Goal: Complete application form: Complete application form

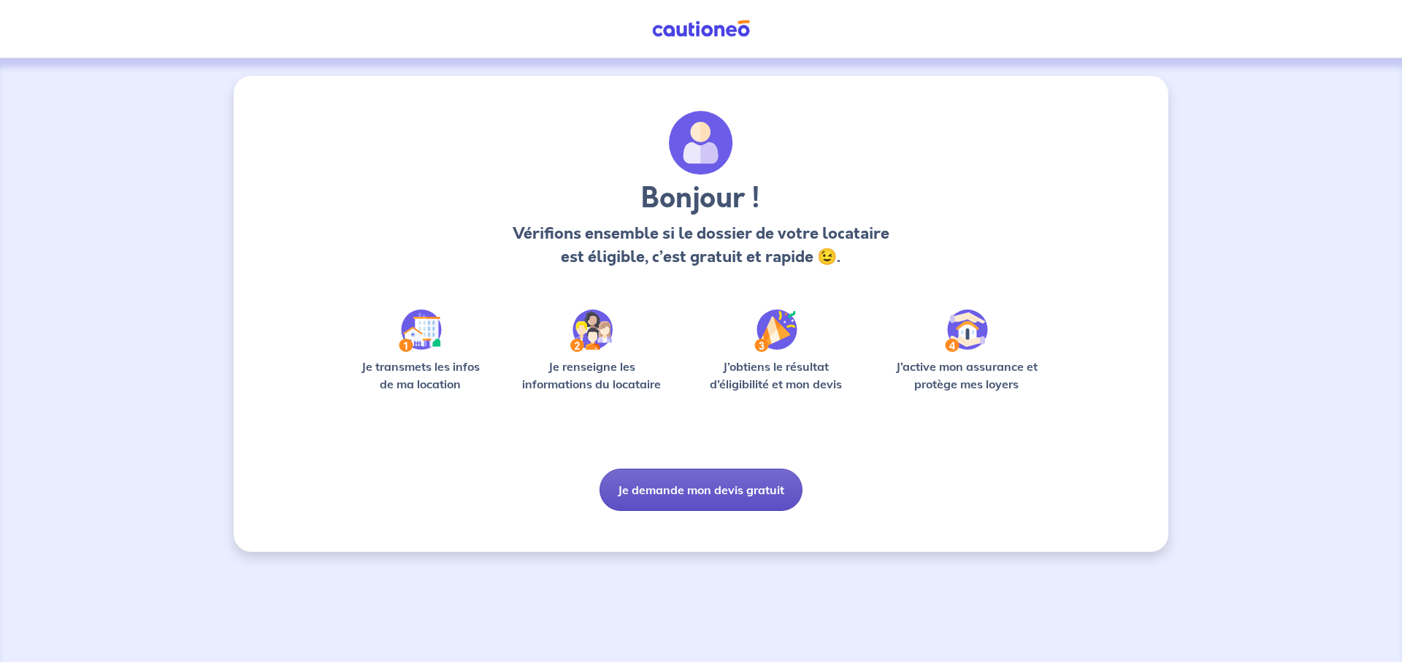
click at [768, 505] on button "Je demande mon devis gratuit" at bounding box center [700, 490] width 203 height 42
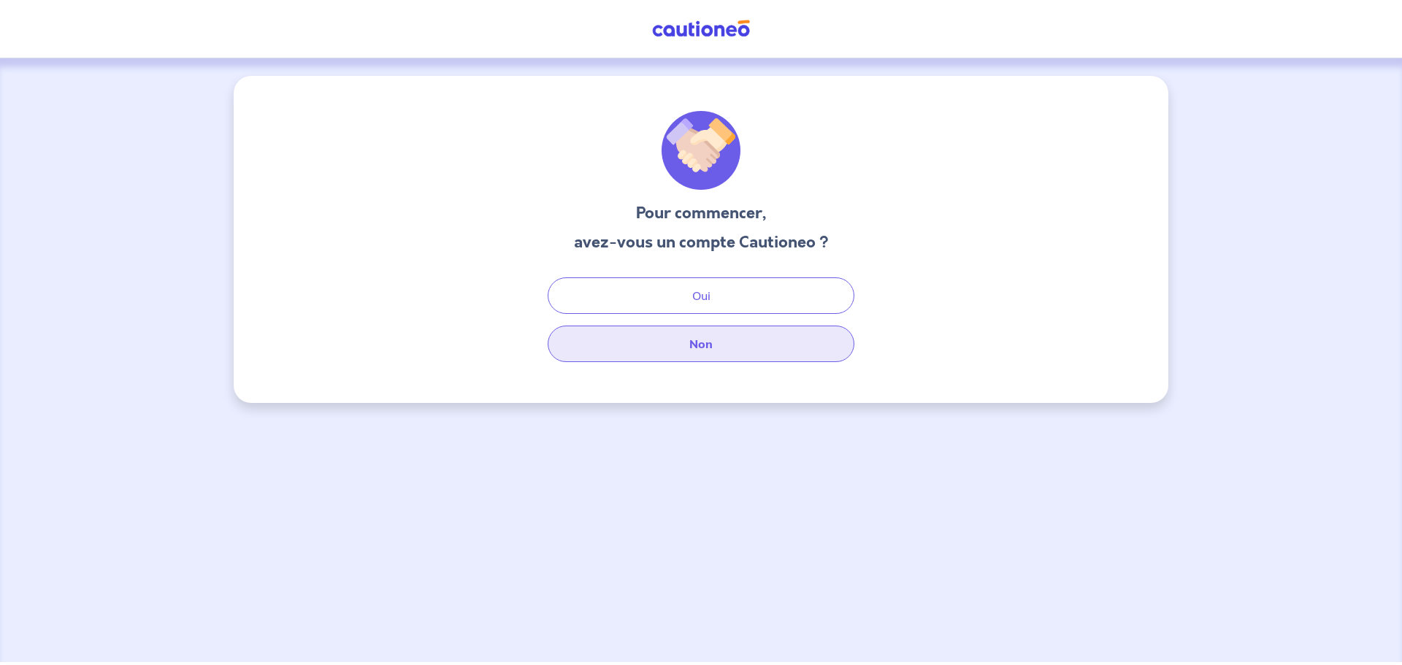
click at [696, 344] on button "Non" at bounding box center [701, 344] width 307 height 37
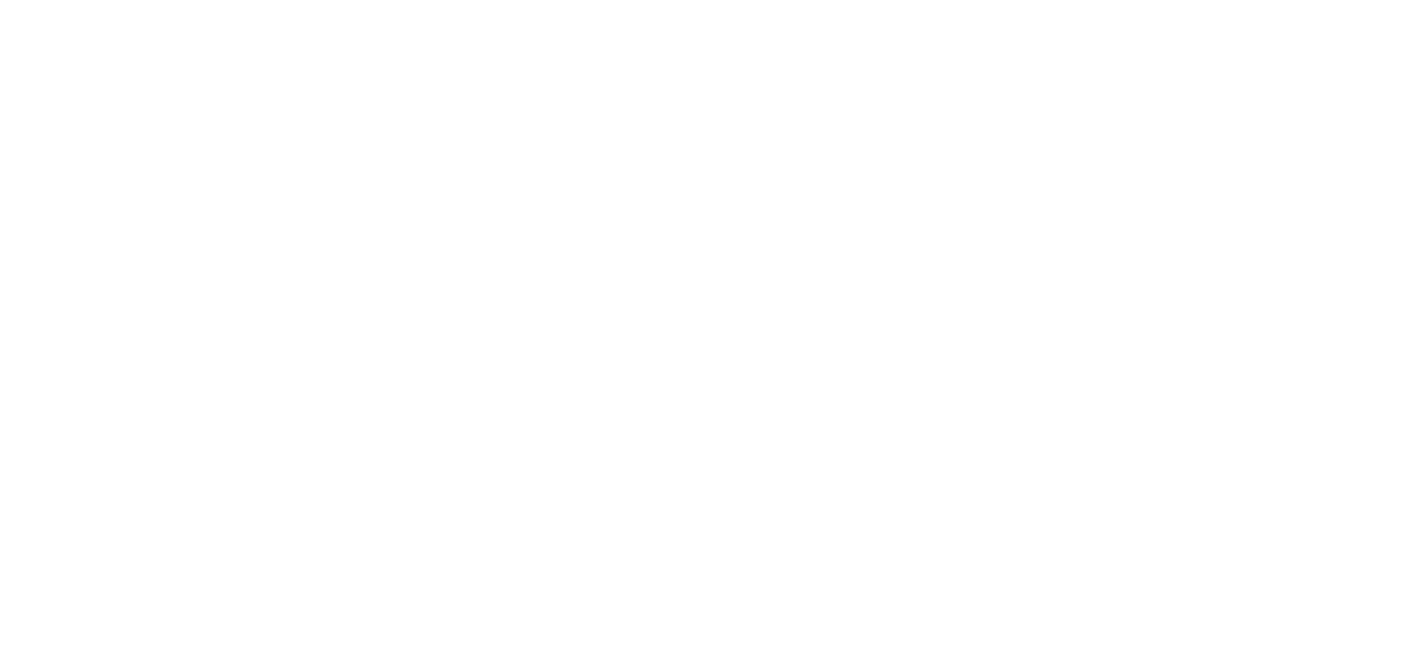
select select "FR"
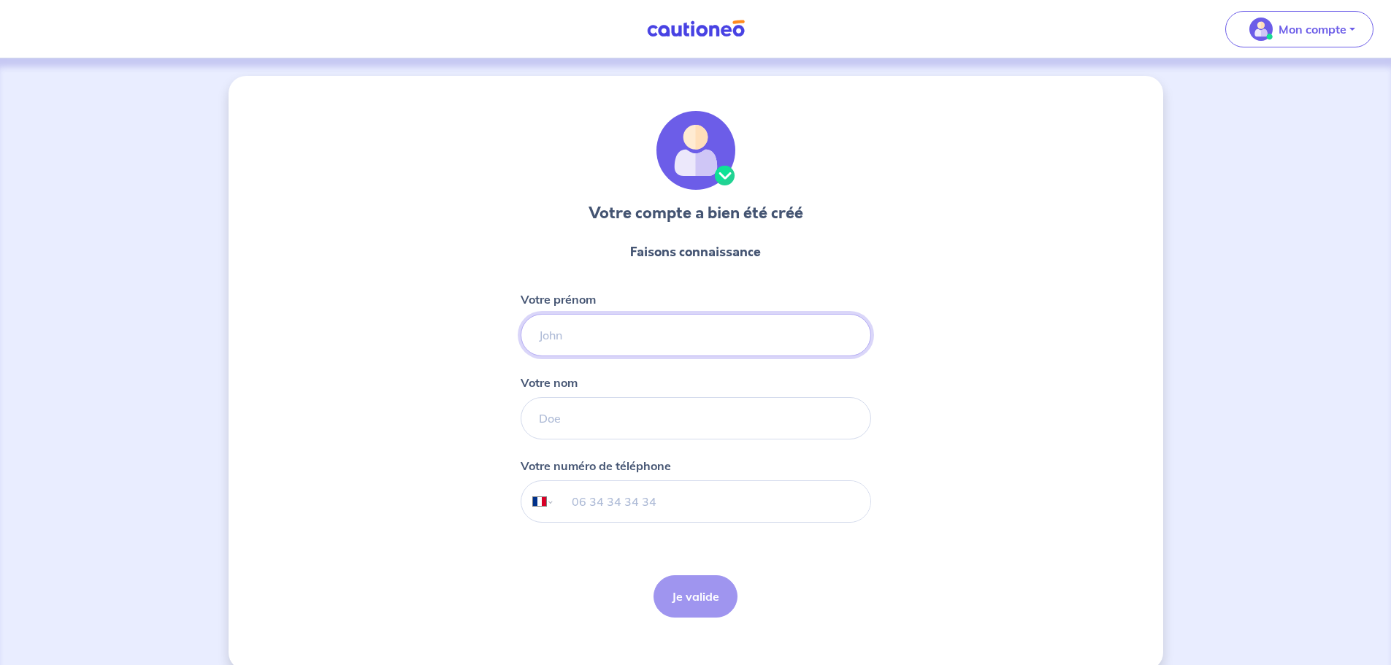
click at [571, 340] on input "Votre prénom" at bounding box center [696, 335] width 350 height 42
type input "Sabrine"
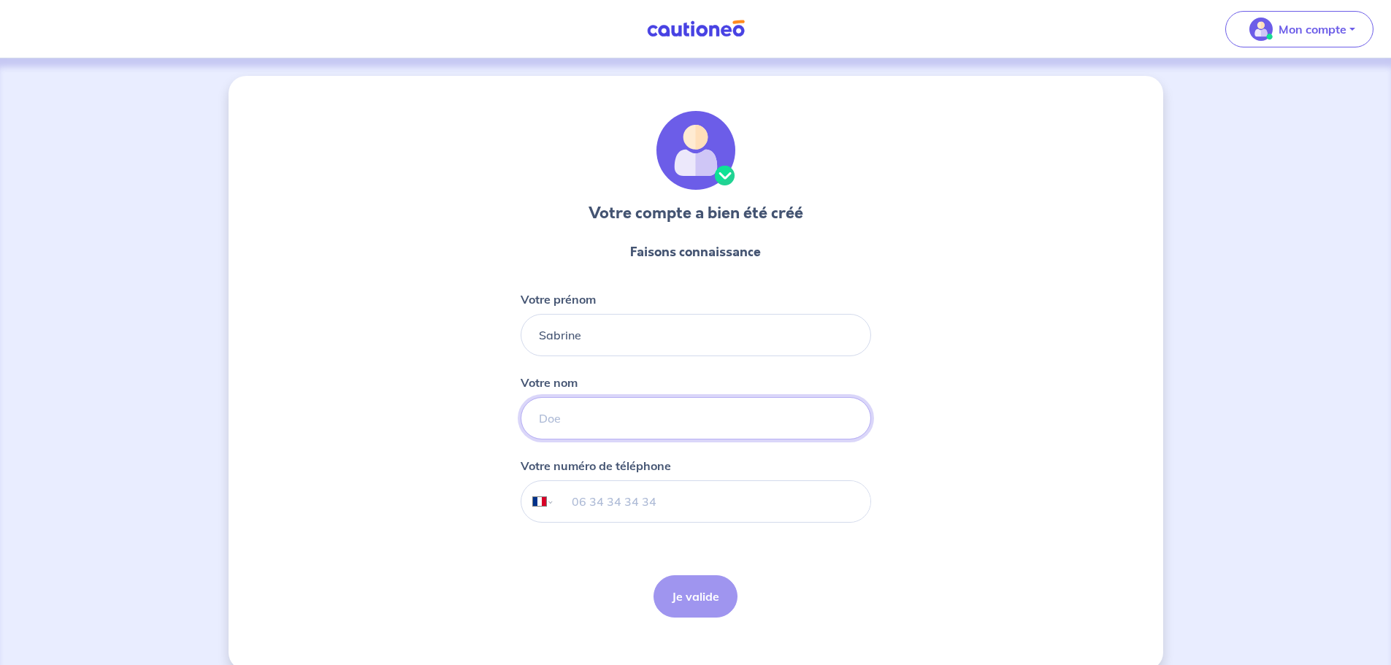
type input "Fethi"
type input "06 84 02 21 29"
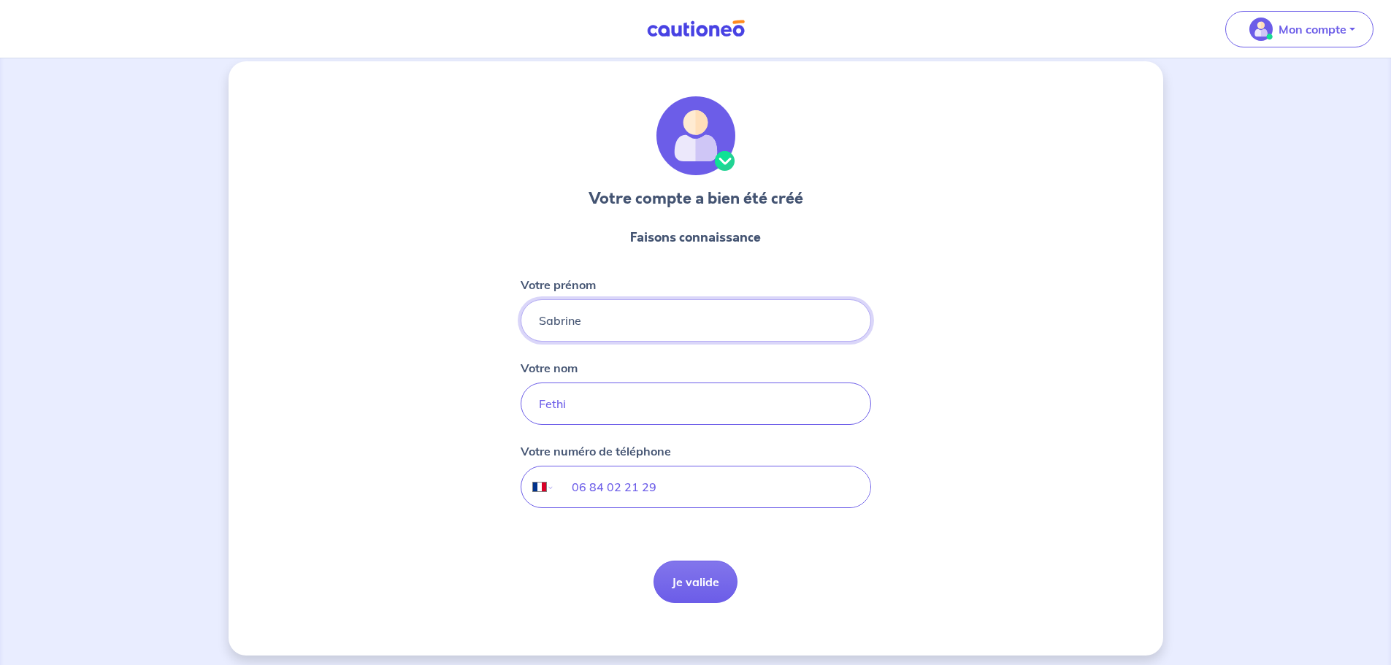
scroll to position [23, 0]
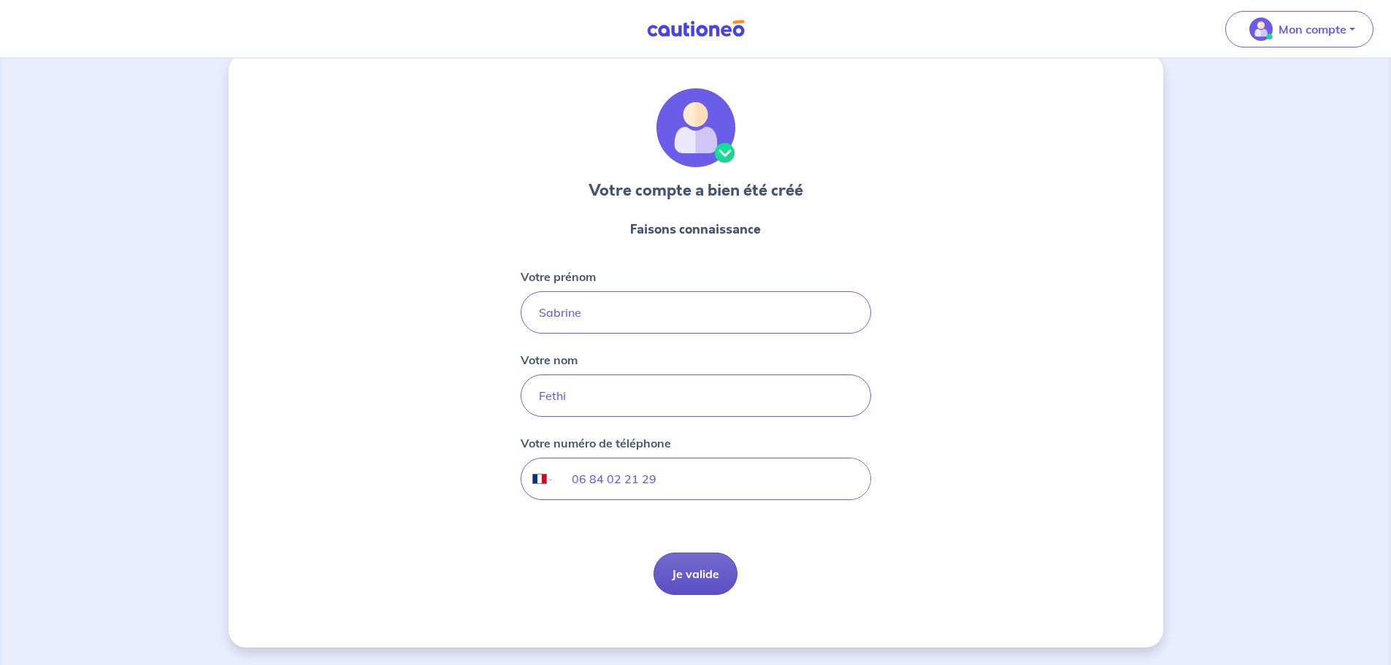
click at [698, 583] on button "Je valide" at bounding box center [696, 574] width 84 height 42
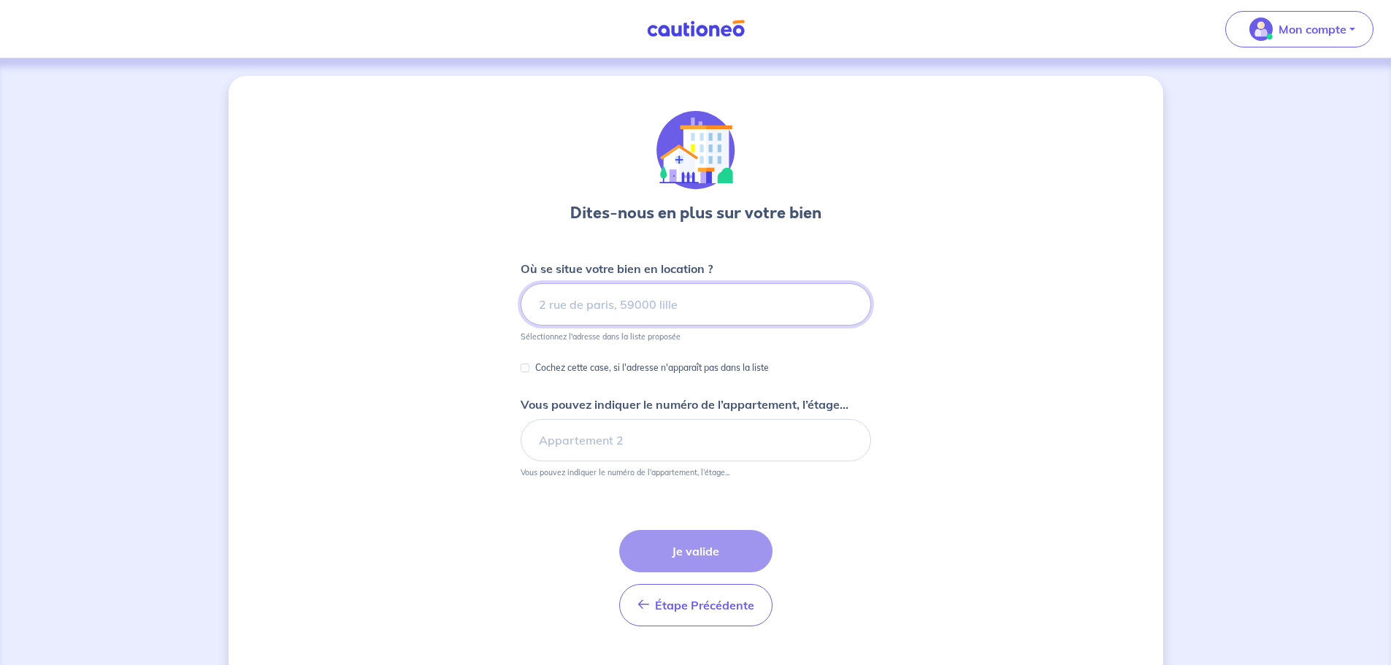
click at [581, 303] on input at bounding box center [696, 304] width 350 height 42
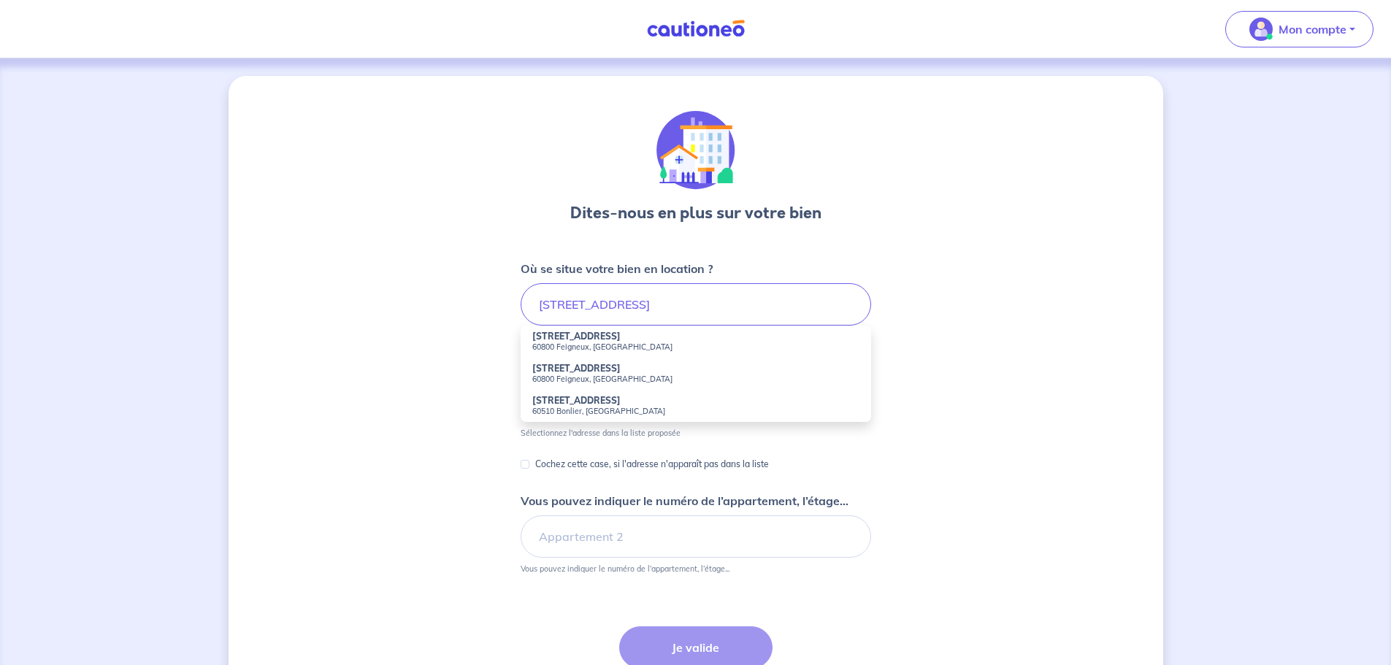
click at [584, 339] on strong "1 Rue des Brebis" at bounding box center [576, 336] width 88 height 11
type input "1 Rue des Brebis, 60800 Feigneux, France"
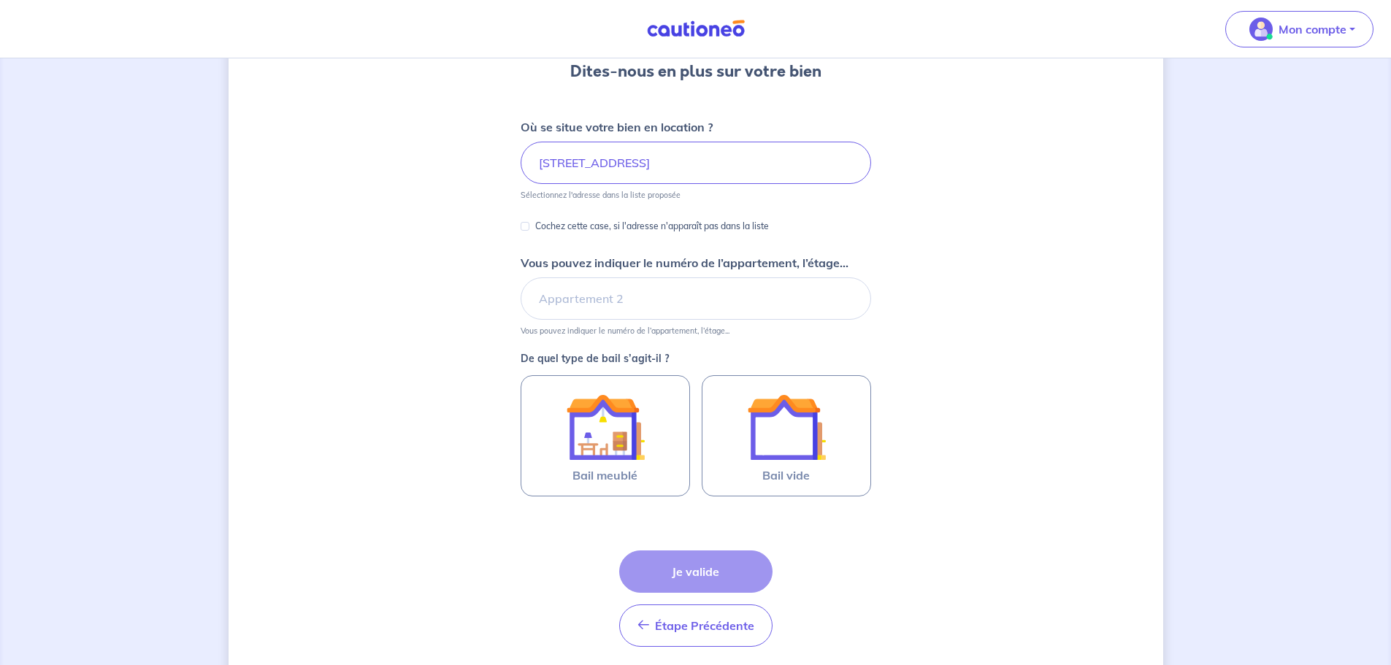
scroll to position [146, 0]
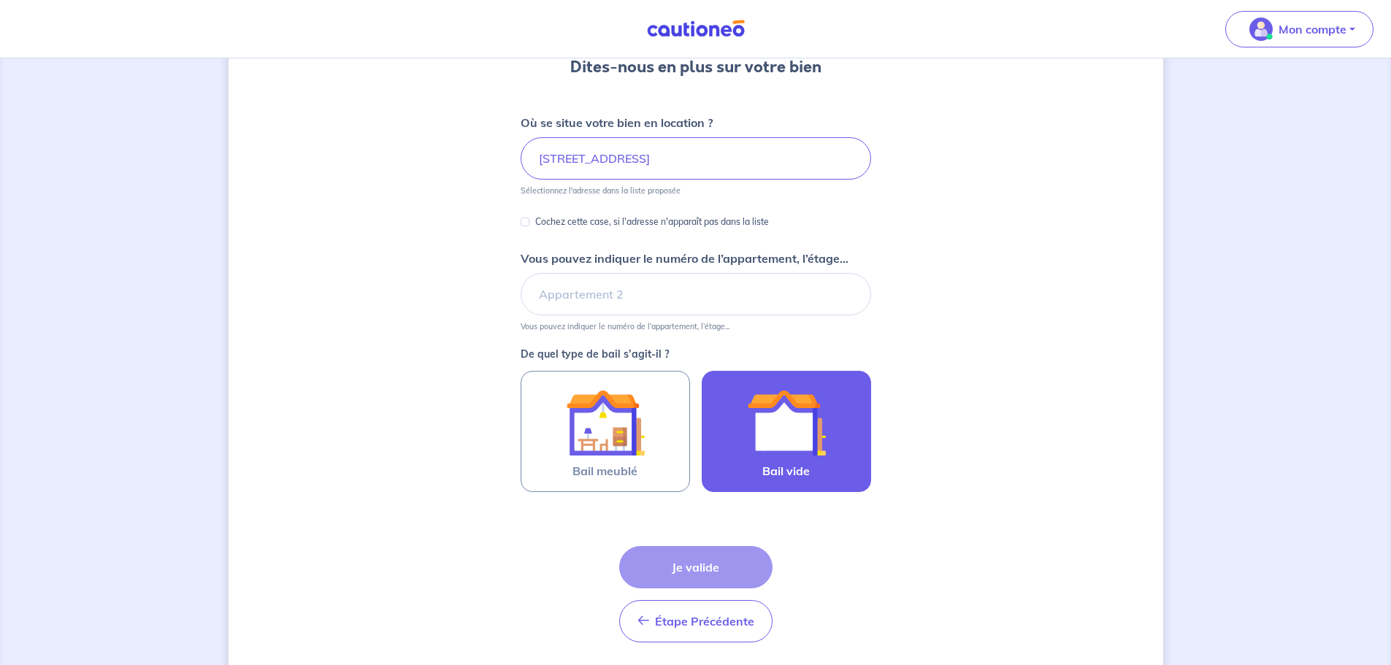
click at [805, 425] on img at bounding box center [786, 422] width 79 height 79
click at [0, 0] on input "Bail vide" at bounding box center [0, 0] width 0 height 0
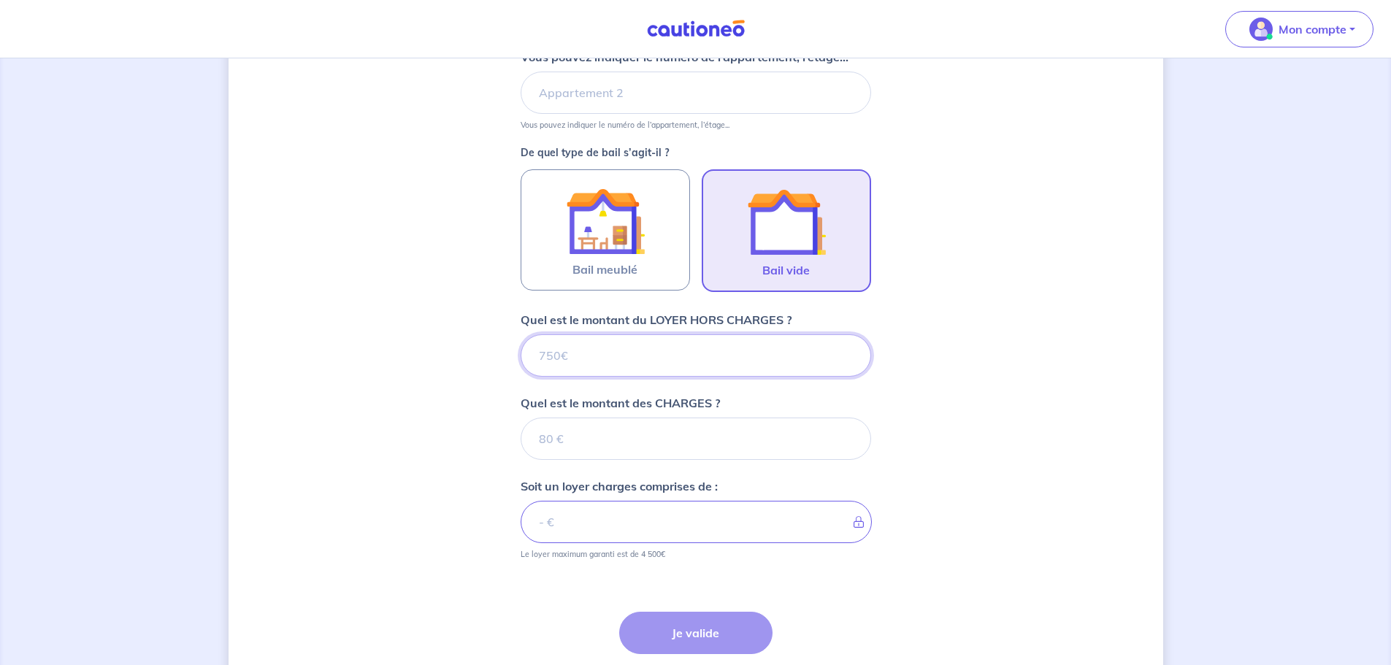
scroll to position [461, 0]
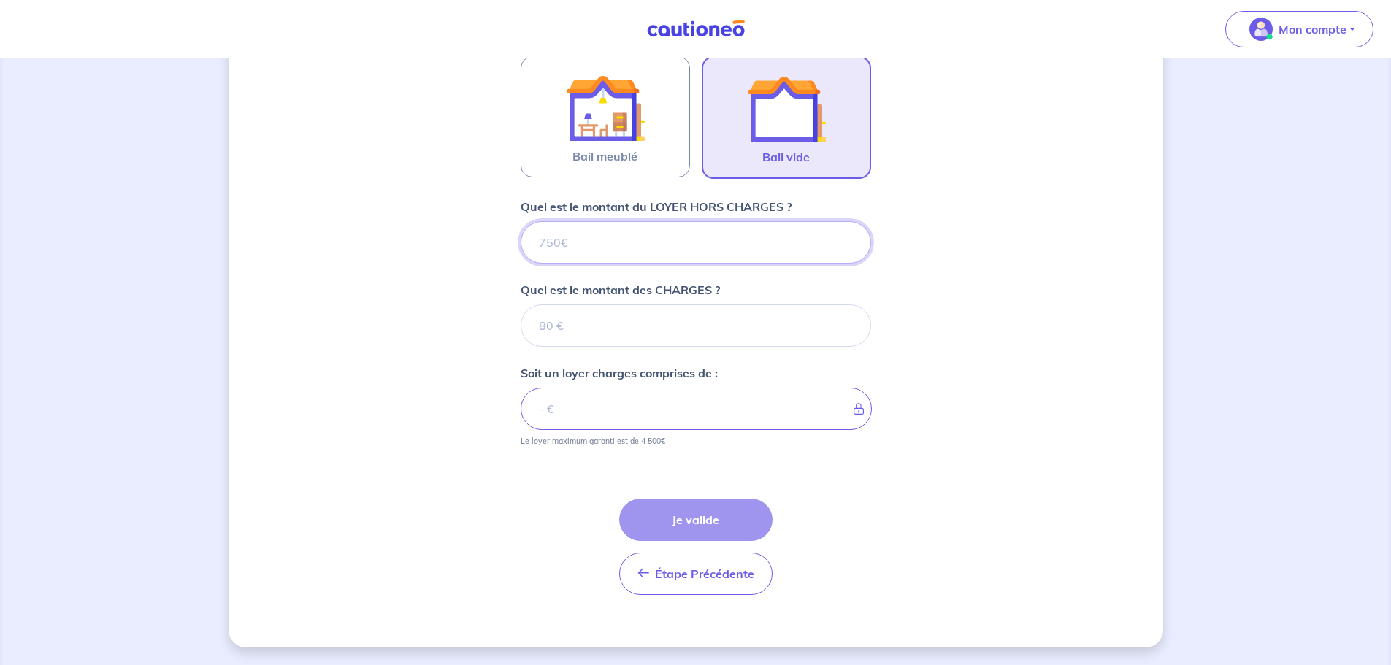
click at [548, 244] on input "Quel est le montant du LOYER HORS CHARGES ?" at bounding box center [696, 242] width 350 height 42
click at [546, 247] on input "Quel est le montant du LOYER HORS CHARGES ?" at bounding box center [696, 242] width 350 height 42
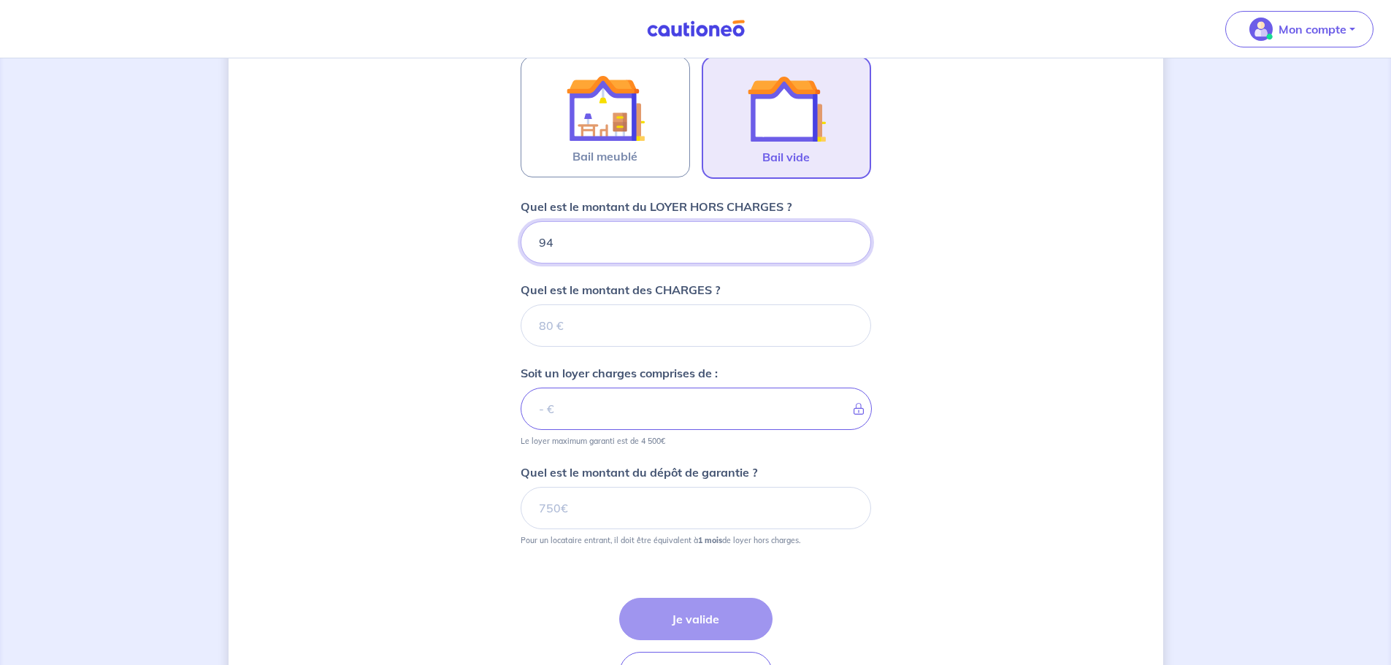
type input "945"
click at [562, 323] on input "Quel est le montant des CHARGES ?" at bounding box center [696, 325] width 350 height 42
type input "35"
type input "980"
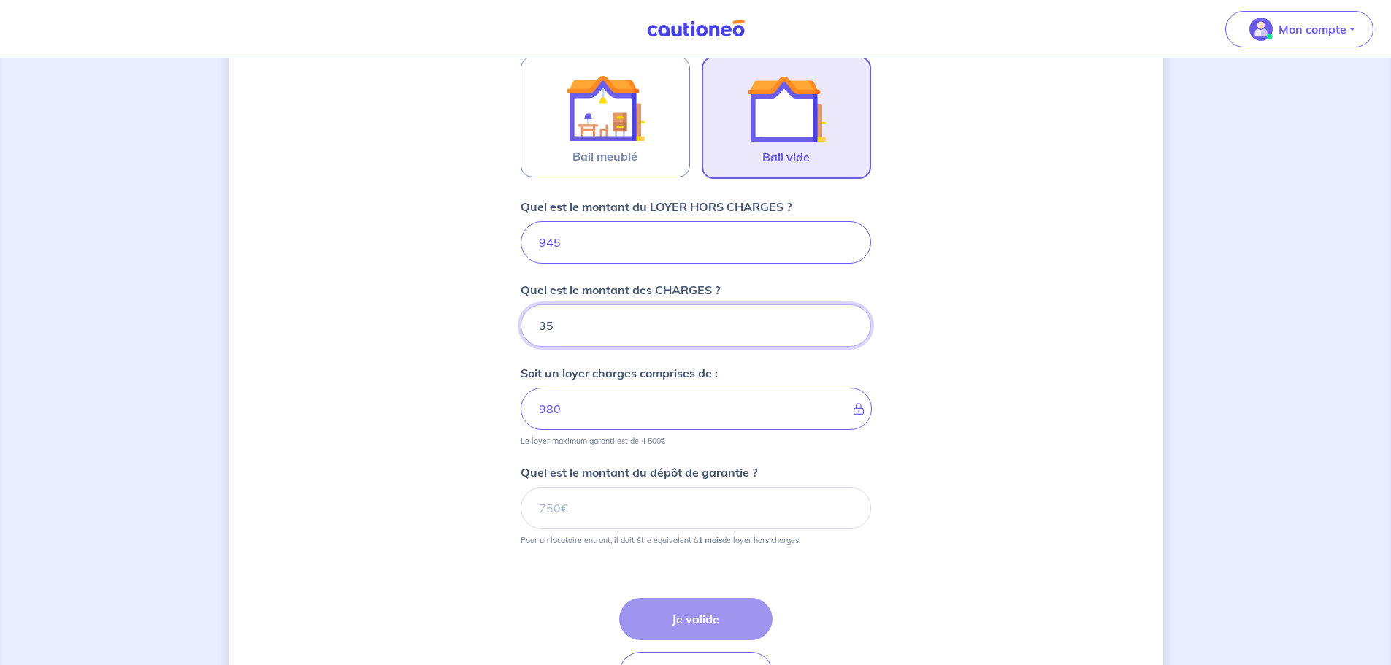
type input "35"
click at [544, 507] on input "Quel est le montant du dépôt de garantie ?" at bounding box center [696, 508] width 350 height 42
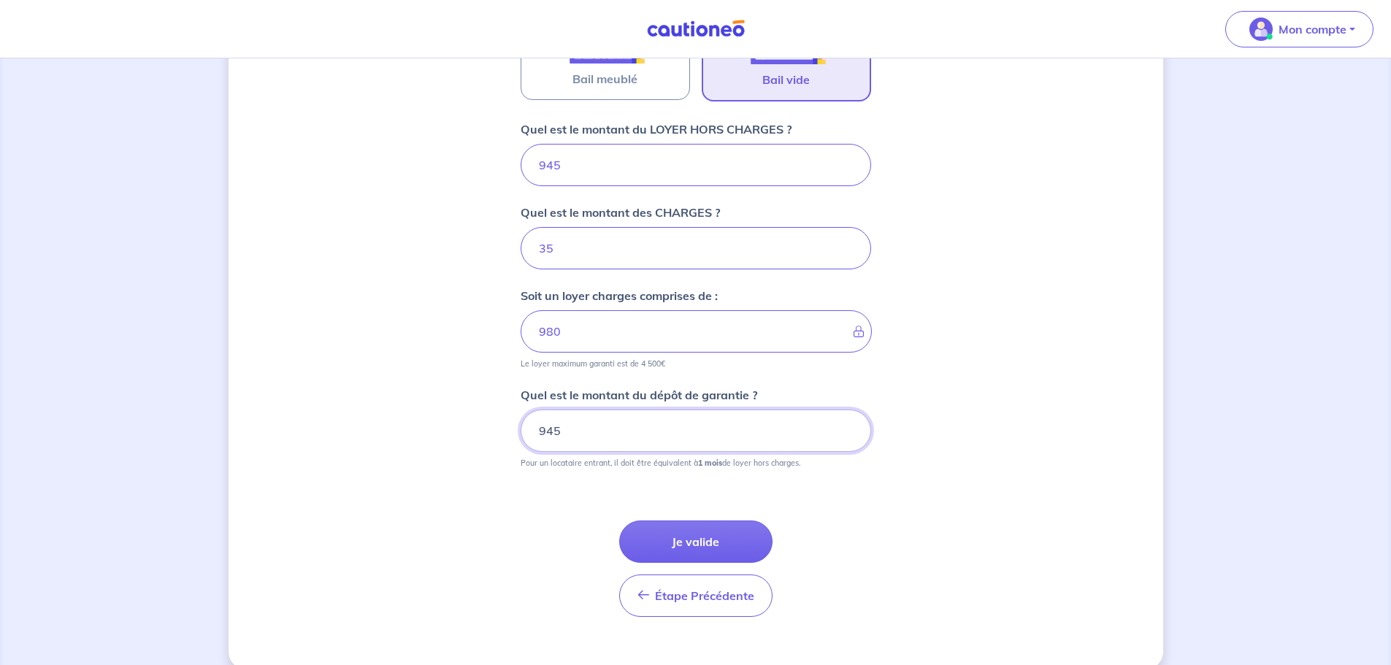
scroll to position [560, 0]
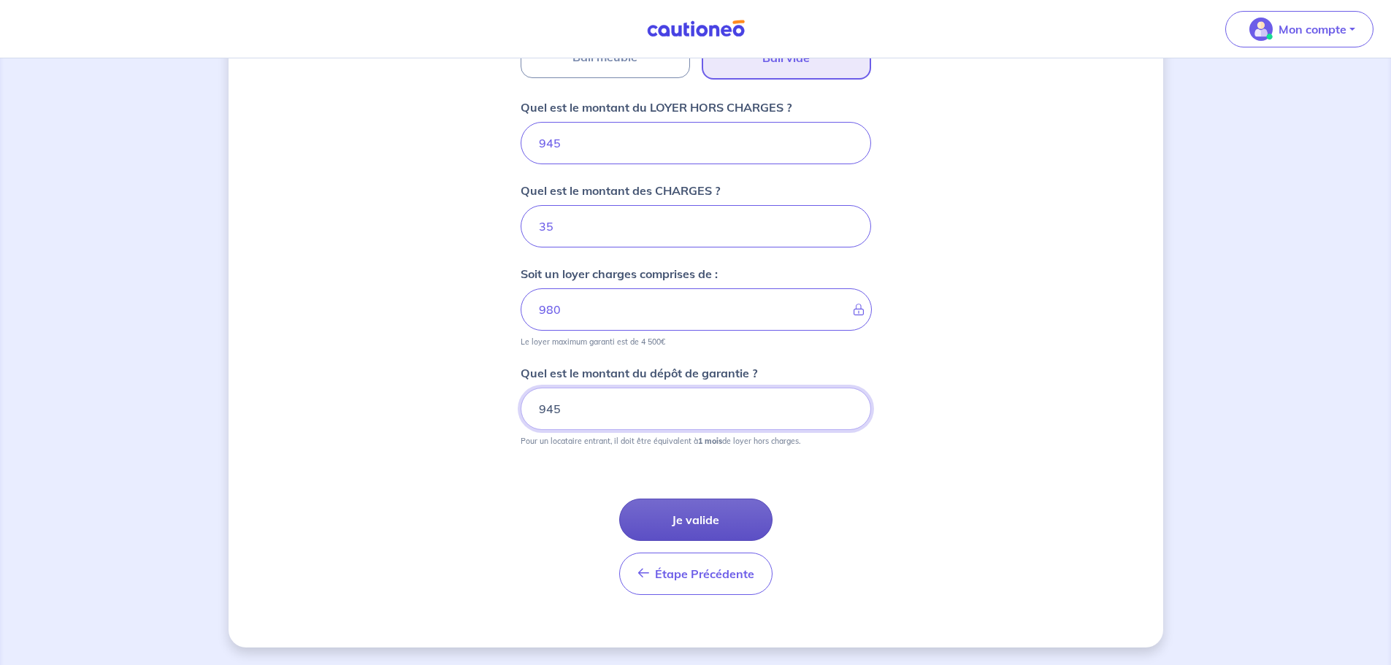
type input "945"
click at [675, 516] on button "Je valide" at bounding box center [695, 520] width 153 height 42
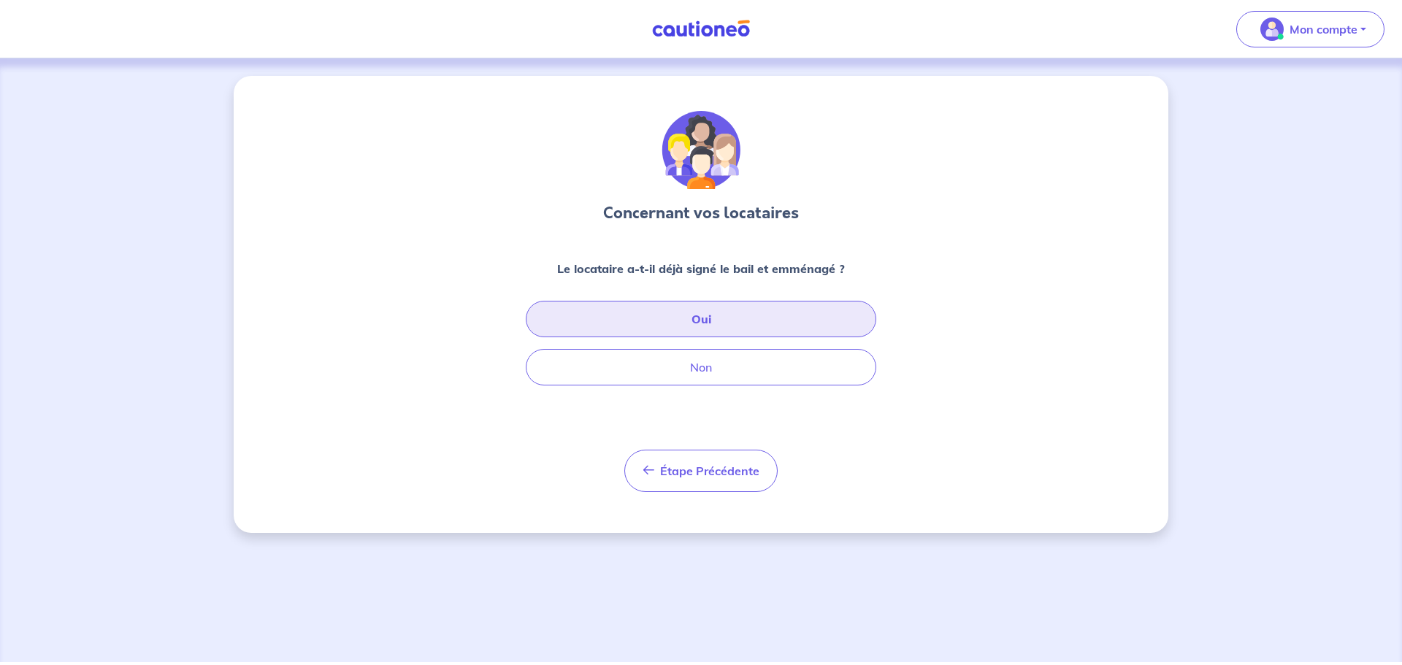
click at [710, 323] on button "Oui" at bounding box center [701, 319] width 350 height 37
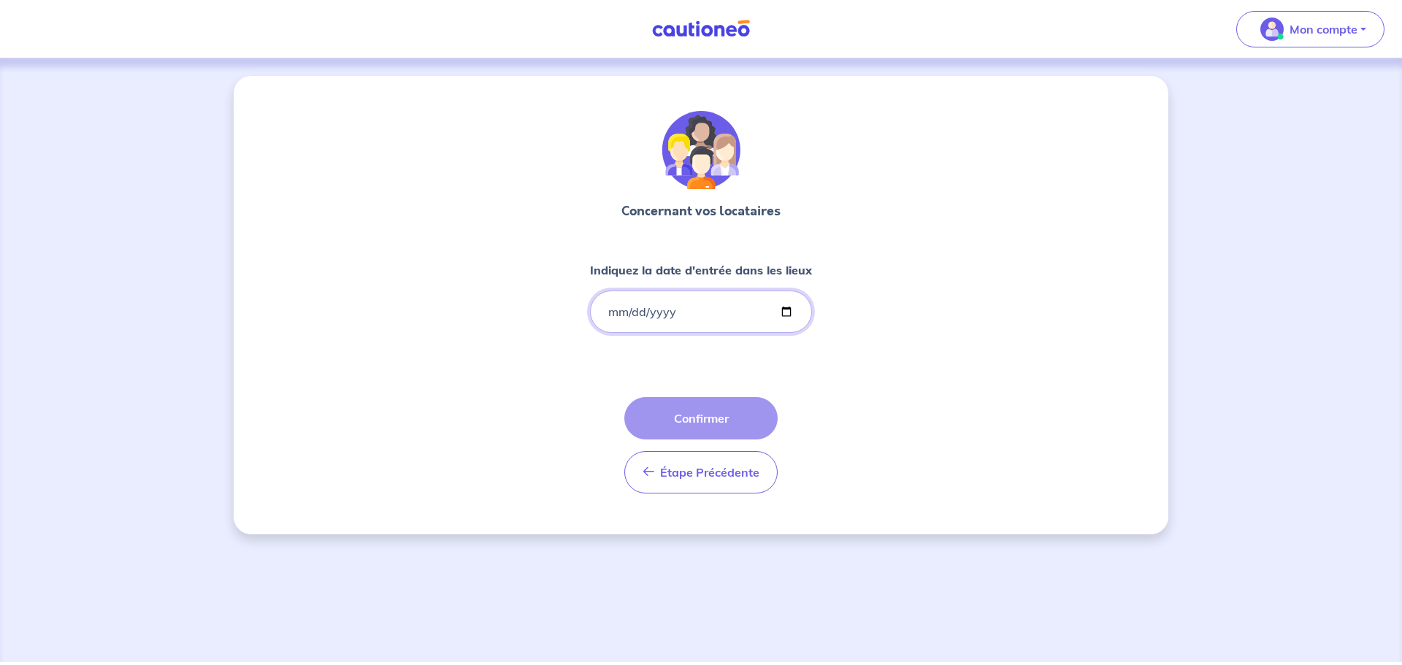
click at [607, 311] on input "Indiquez la date d'entrée dans les lieux" at bounding box center [701, 312] width 222 height 42
click at [618, 316] on input "Indiquez la date d'entrée dans les lieux" at bounding box center [701, 312] width 222 height 42
click at [613, 314] on input "Indiquez la date d'entrée dans les lieux" at bounding box center [701, 312] width 222 height 42
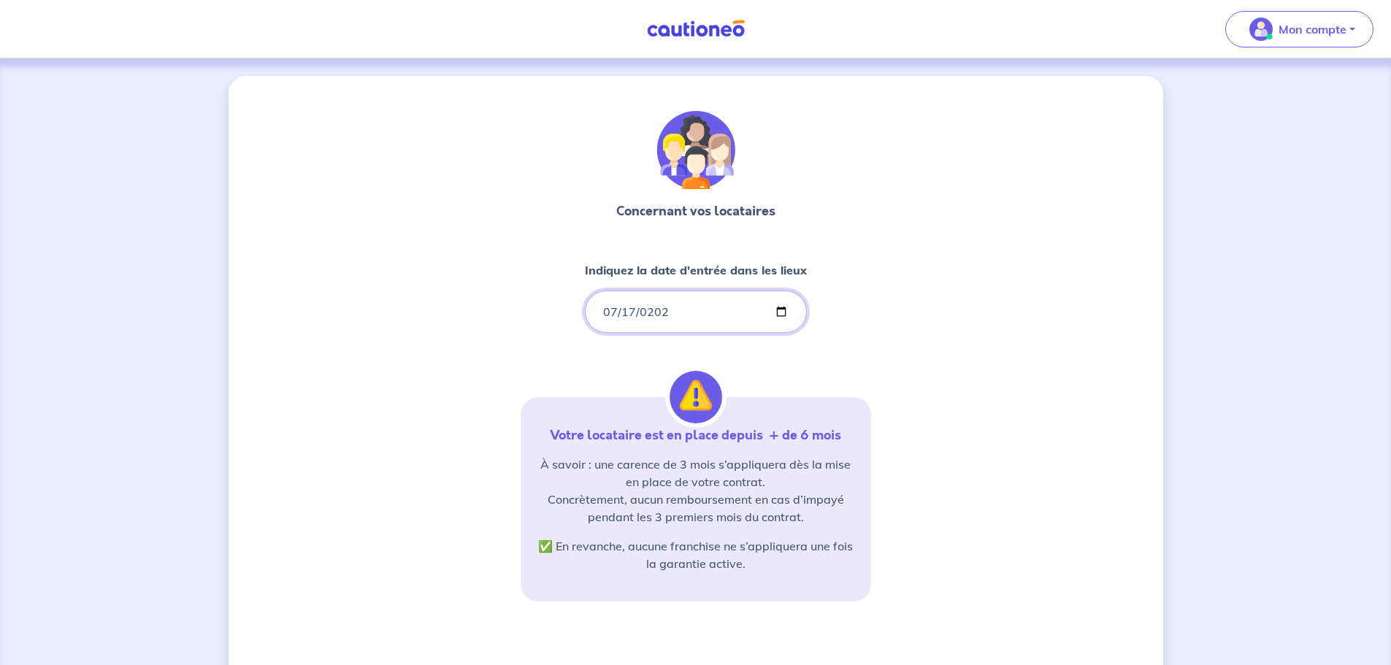
type input "2023-07-17"
click at [892, 365] on div "Concernant vos locataires Indiquez la date d'entrée dans les lieux 2023-07-17 V…" at bounding box center [696, 445] width 935 height 739
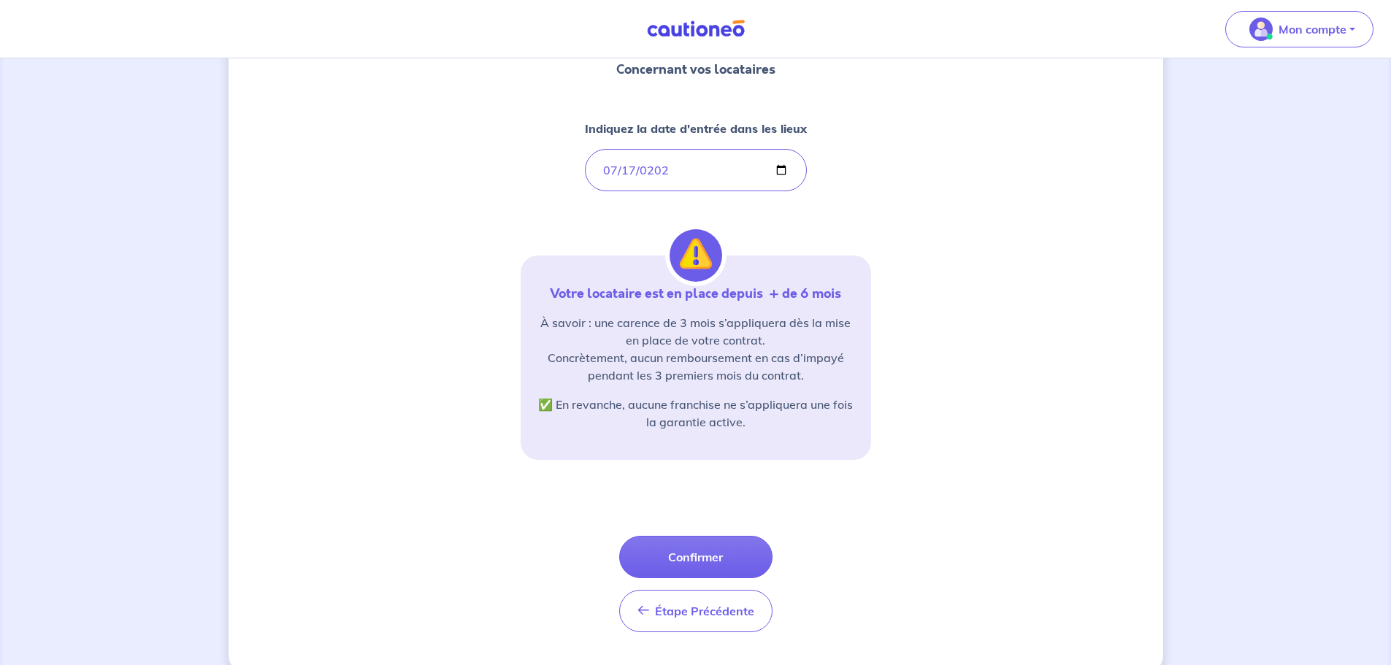
scroll to position [146, 0]
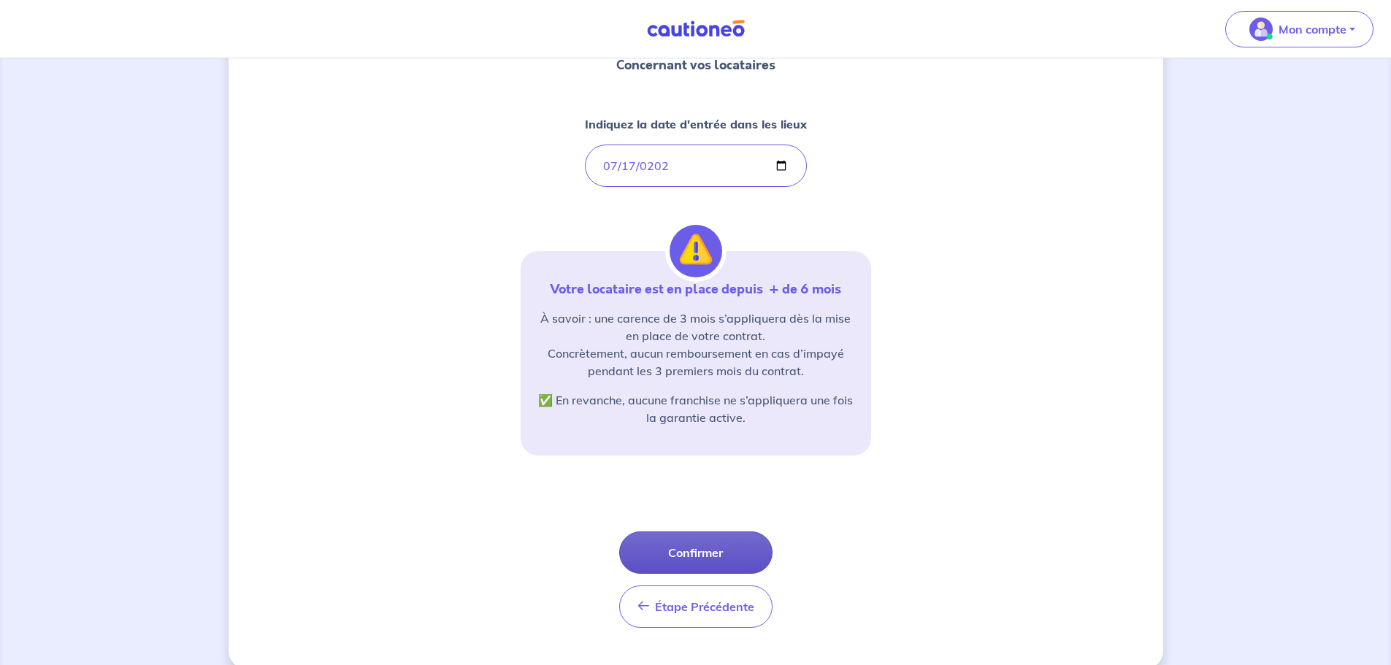
click at [708, 538] on button "Confirmer" at bounding box center [695, 553] width 153 height 42
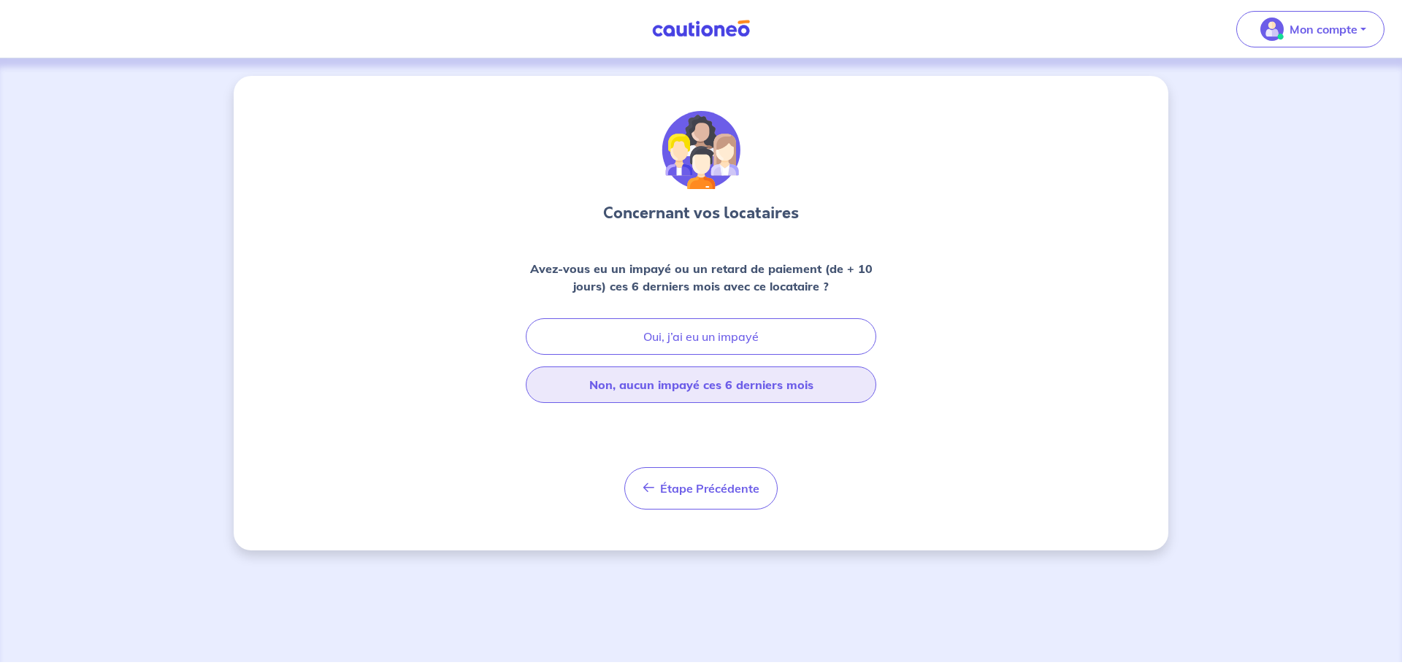
click at [694, 388] on button "Non, aucun impayé ces 6 derniers mois" at bounding box center [701, 385] width 350 height 37
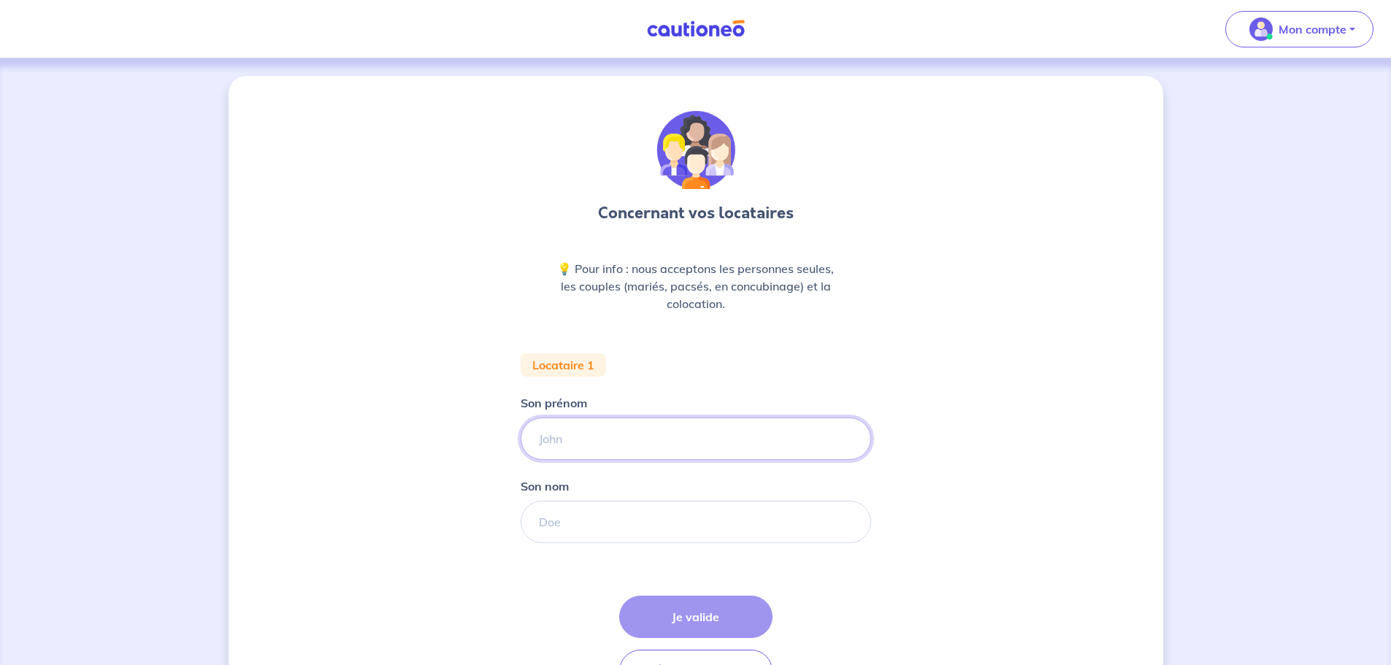
click at [546, 442] on input "Son prénom" at bounding box center [696, 439] width 350 height 42
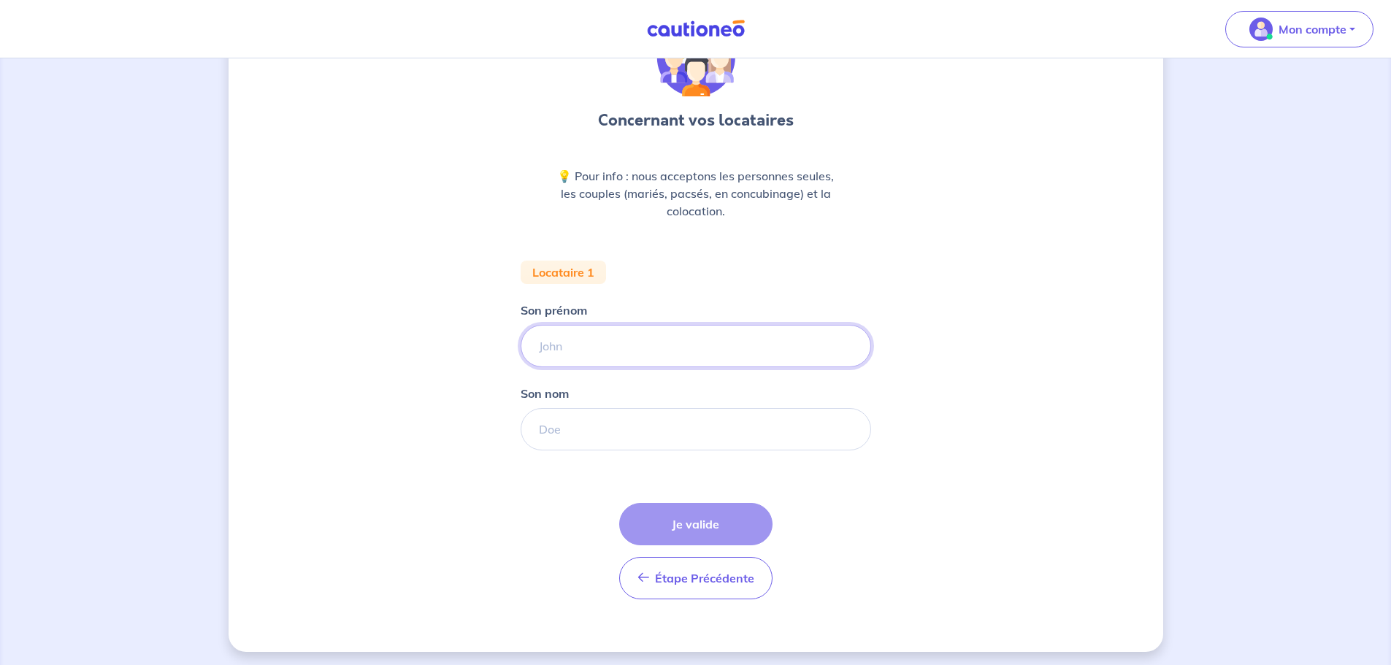
scroll to position [97, 0]
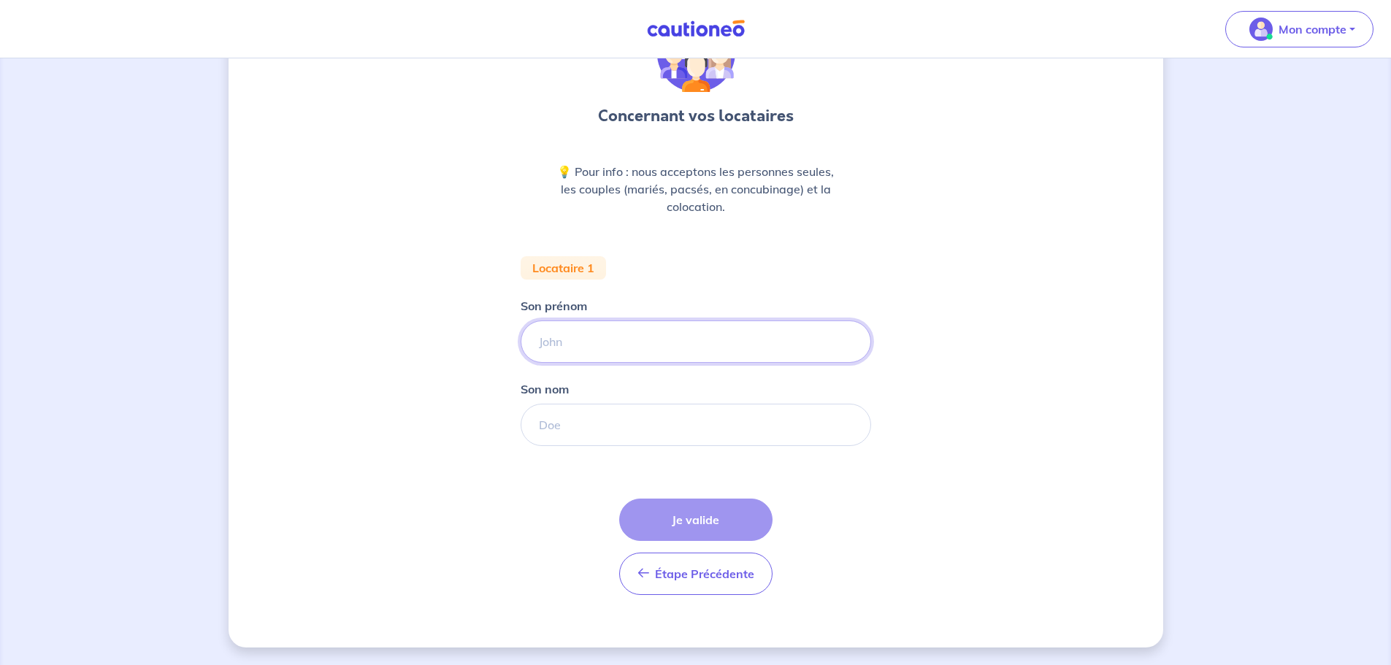
click at [544, 338] on input "Son prénom" at bounding box center [696, 342] width 350 height 42
click at [538, 342] on input "Son prénom" at bounding box center [696, 342] width 350 height 42
type input "H"
type input "Emeric"
type input "HIANCE"
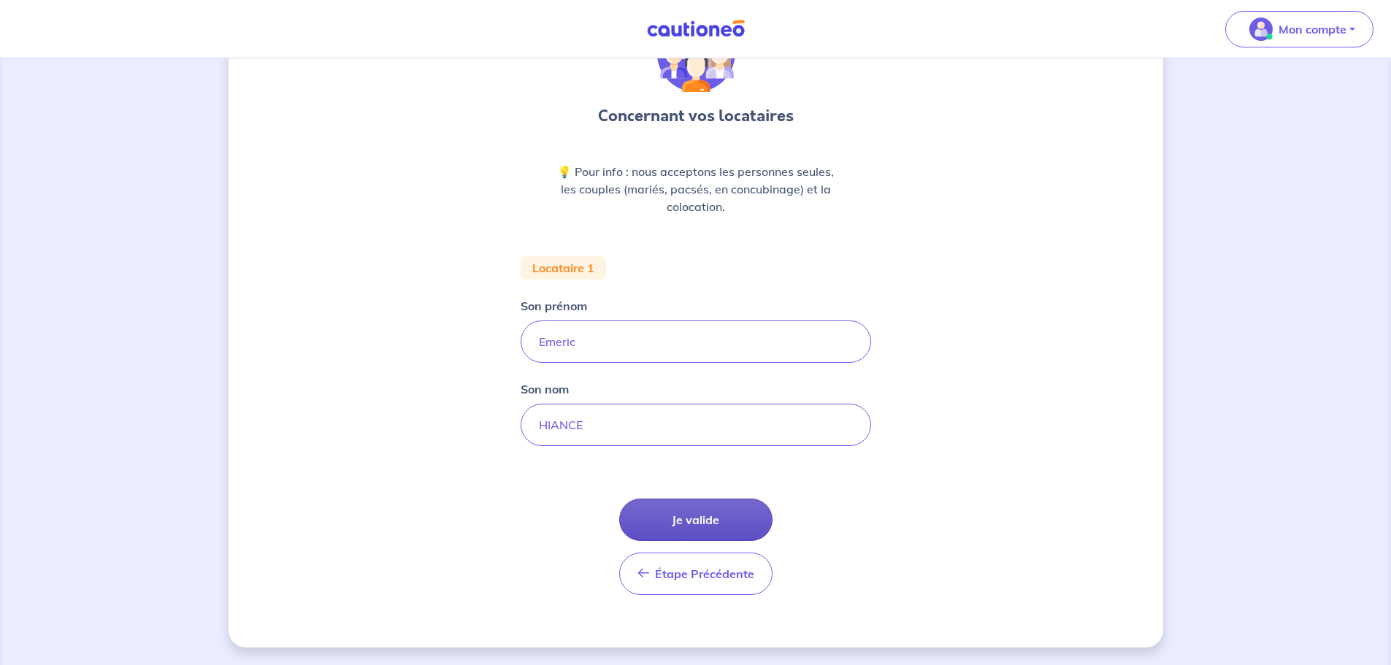
click at [684, 526] on button "Je valide" at bounding box center [695, 520] width 153 height 42
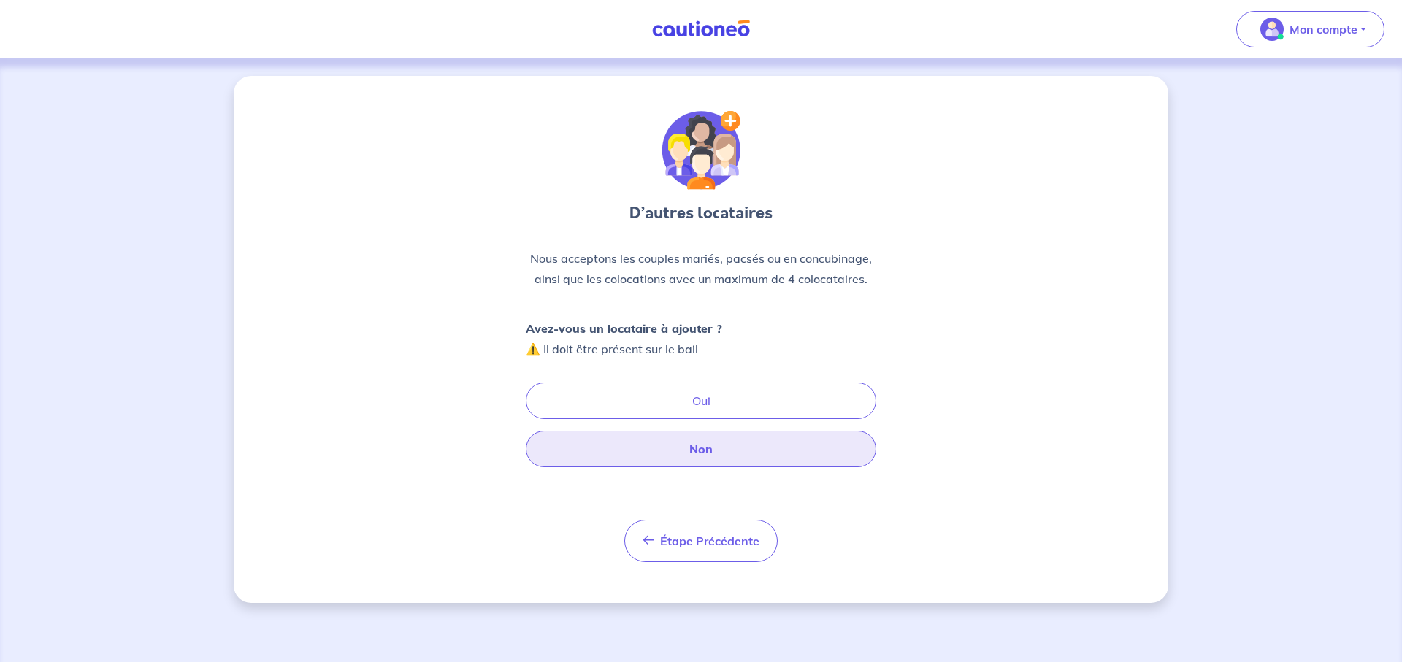
click at [722, 454] on button "Non" at bounding box center [701, 449] width 350 height 37
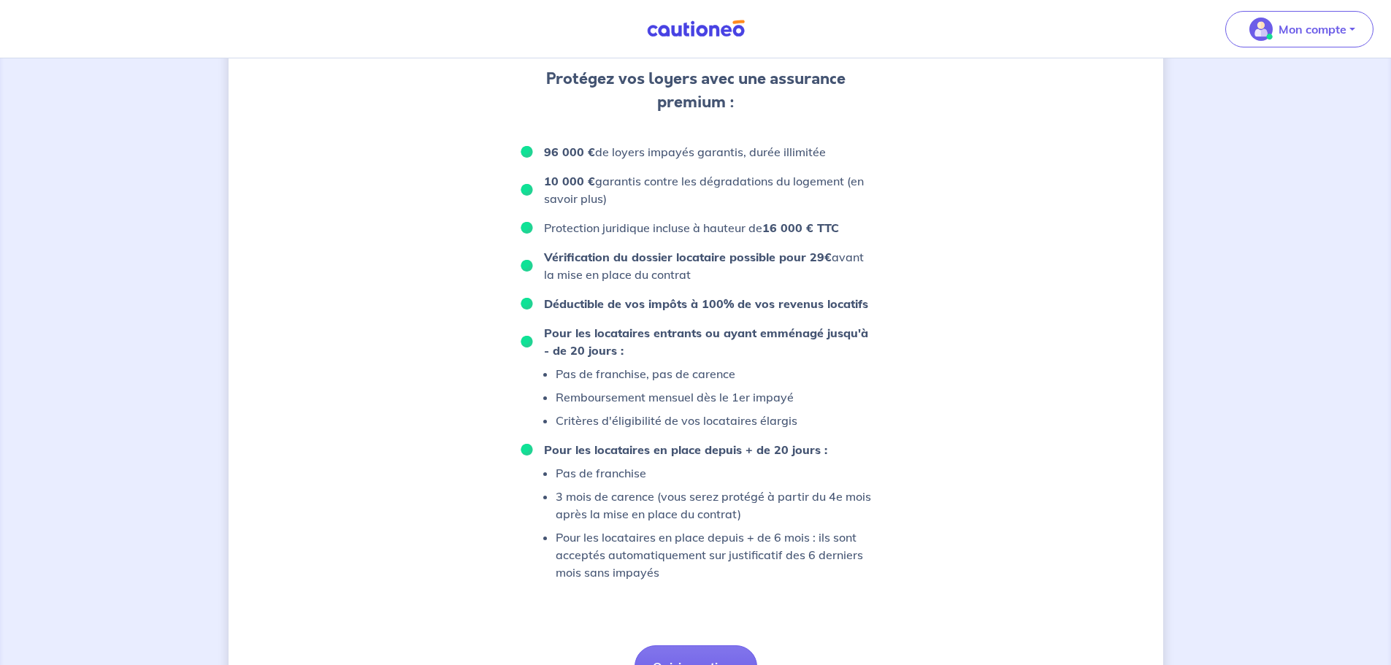
scroll to position [665, 0]
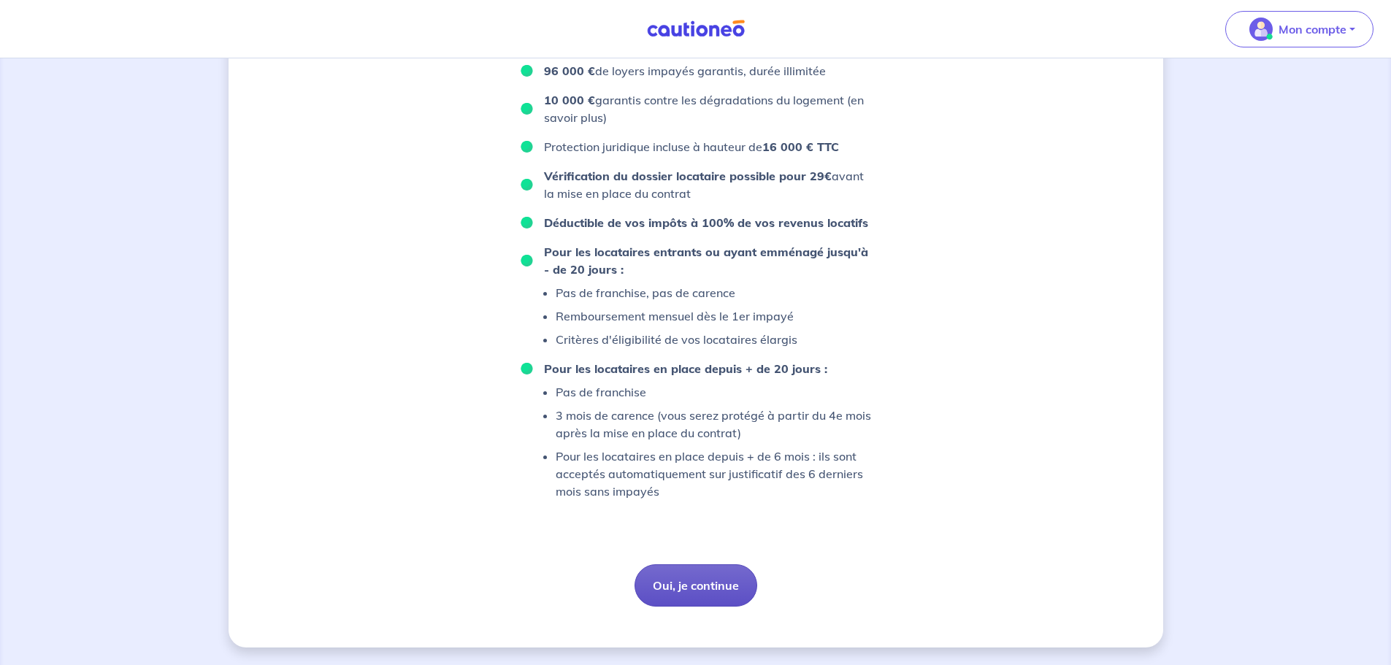
click at [702, 591] on button "Oui, je continue" at bounding box center [696, 585] width 123 height 42
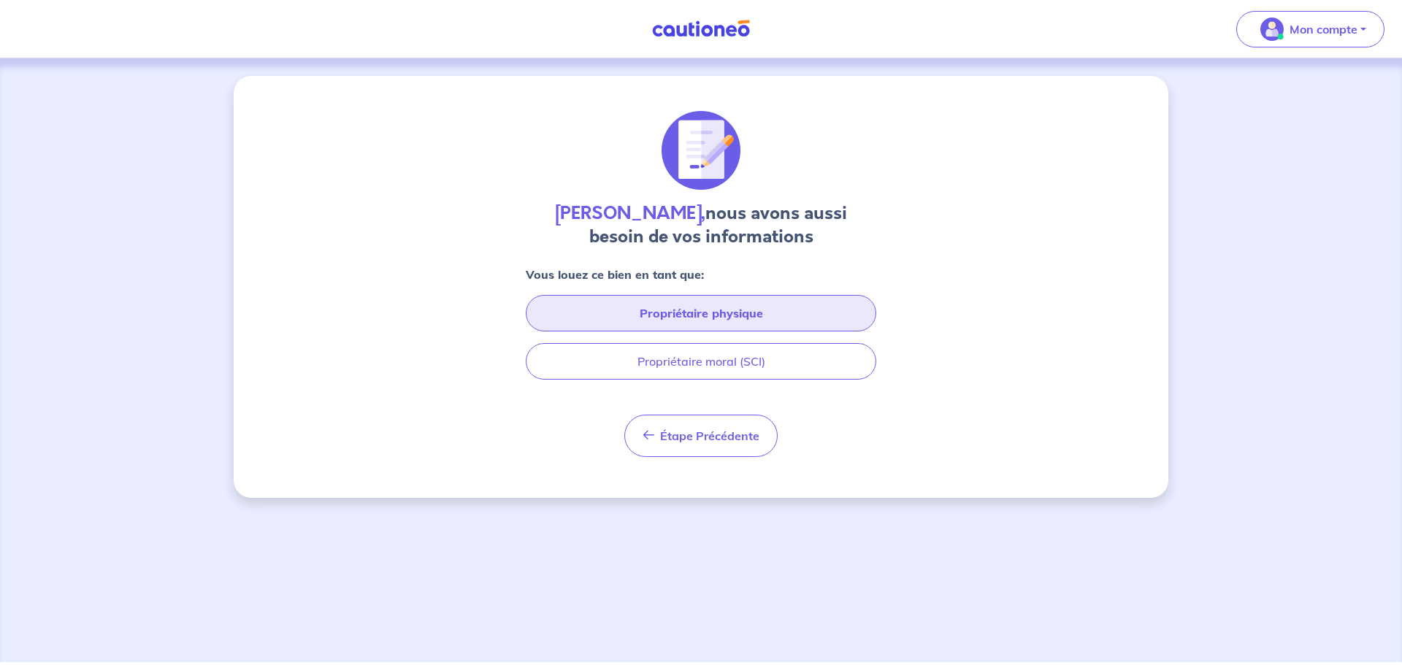
click at [695, 322] on button "Propriétaire physique" at bounding box center [701, 313] width 350 height 37
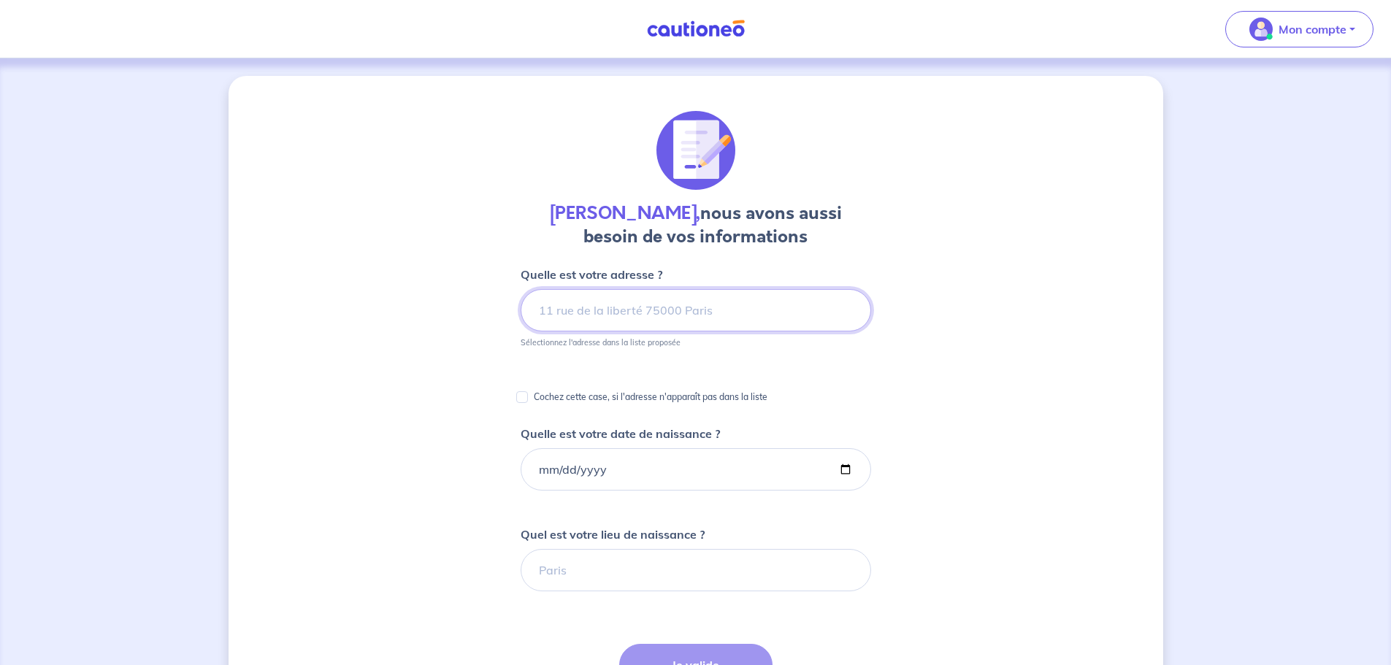
click at [548, 315] on input at bounding box center [696, 310] width 350 height 42
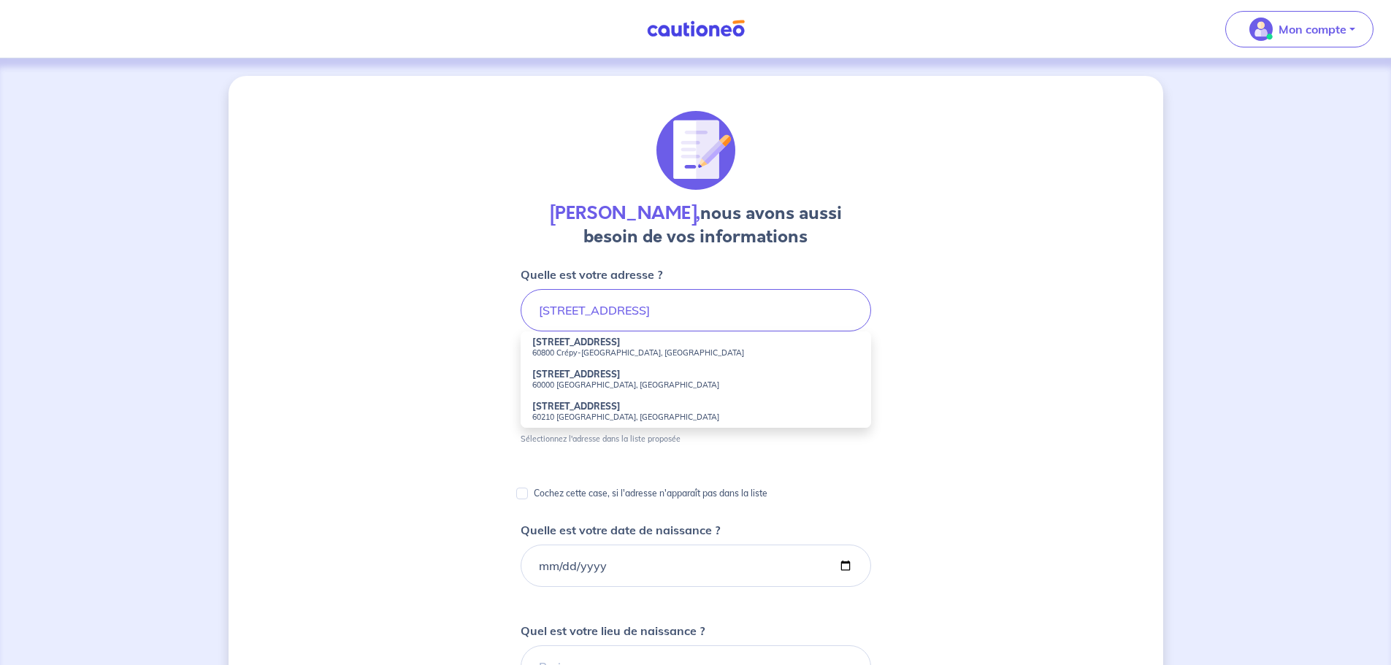
click at [571, 348] on small "60800 Crépy-en-Valois, France" at bounding box center [695, 353] width 327 height 10
type input "5 Rue des Pivoines, 60800 Crépy-en-Valois, France"
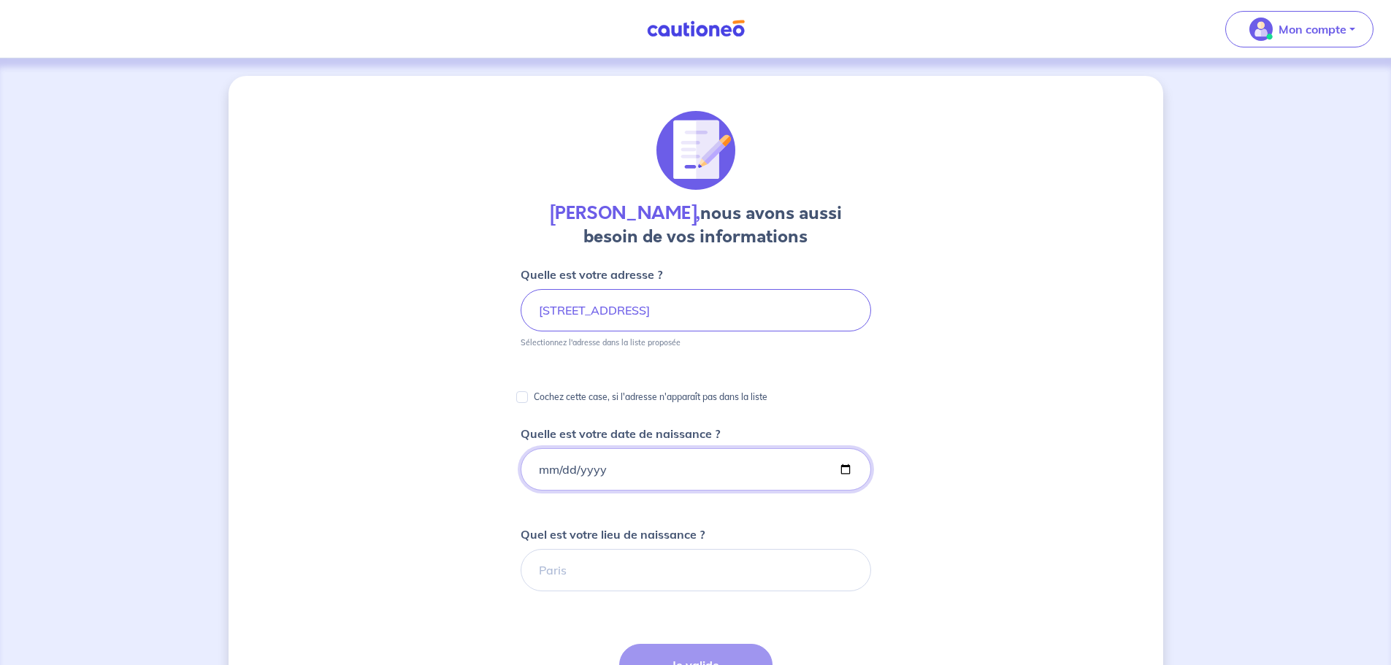
click at [537, 464] on input "Quelle est votre date de naissance ?" at bounding box center [696, 469] width 350 height 42
type input "1980-04-30"
click at [567, 575] on input "Quel est votre lieu de naissance ?" at bounding box center [696, 570] width 350 height 42
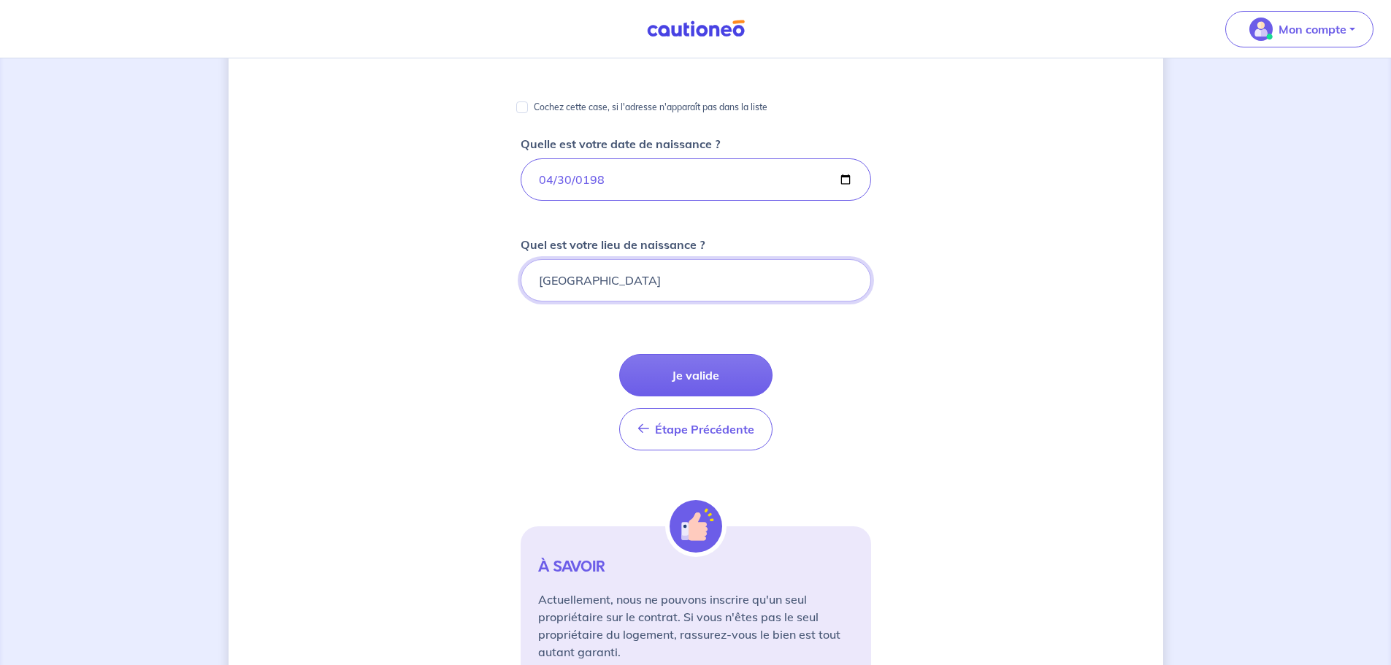
scroll to position [292, 0]
type input "PARIS"
click at [648, 372] on button "Je valide" at bounding box center [695, 373] width 153 height 42
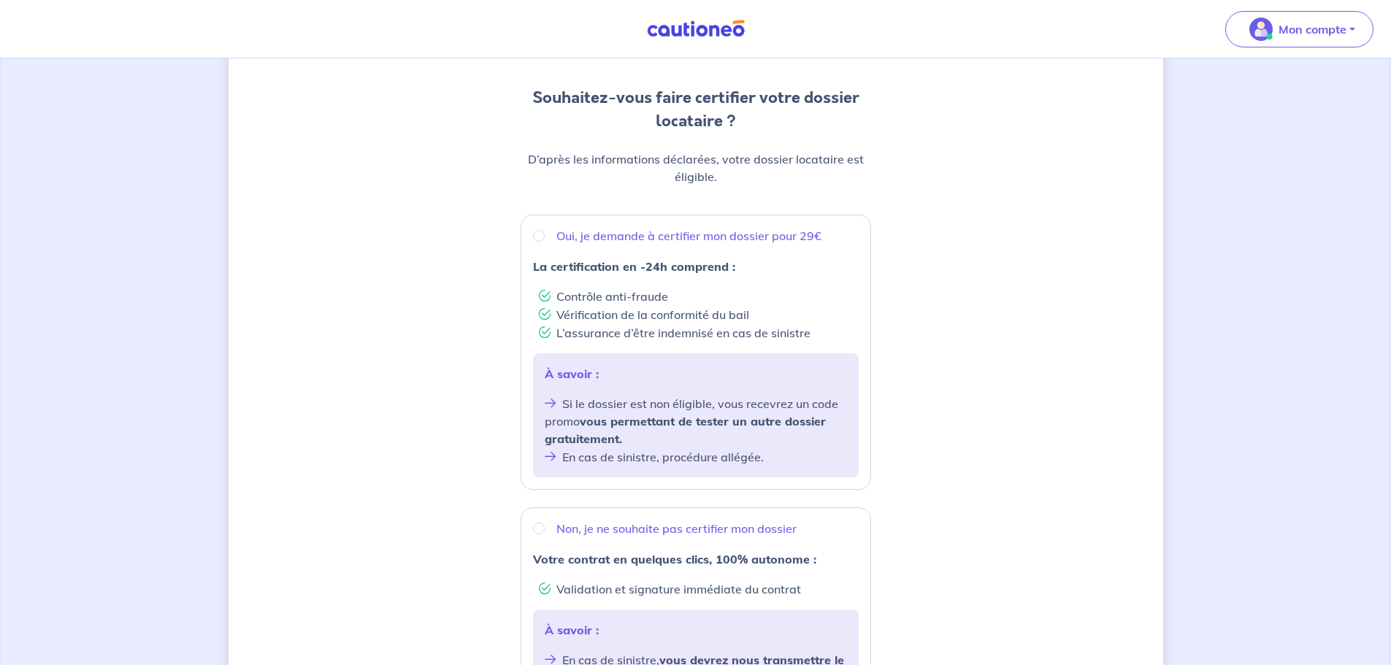
scroll to position [219, 0]
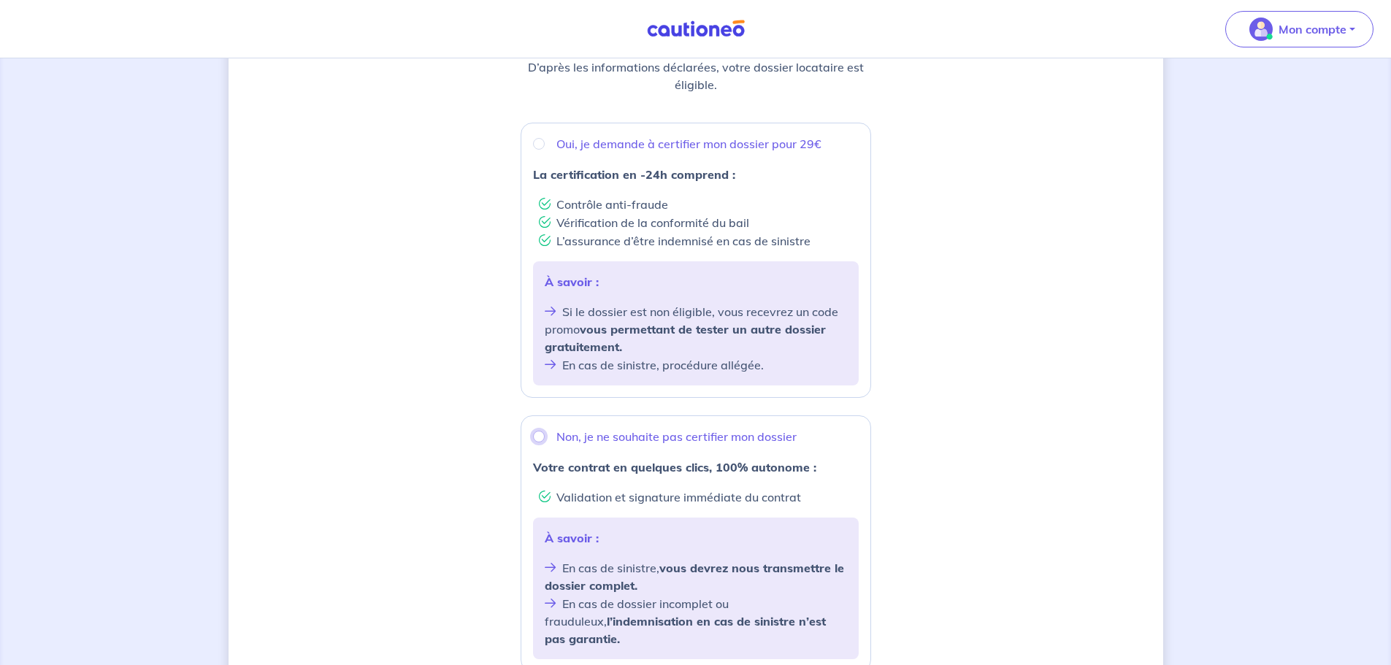
click at [537, 434] on input "Non, je ne souhaite pas certifier mon dossier" at bounding box center [539, 437] width 12 height 12
radio input "true"
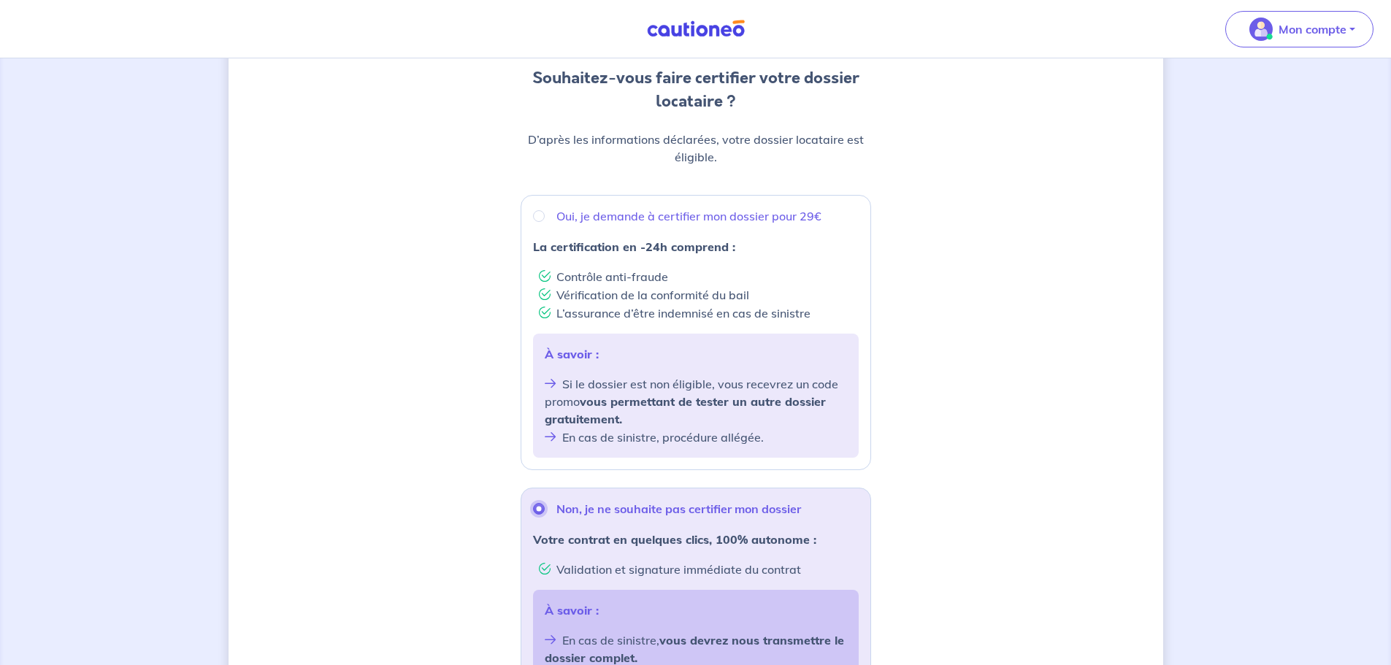
scroll to position [146, 0]
click at [542, 216] on input "Oui, je demande à certifier mon dossier pour 29€" at bounding box center [539, 217] width 12 height 12
radio input "true"
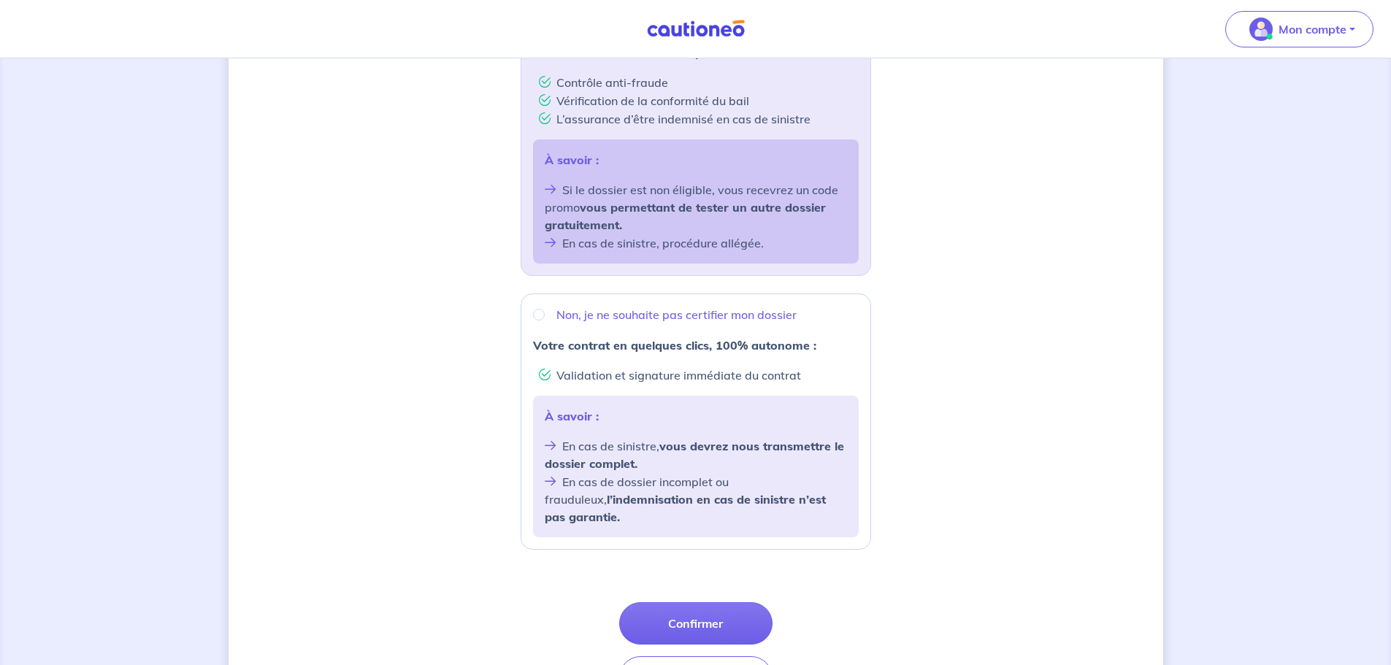
scroll to position [365, 0]
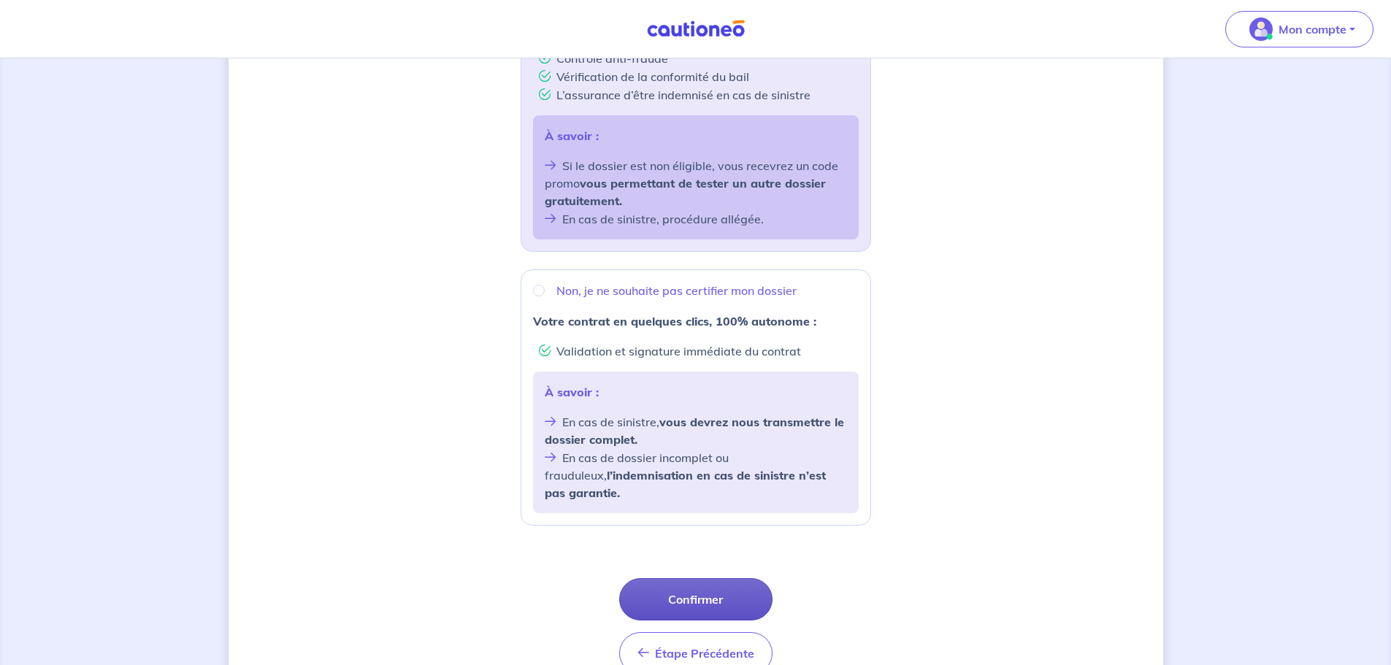
click at [701, 581] on button "Confirmer" at bounding box center [695, 599] width 153 height 42
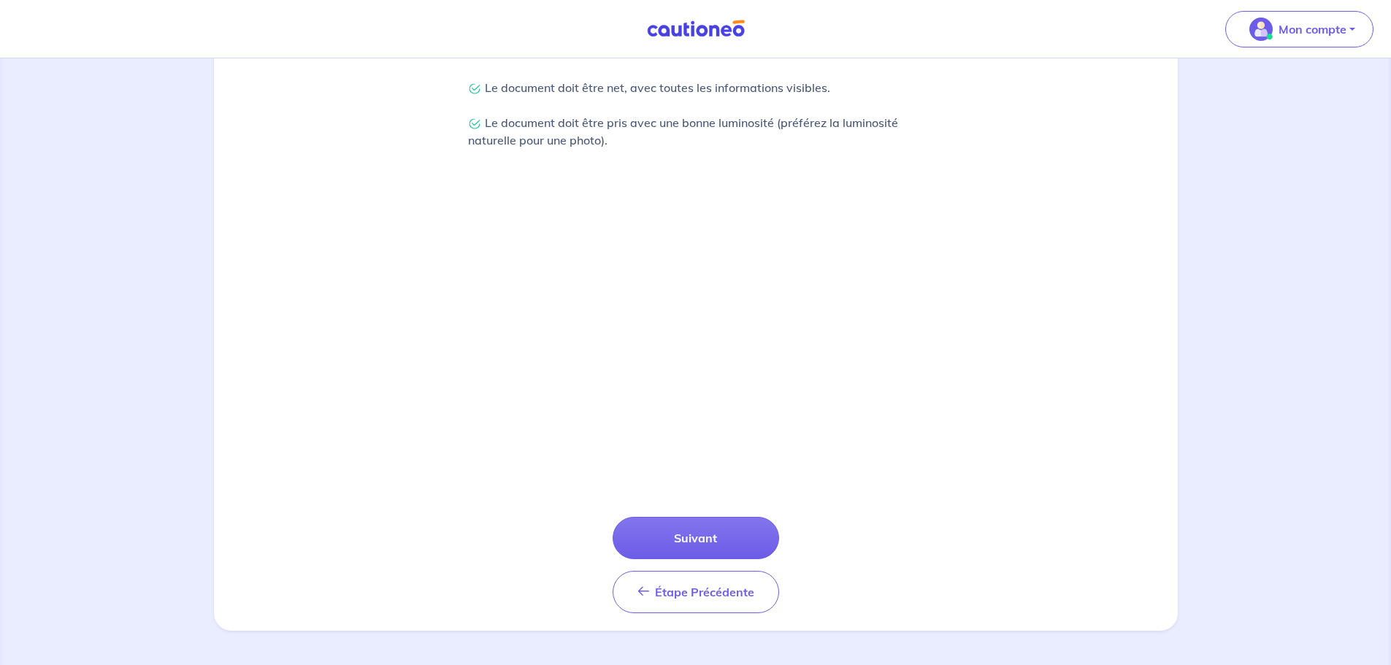
scroll to position [380, 0]
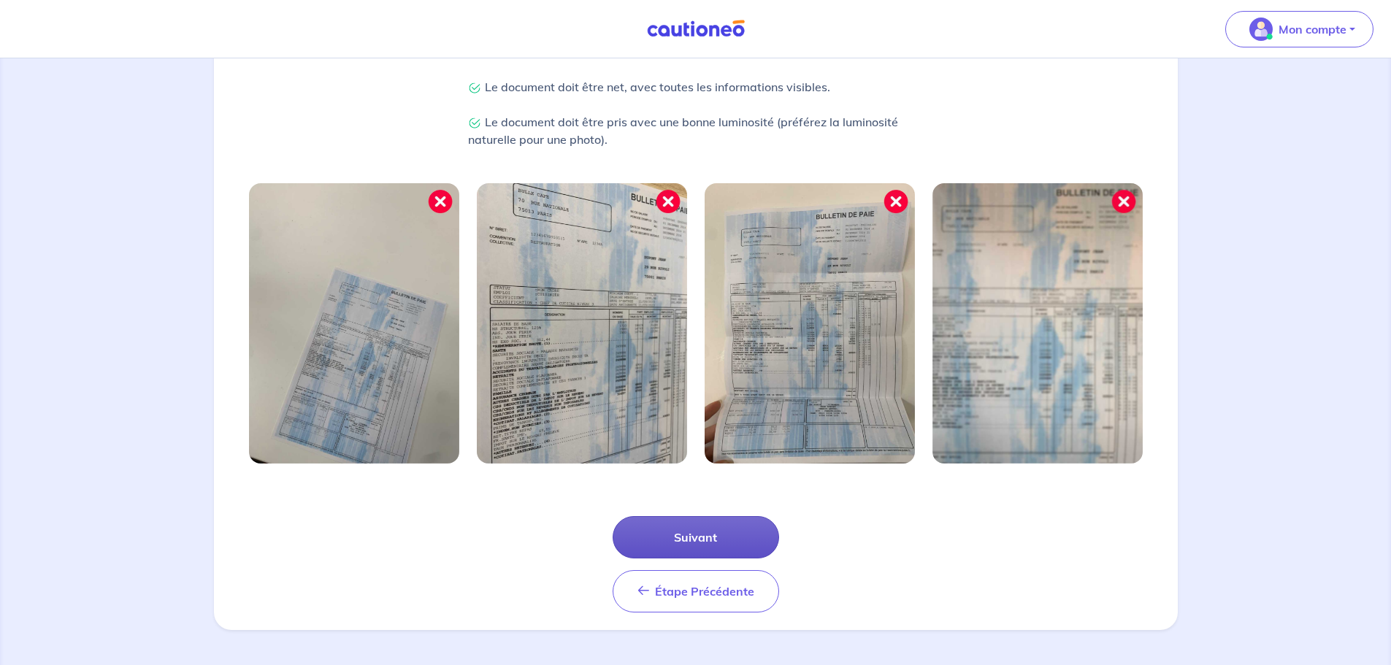
click at [681, 546] on button "Suivant" at bounding box center [696, 537] width 166 height 42
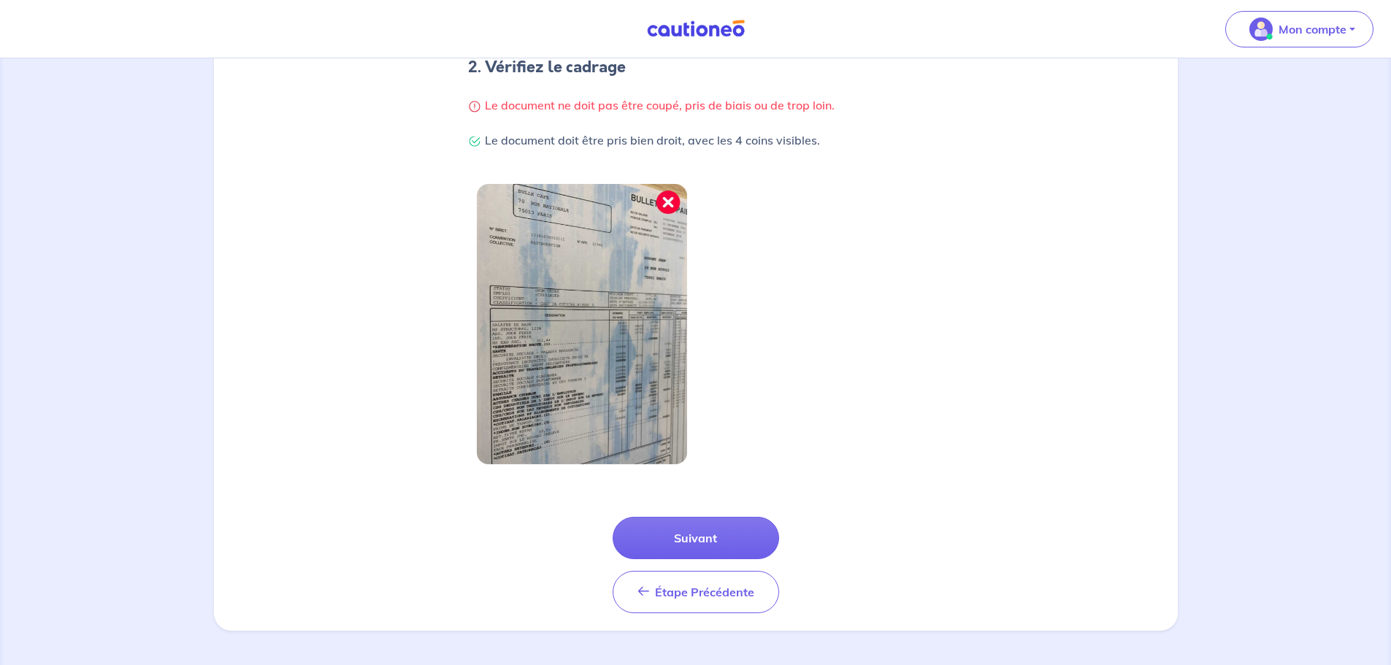
scroll to position [310, 0]
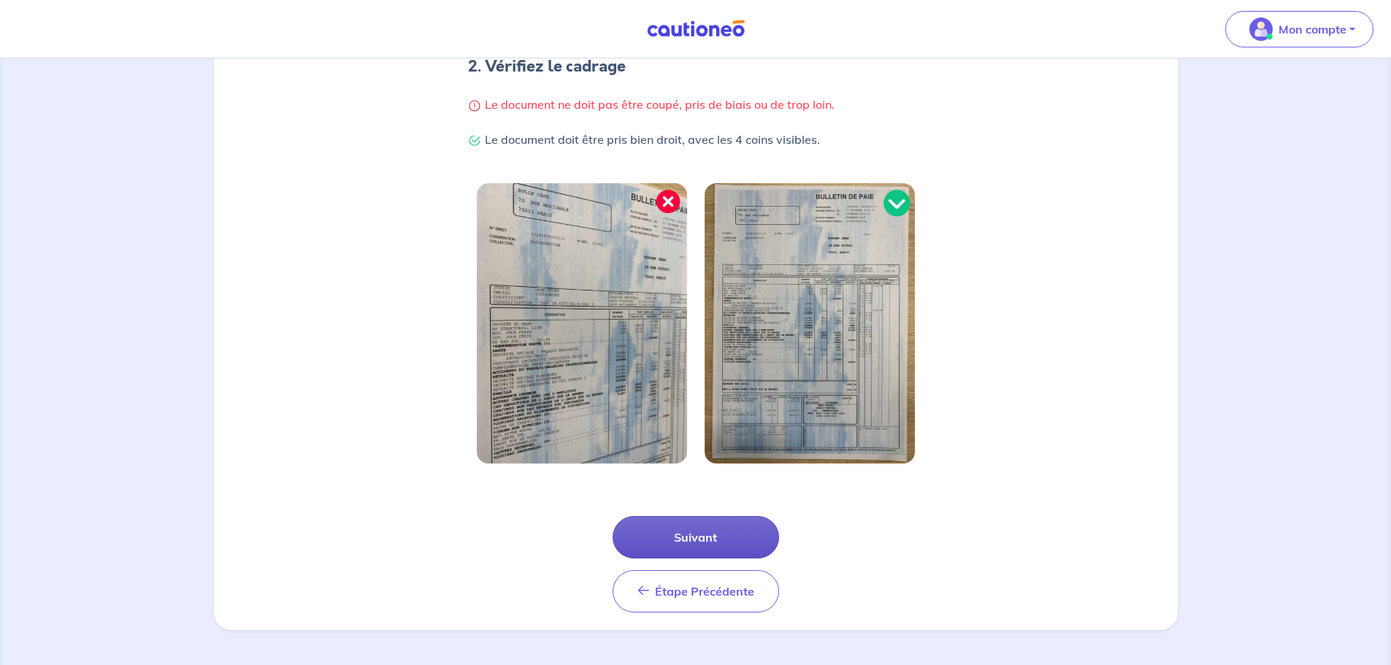
click at [689, 525] on button "Suivant" at bounding box center [696, 537] width 166 height 42
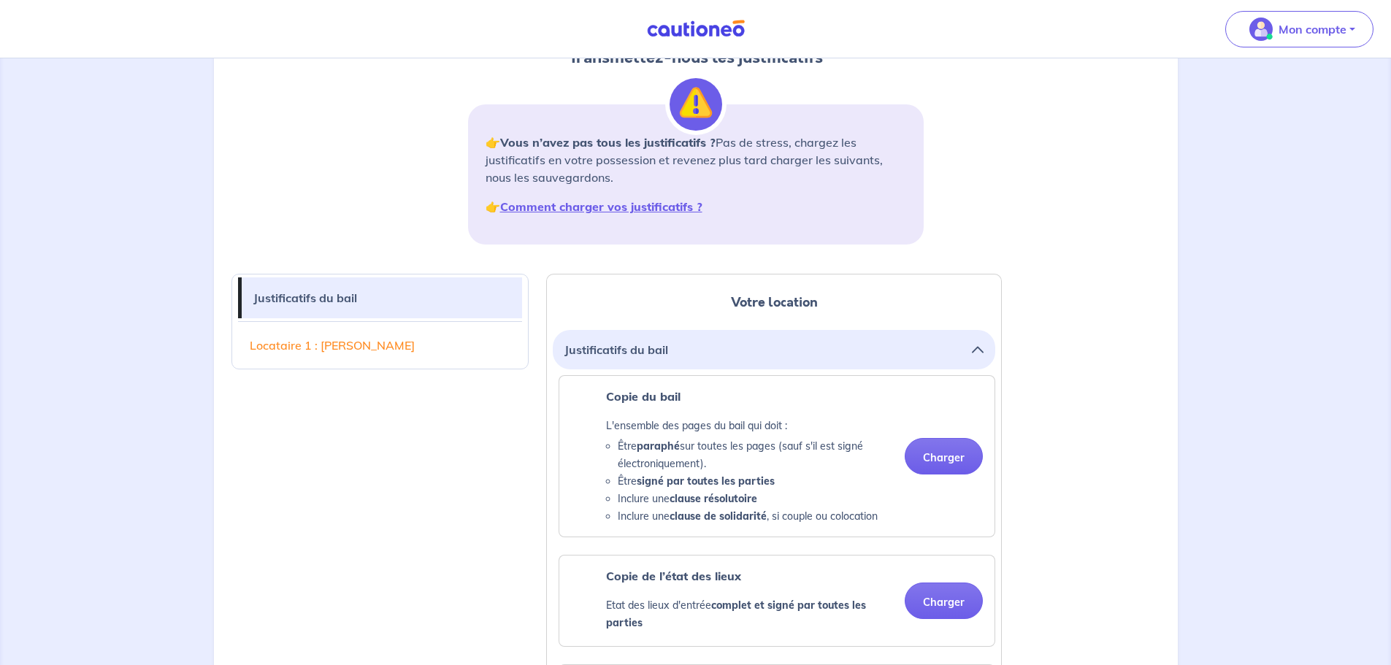
scroll to position [219, 0]
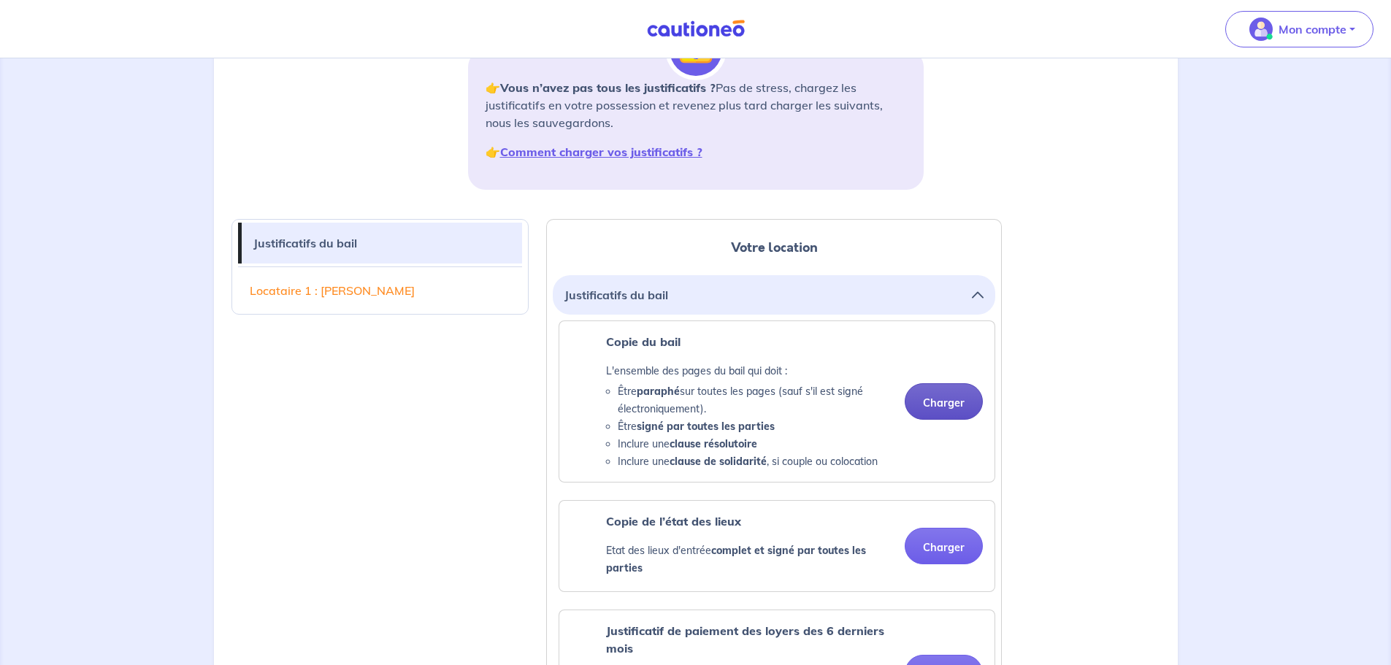
click at [962, 399] on button "Charger" at bounding box center [944, 401] width 78 height 37
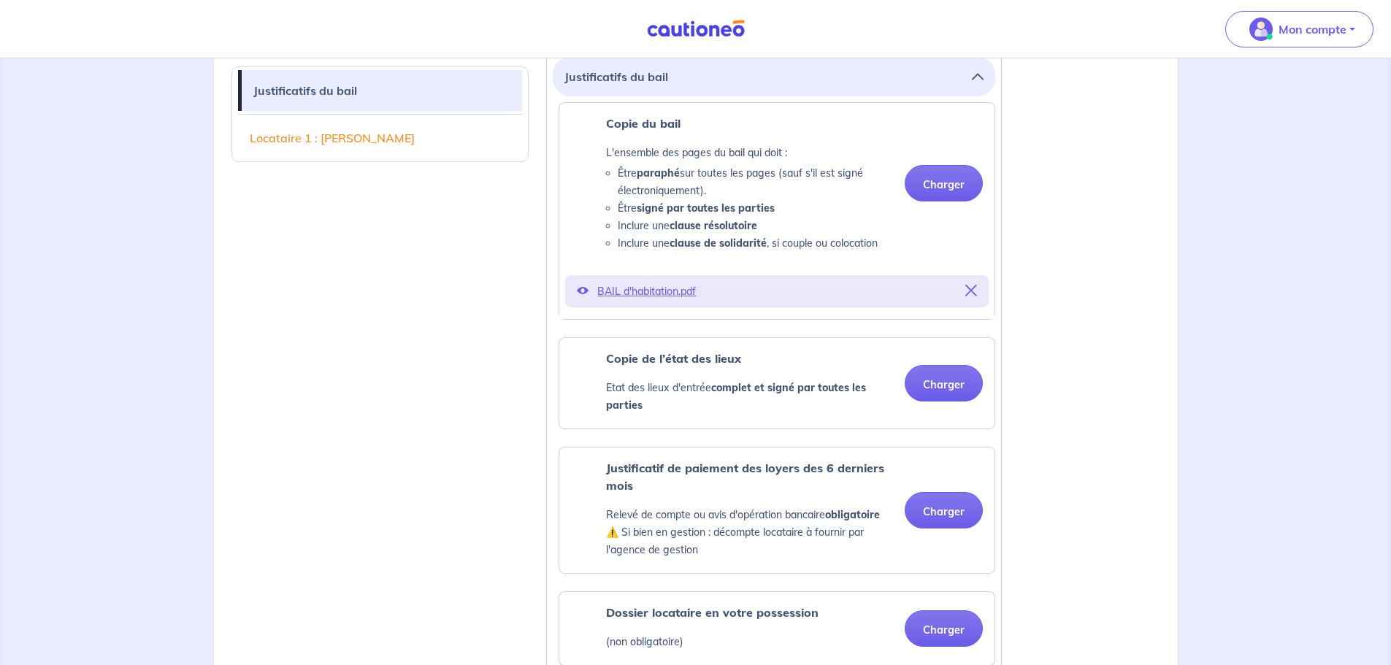
scroll to position [438, 0]
click at [970, 367] on button "Charger" at bounding box center [944, 382] width 78 height 37
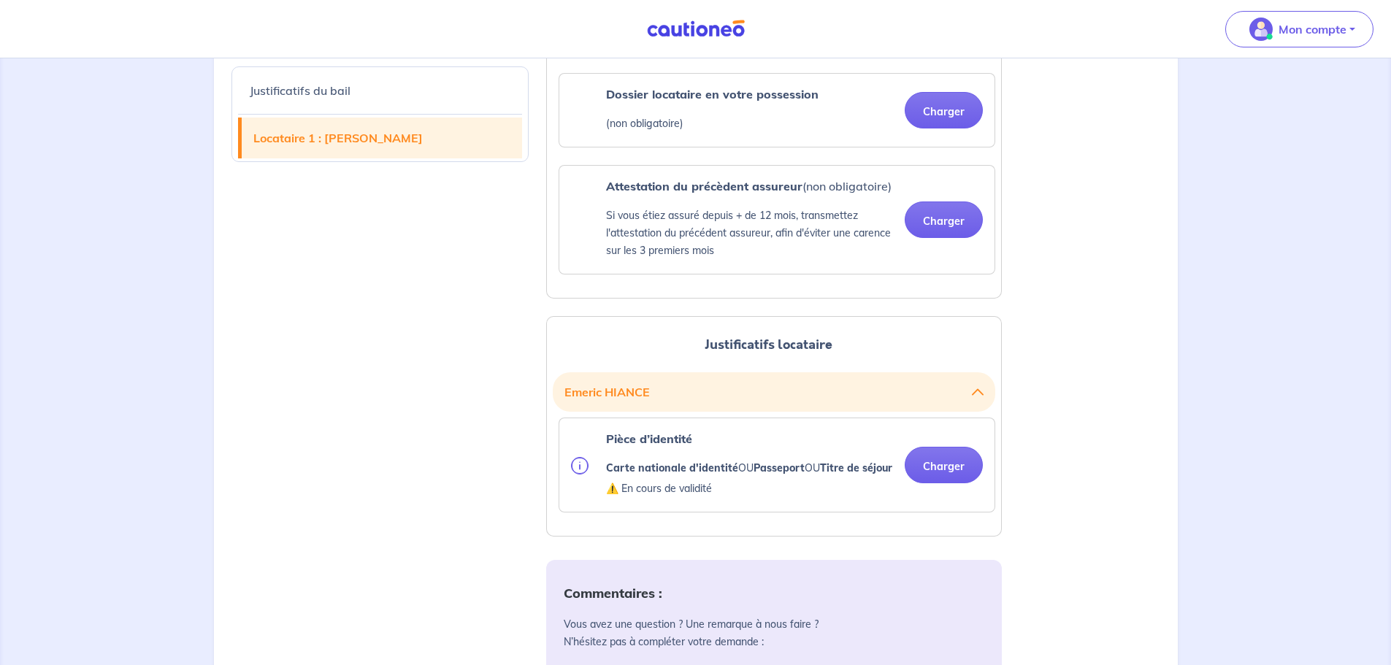
scroll to position [1095, 0]
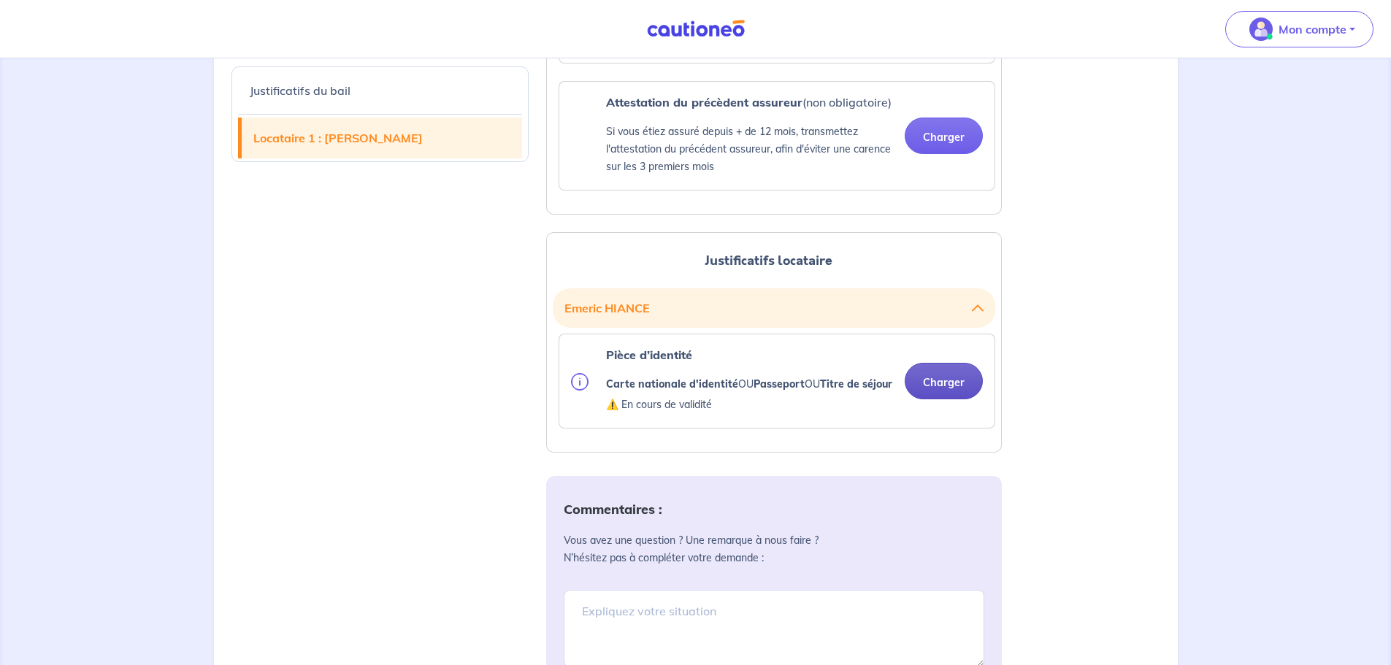
click at [948, 396] on button "Charger" at bounding box center [944, 381] width 78 height 37
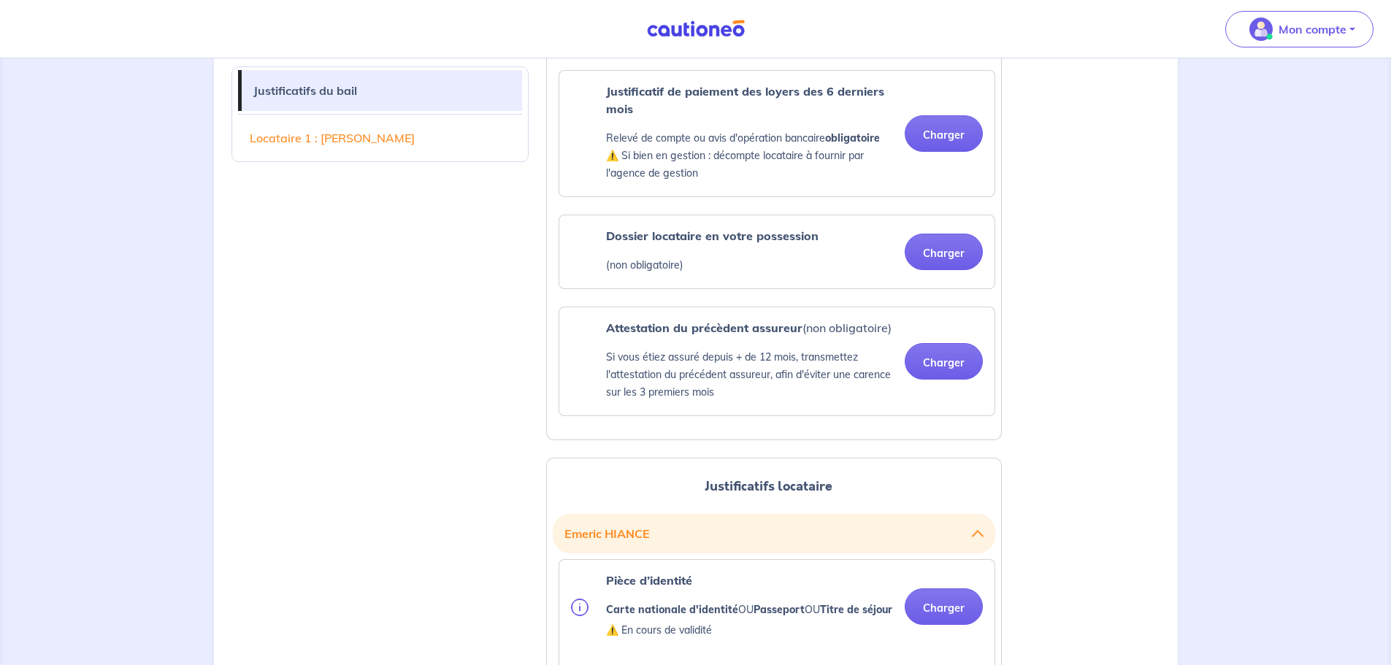
scroll to position [730, 0]
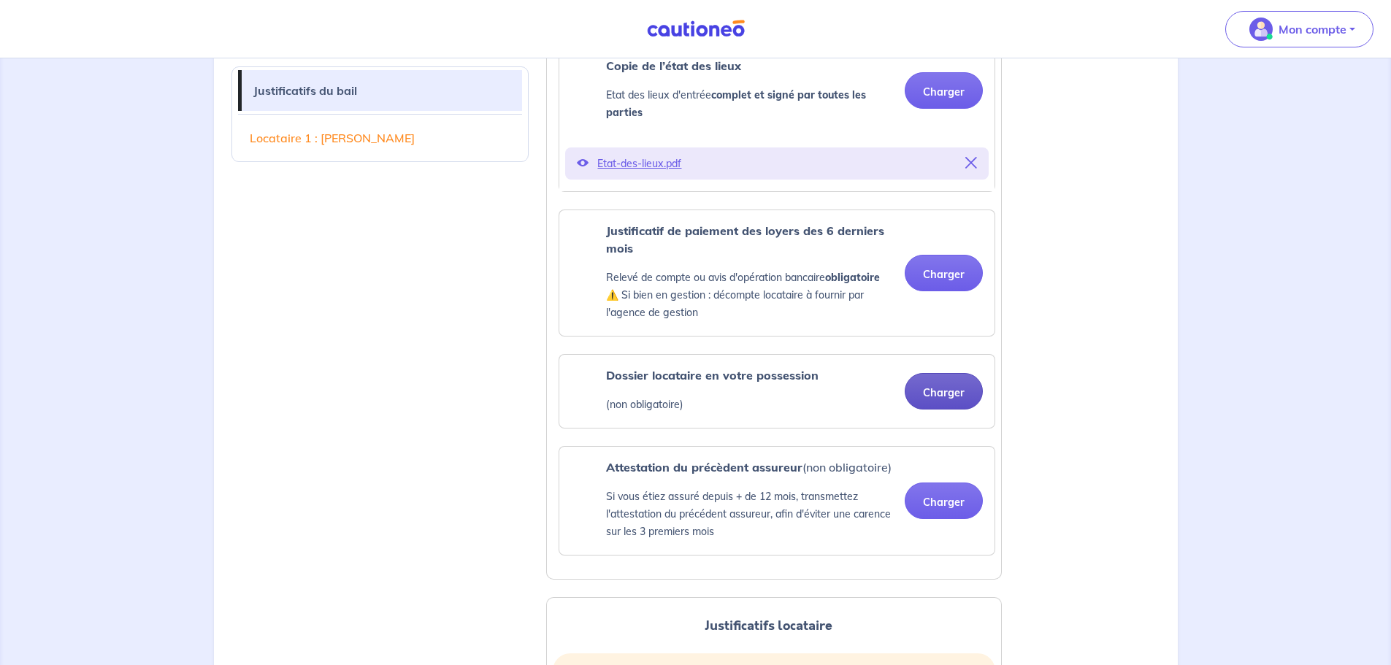
click at [940, 391] on button "Charger" at bounding box center [944, 391] width 78 height 37
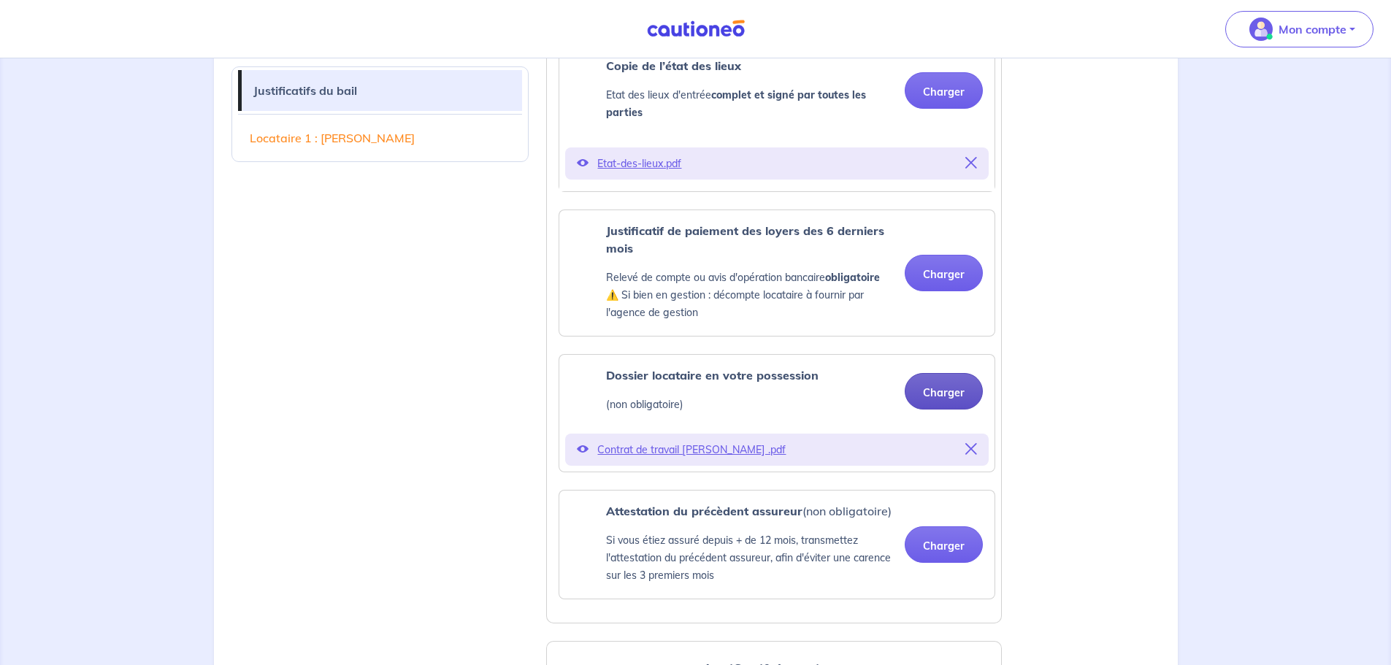
click at [959, 388] on button "Charger" at bounding box center [944, 391] width 78 height 37
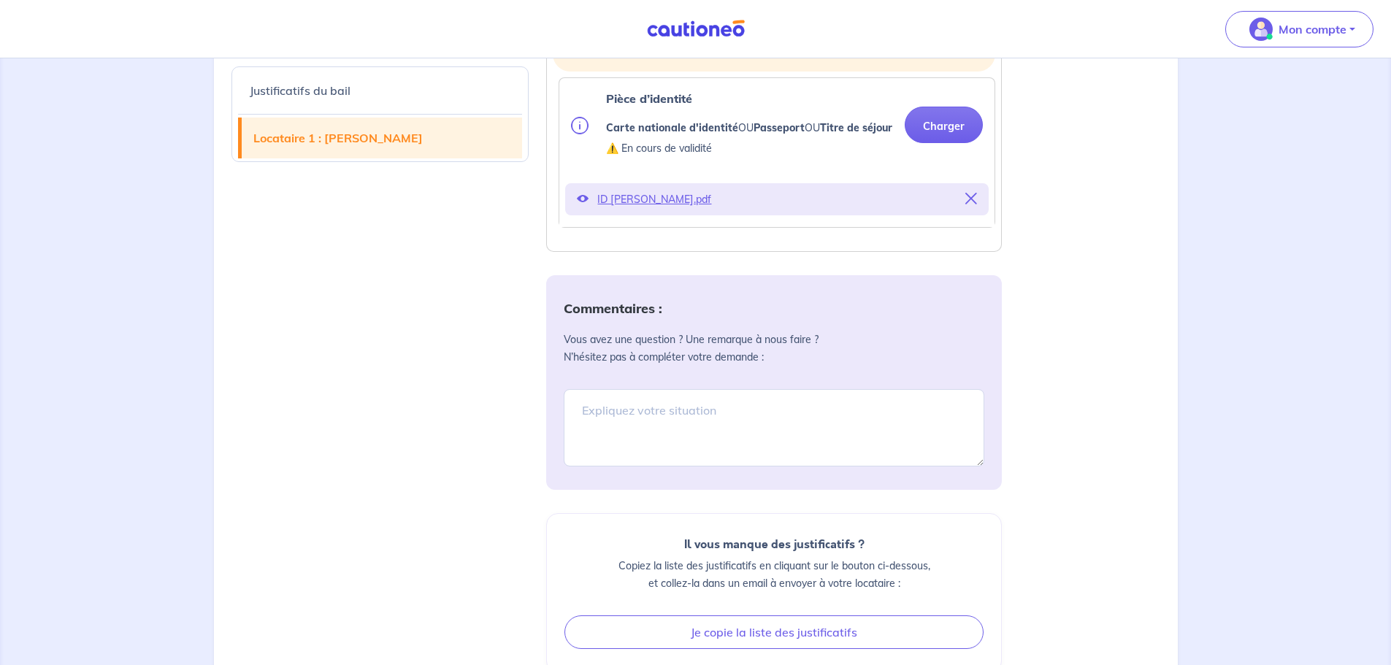
scroll to position [1564, 0]
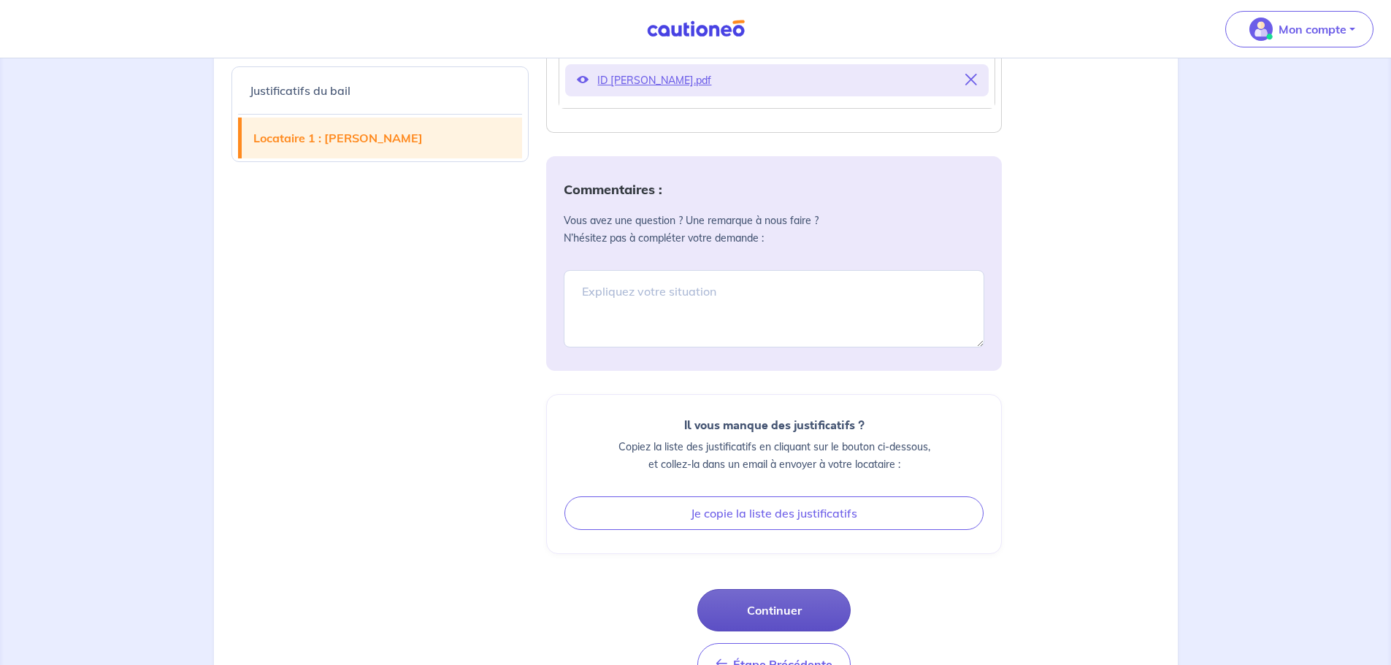
click at [776, 625] on button "Continuer" at bounding box center [773, 610] width 153 height 42
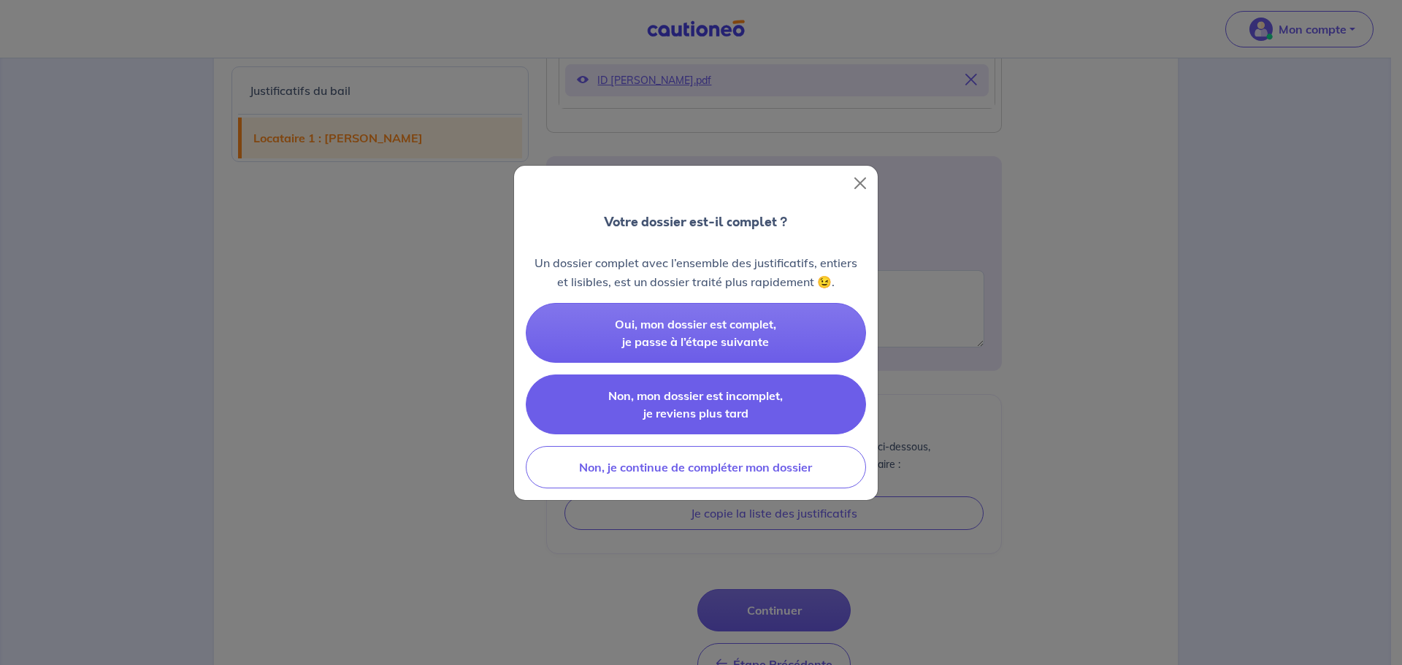
click at [740, 405] on button "Non, mon dossier est incomplet, je reviens plus tard" at bounding box center [696, 405] width 340 height 60
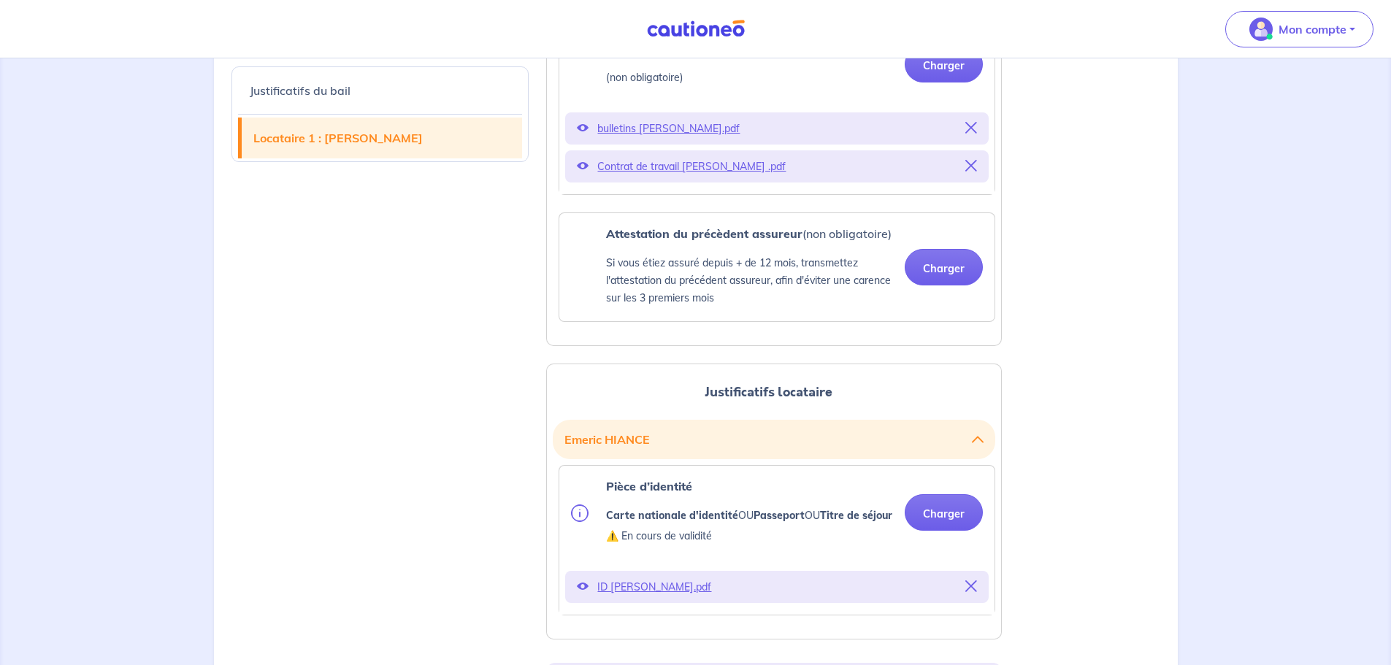
scroll to position [1053, 0]
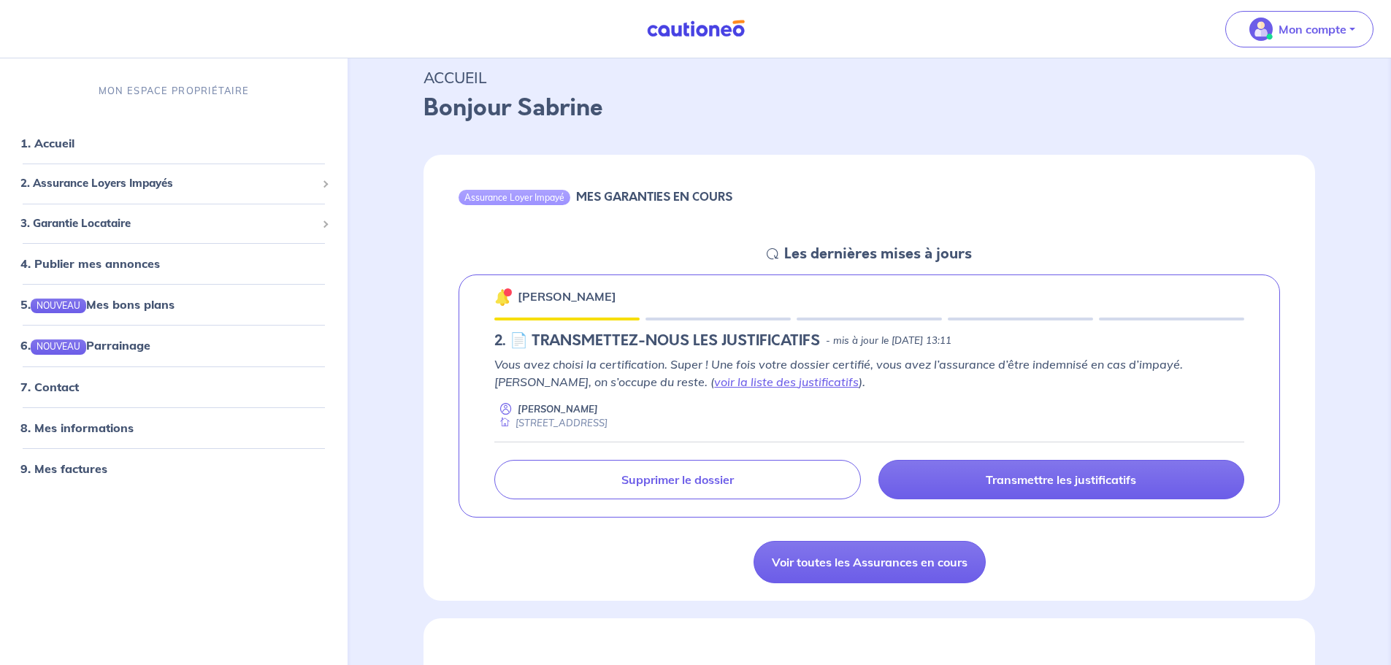
scroll to position [73, 0]
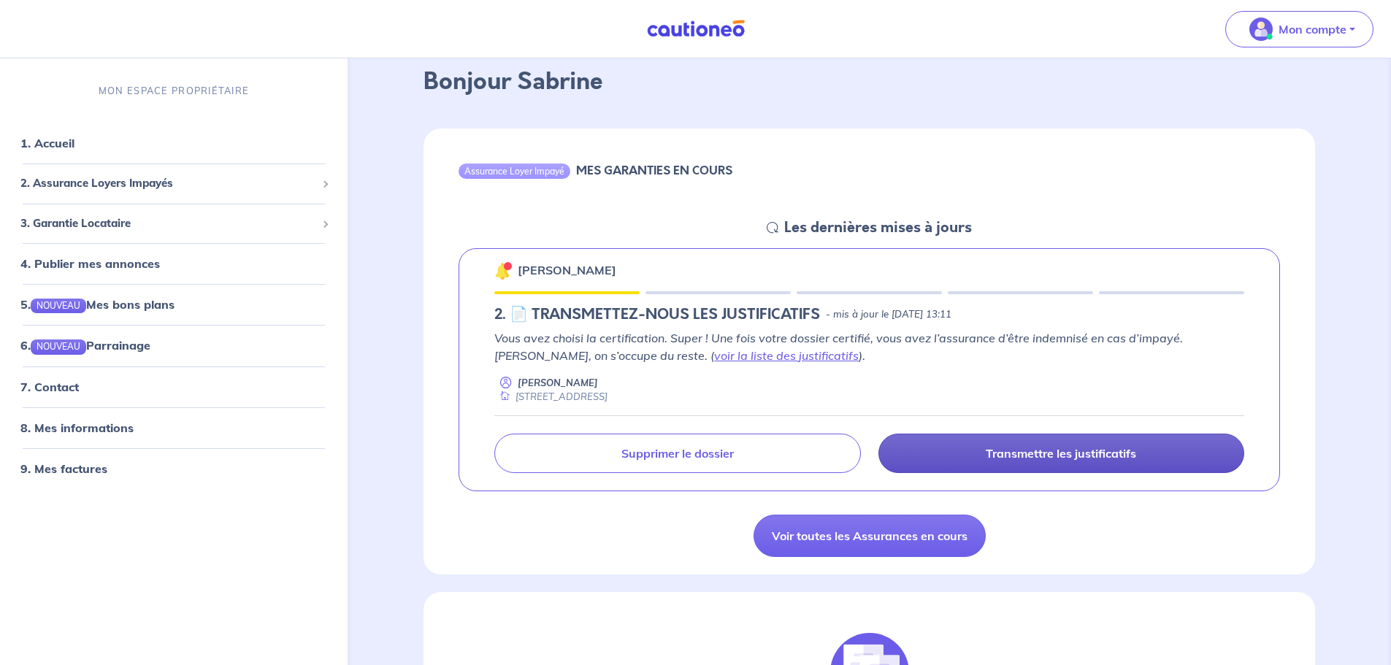
click at [986, 456] on p "Transmettre les justificatifs" at bounding box center [1061, 453] width 150 height 15
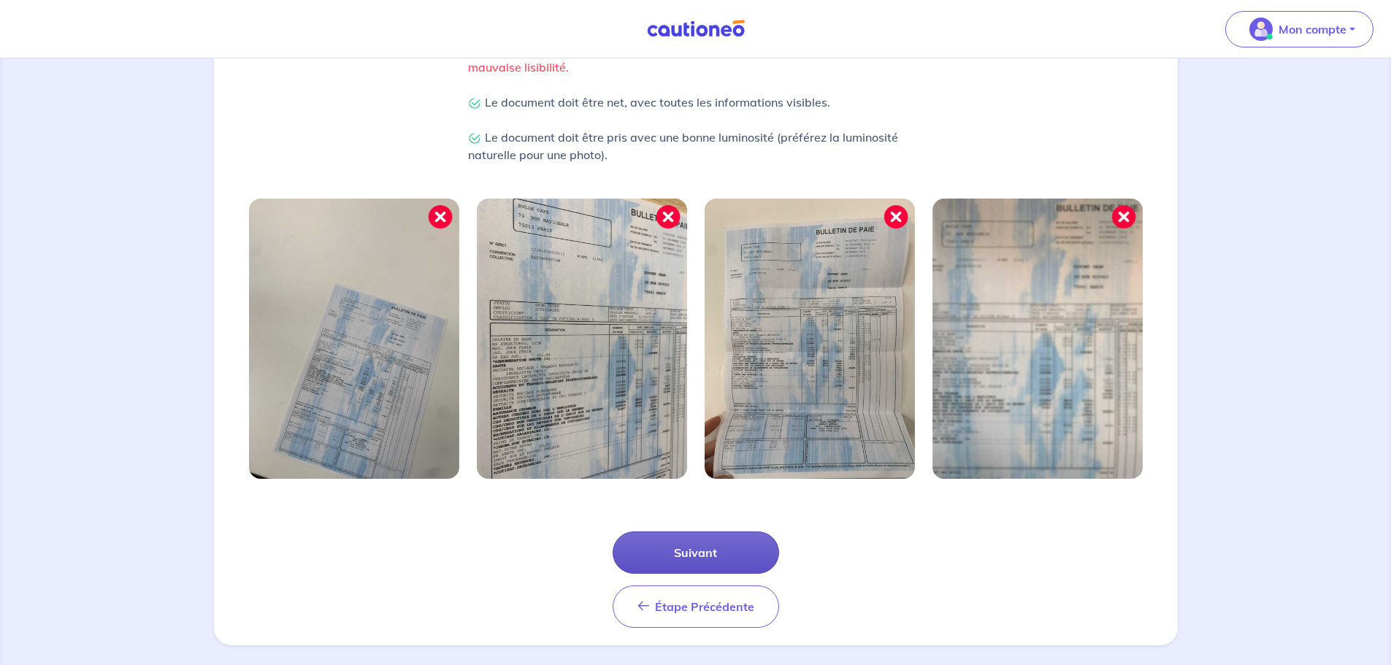
click at [729, 567] on button "Suivant" at bounding box center [696, 553] width 166 height 42
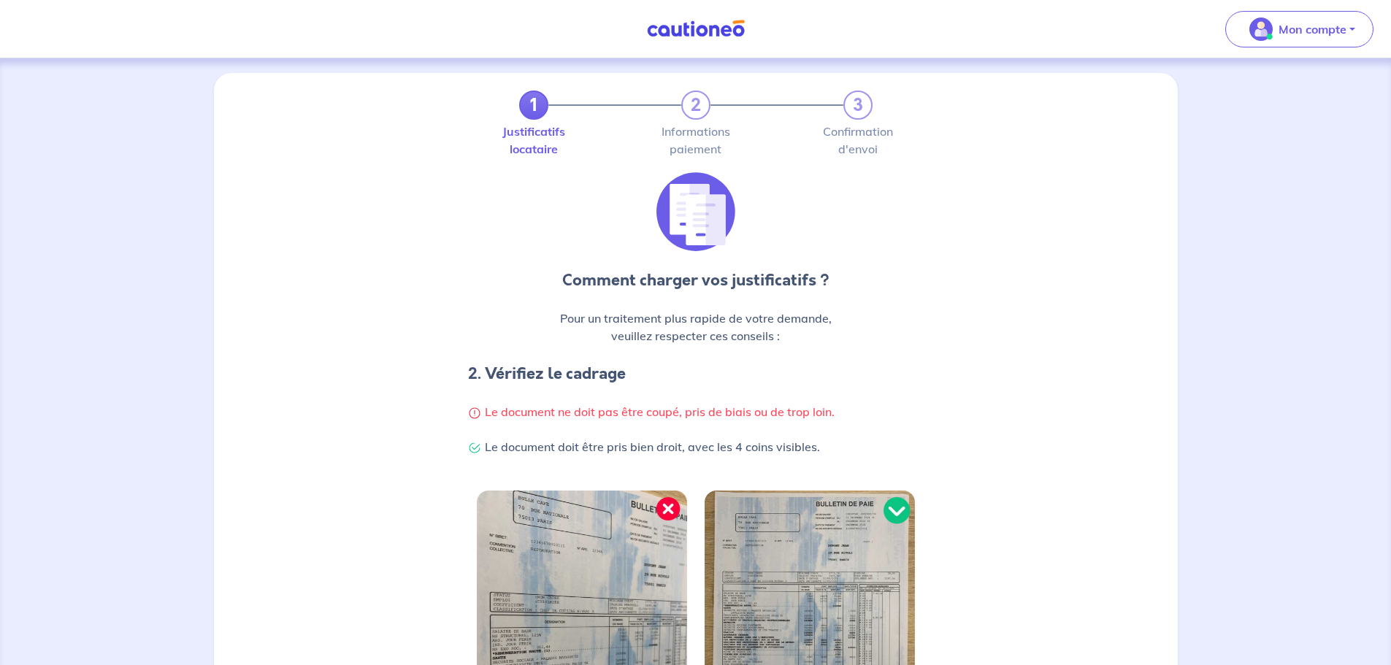
click at [710, 551] on img at bounding box center [810, 631] width 210 height 280
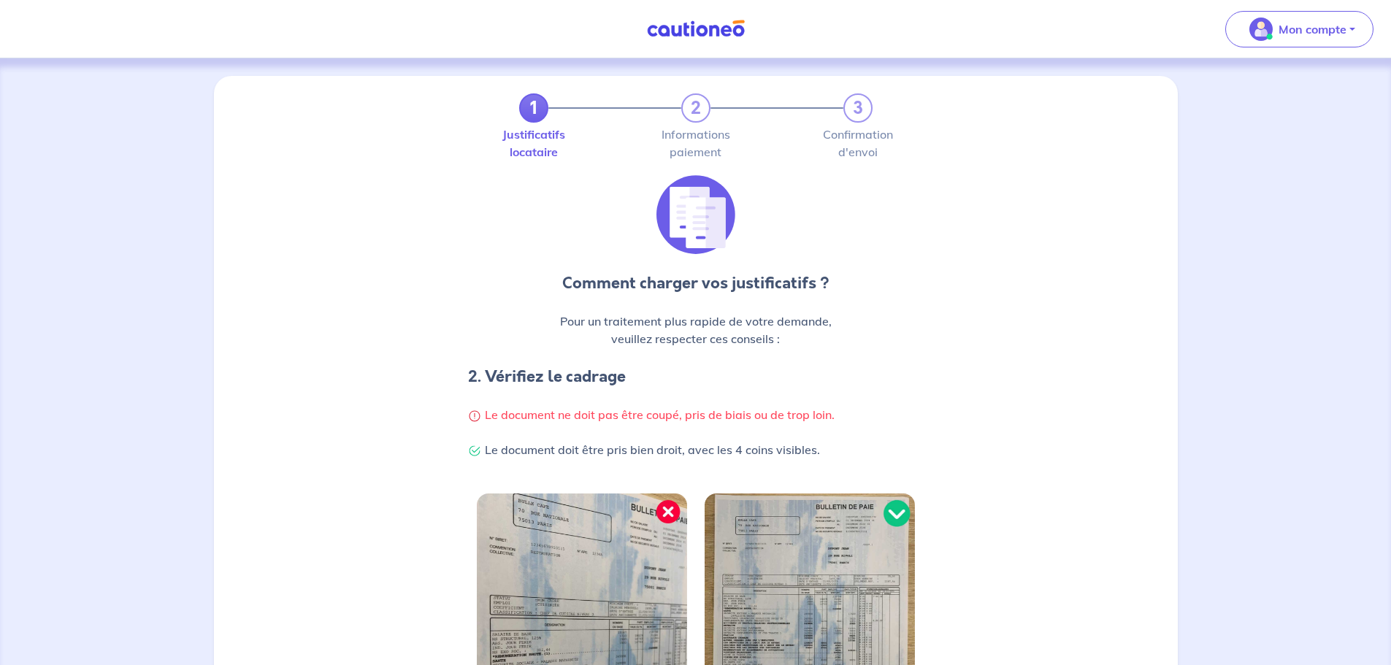
click at [701, 112] on div "1 2 3" at bounding box center [695, 107] width 353 height 29
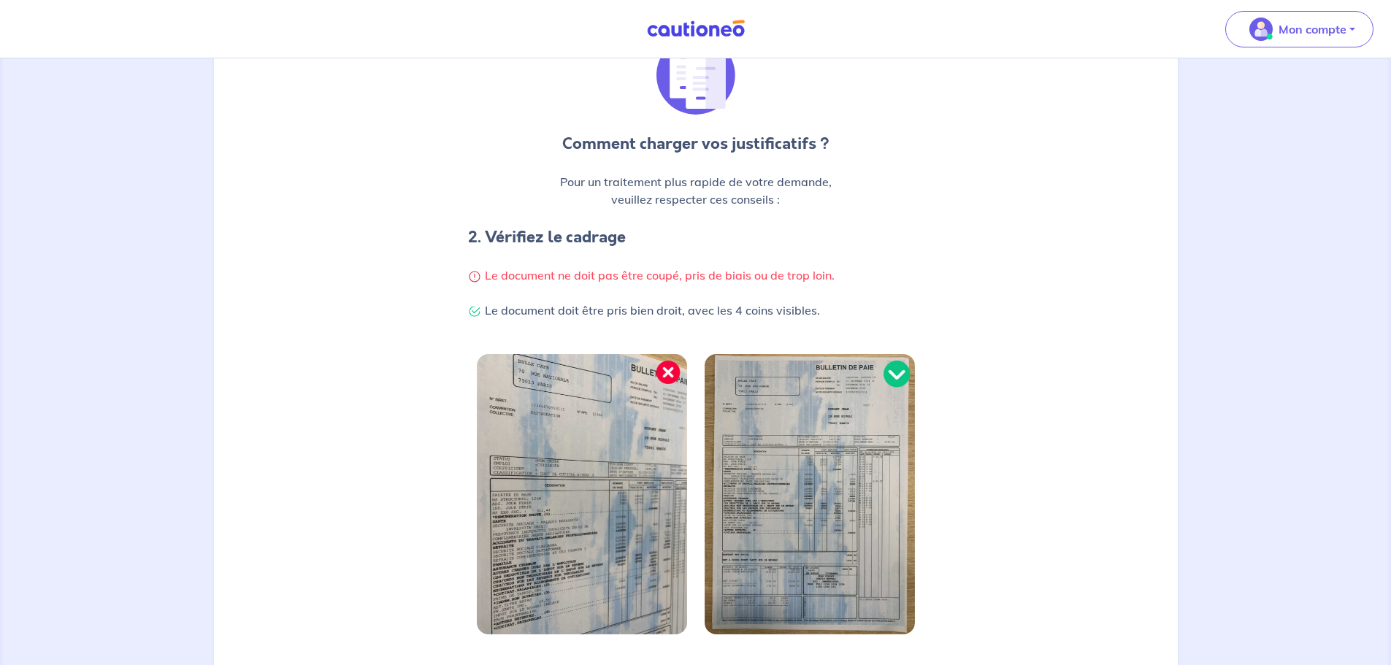
scroll to position [310, 0]
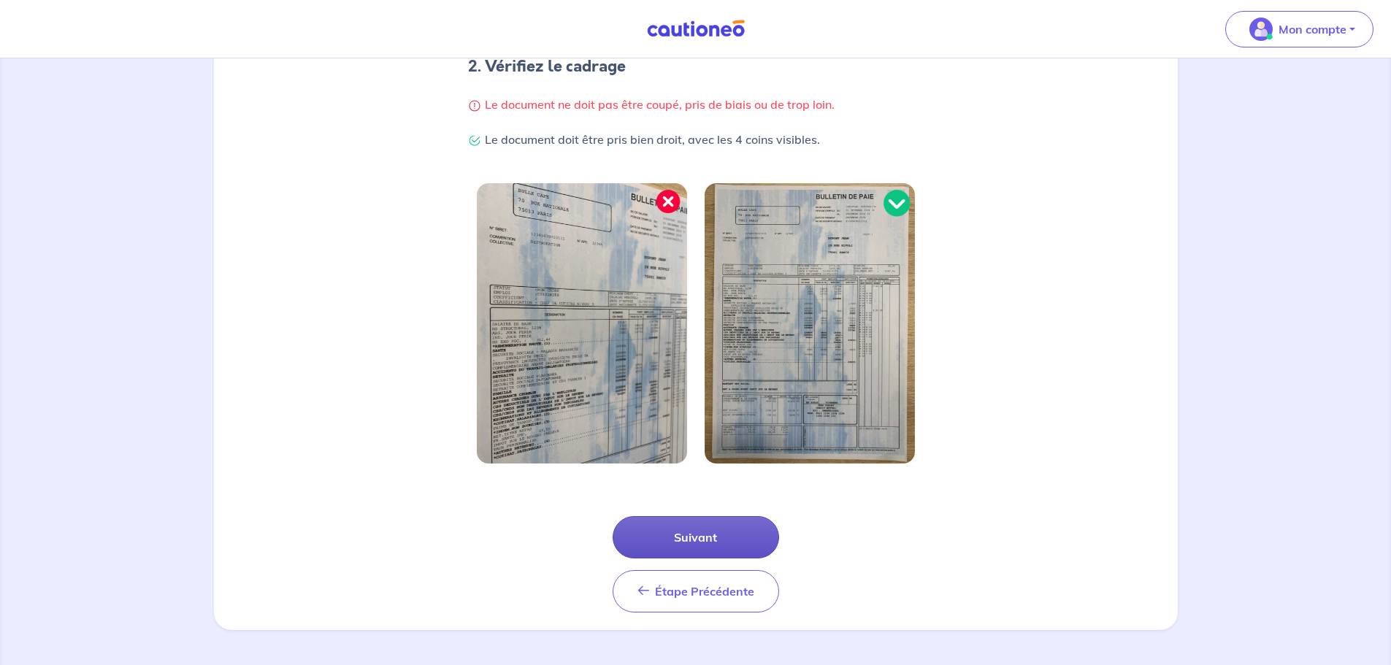
click at [690, 549] on button "Suivant" at bounding box center [696, 537] width 166 height 42
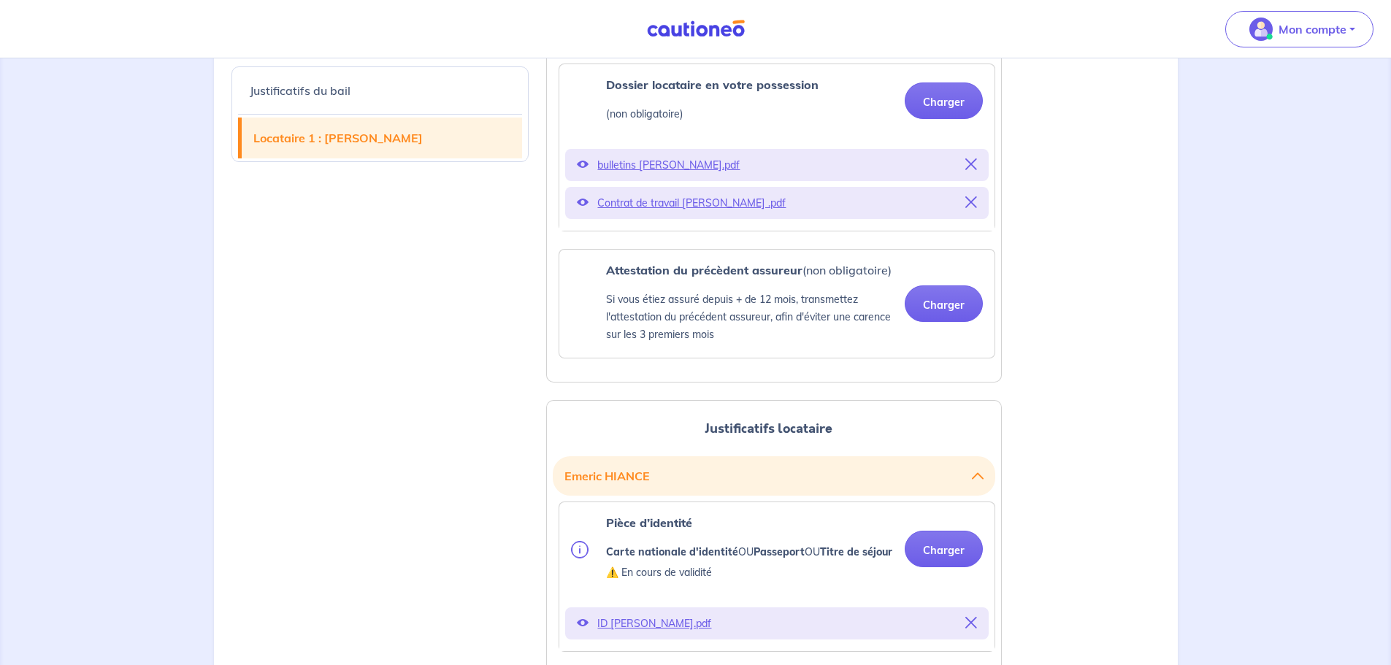
scroll to position [1022, 0]
click at [962, 294] on button "Charger" at bounding box center [944, 302] width 78 height 37
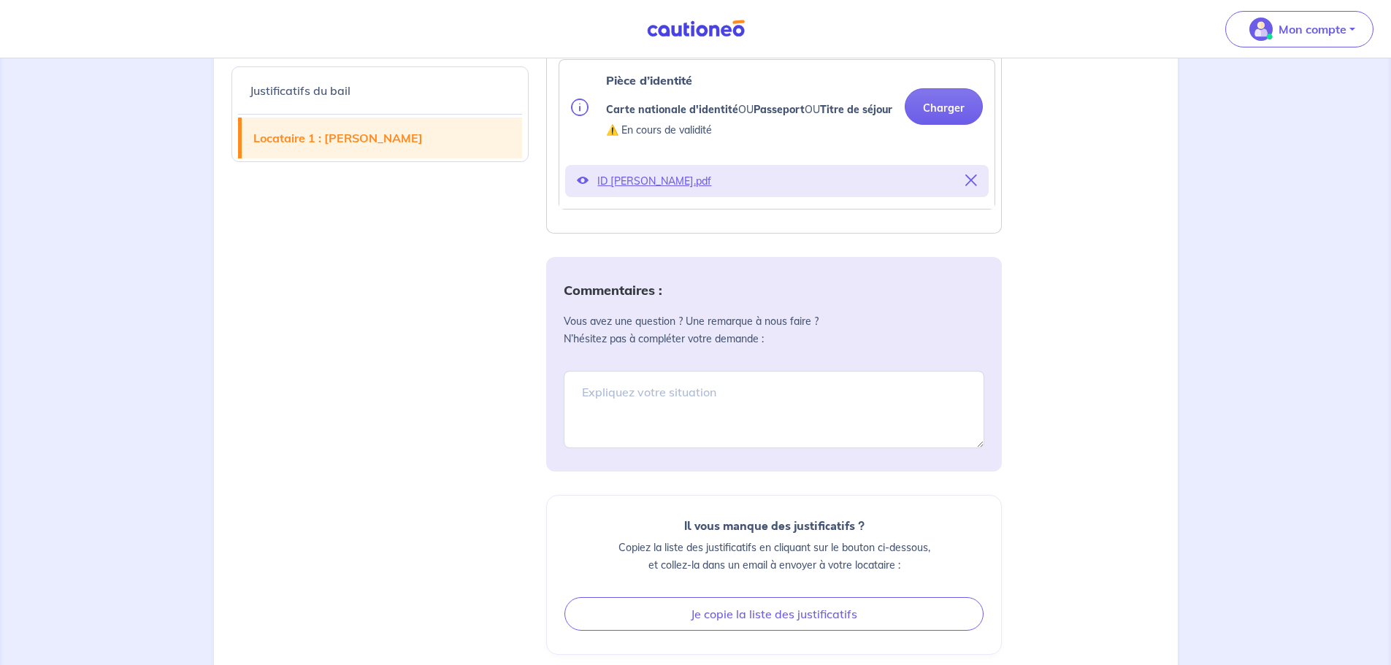
scroll to position [1533, 0]
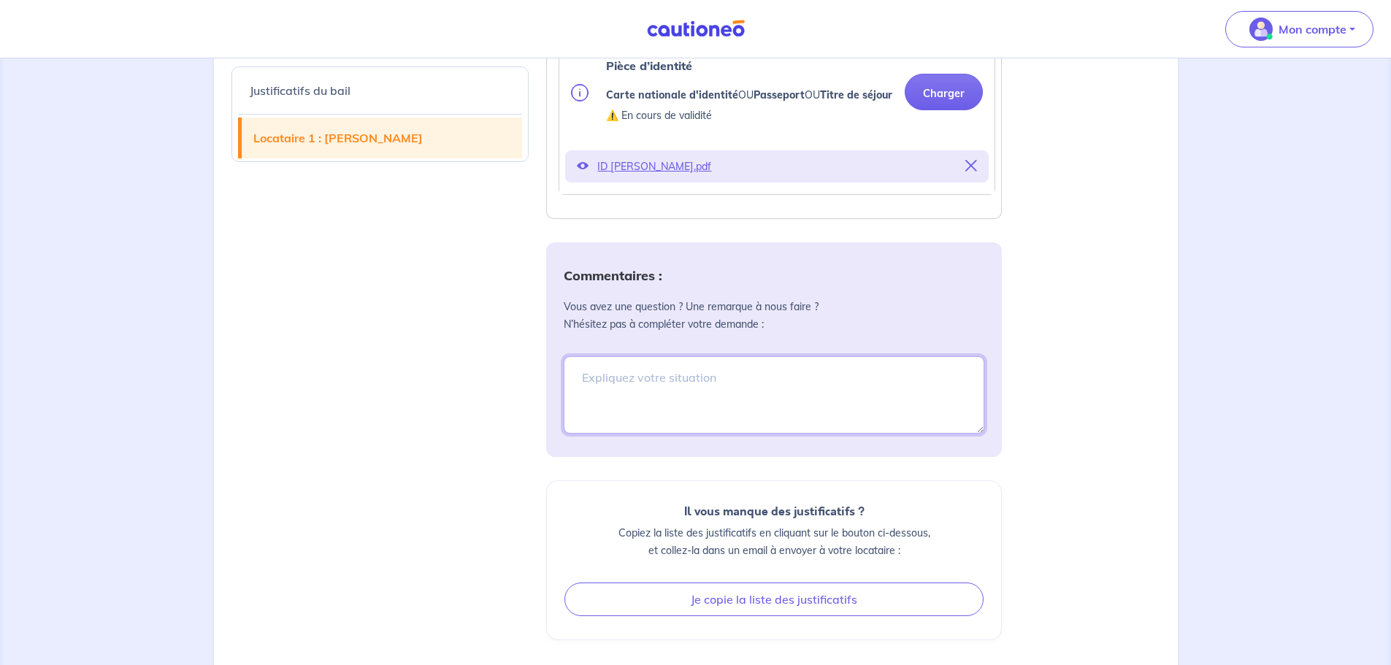
click at [602, 405] on textarea at bounding box center [774, 394] width 421 height 77
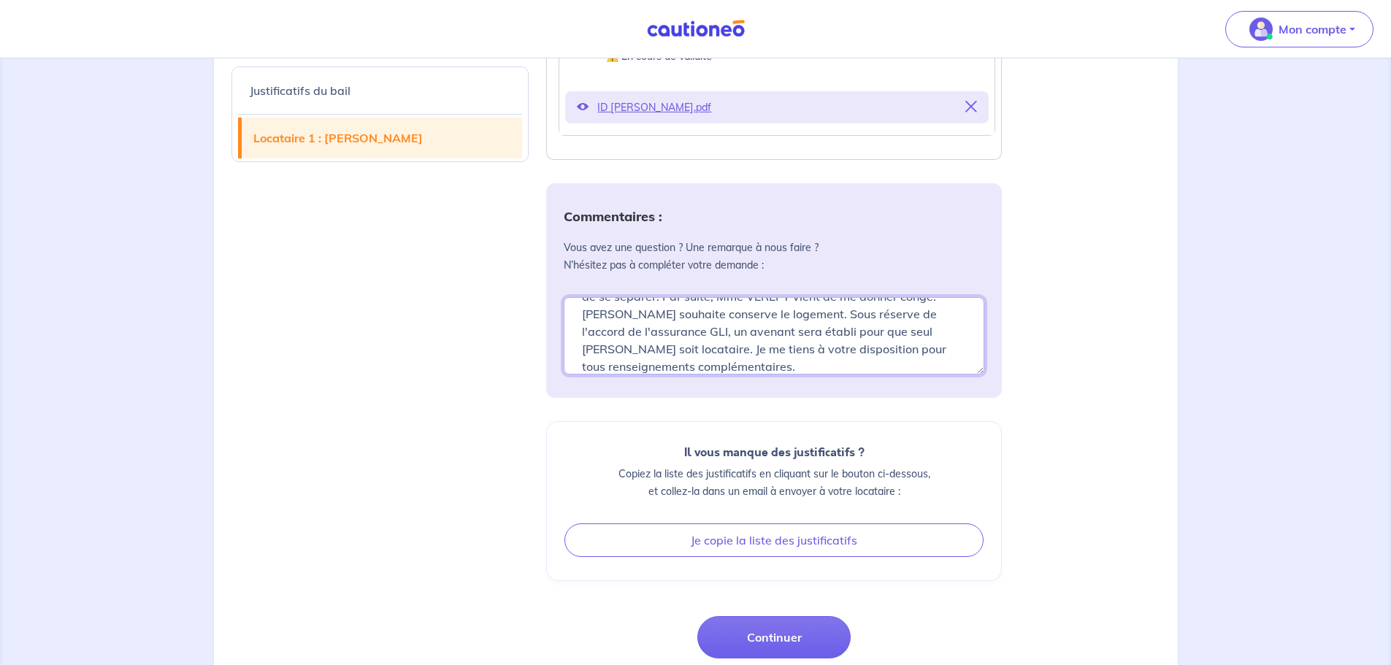
scroll to position [1679, 0]
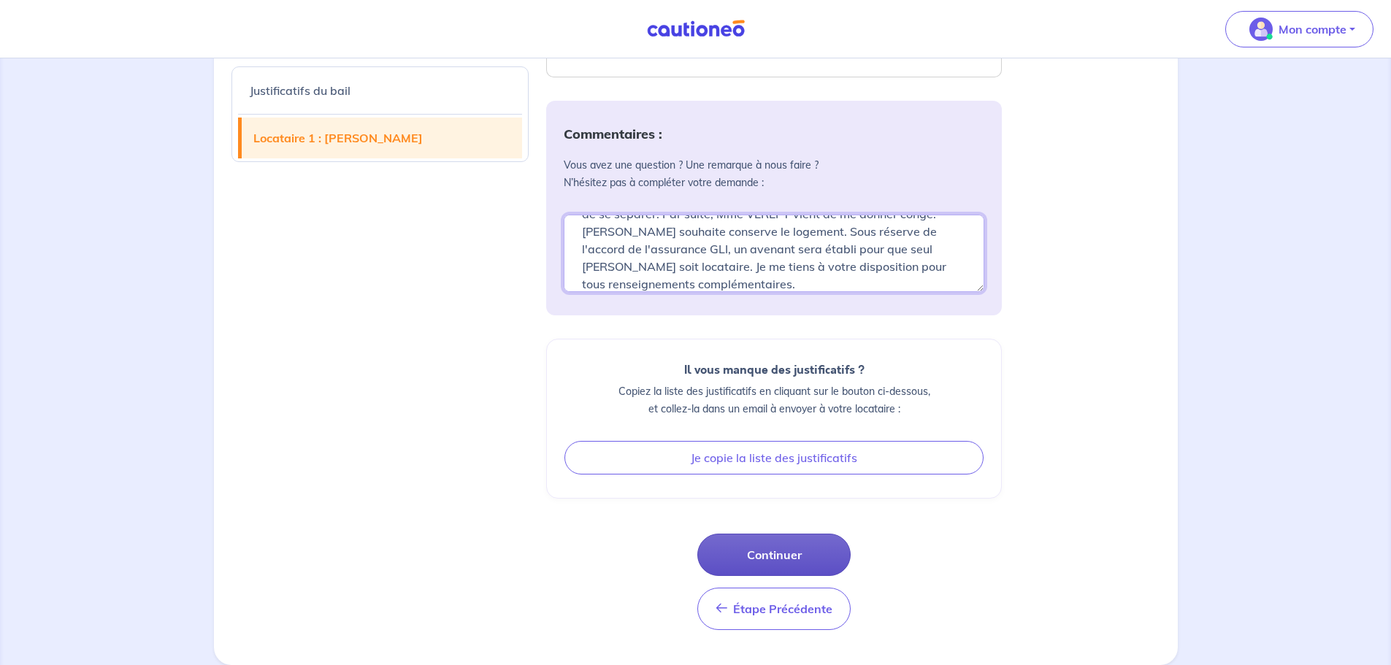
type textarea "Bonjour, Le bail a été donné à [PERSON_NAME] et Mme VEREPT, qui viennent de se …"
click at [790, 566] on button "Continuer" at bounding box center [773, 555] width 153 height 42
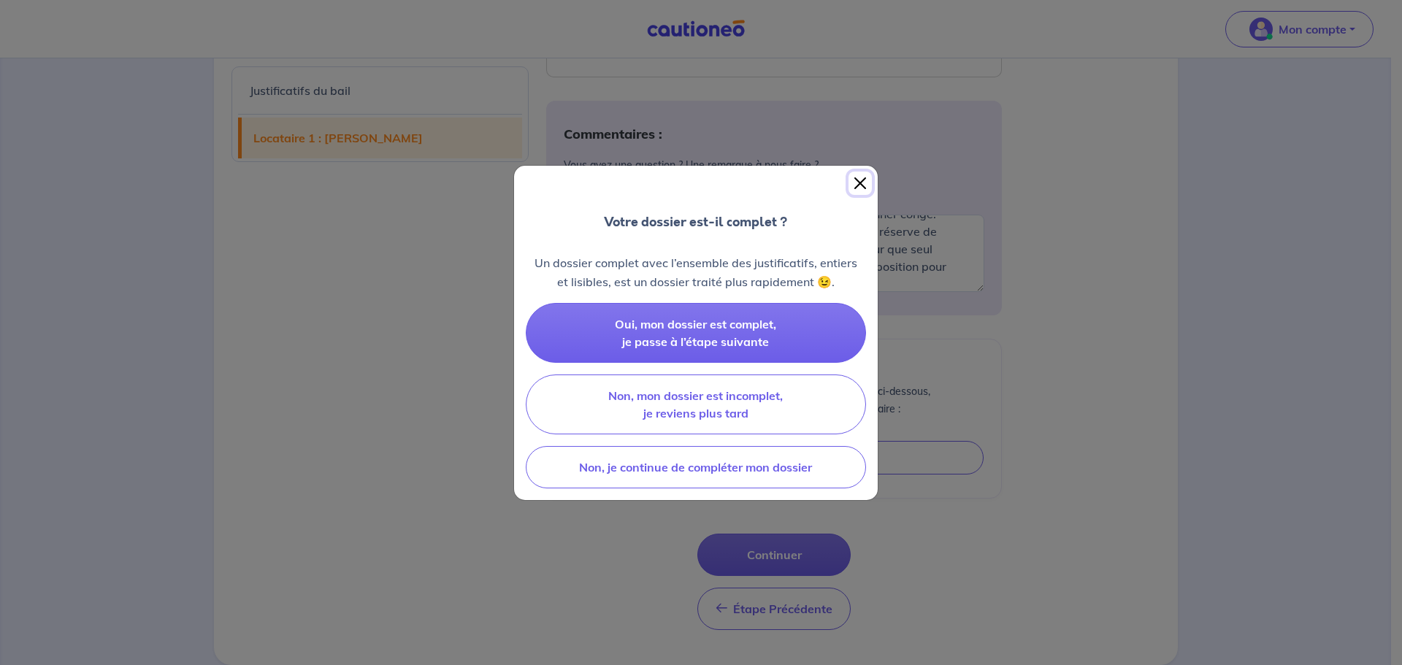
click at [867, 178] on button "Close" at bounding box center [859, 183] width 23 height 23
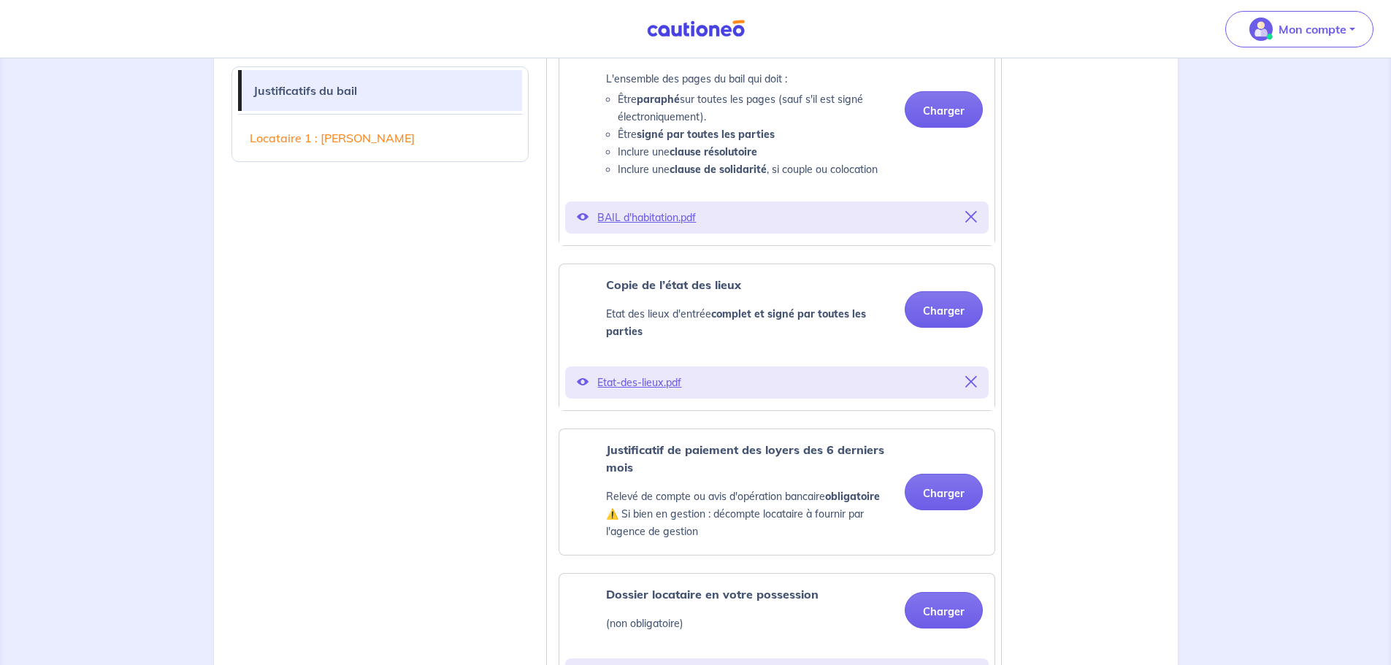
scroll to position [584, 0]
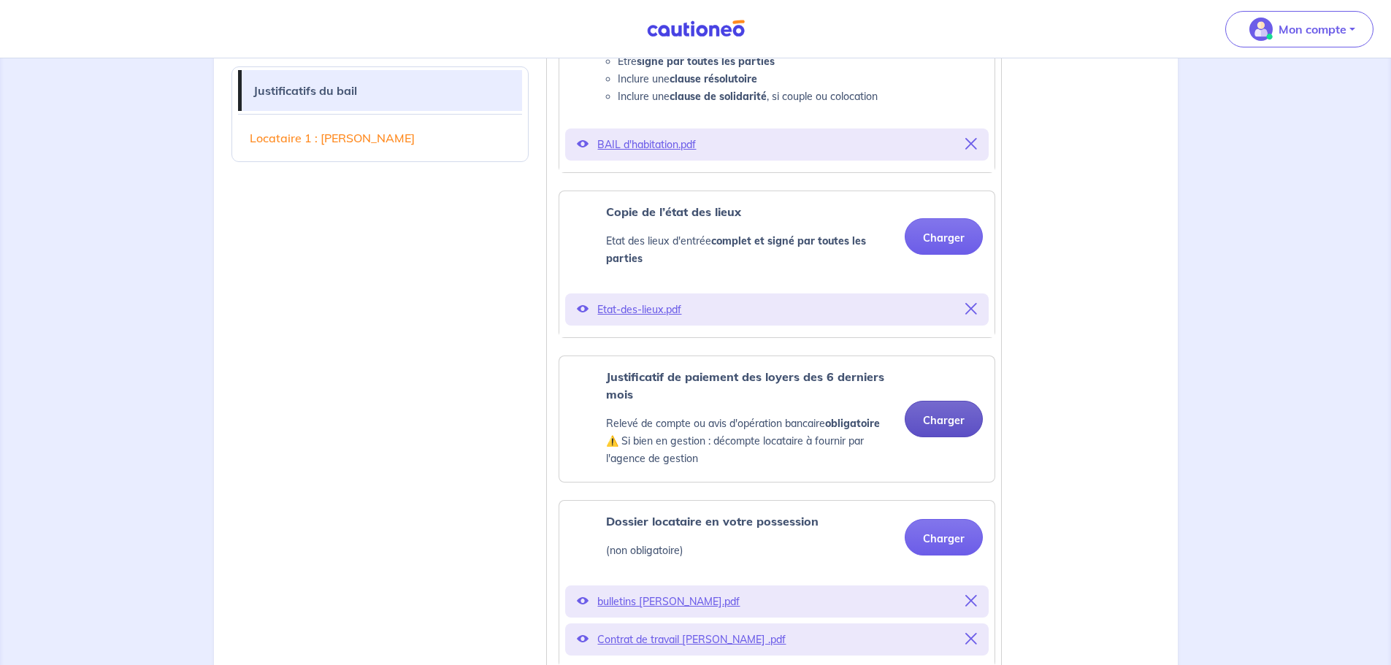
click at [973, 418] on button "Charger" at bounding box center [944, 419] width 78 height 37
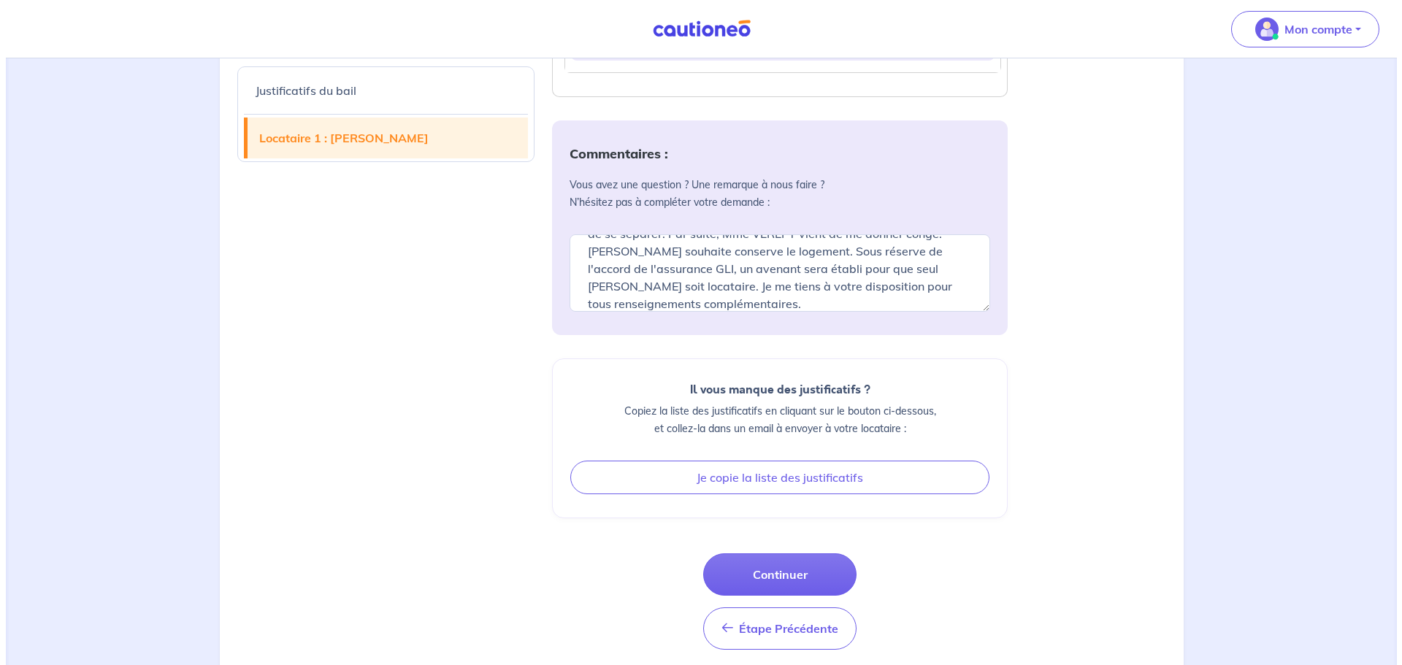
scroll to position [1748, 0]
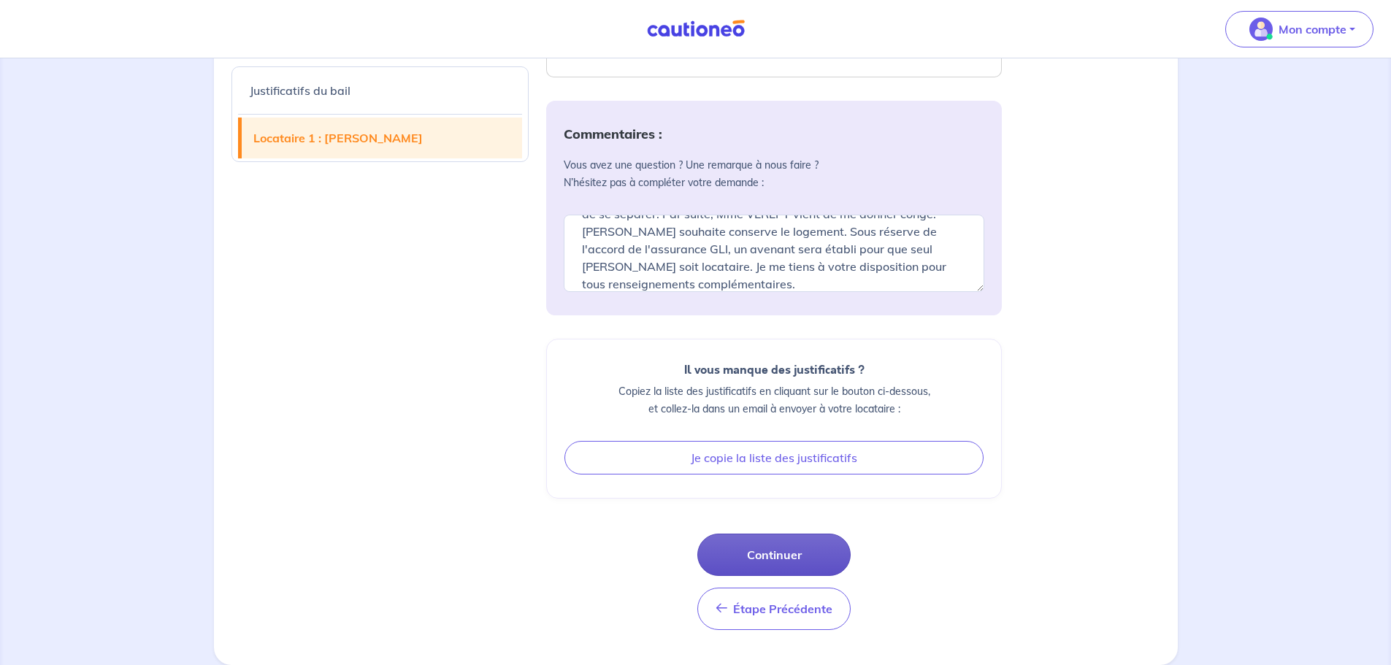
click at [789, 560] on button "Continuer" at bounding box center [773, 555] width 153 height 42
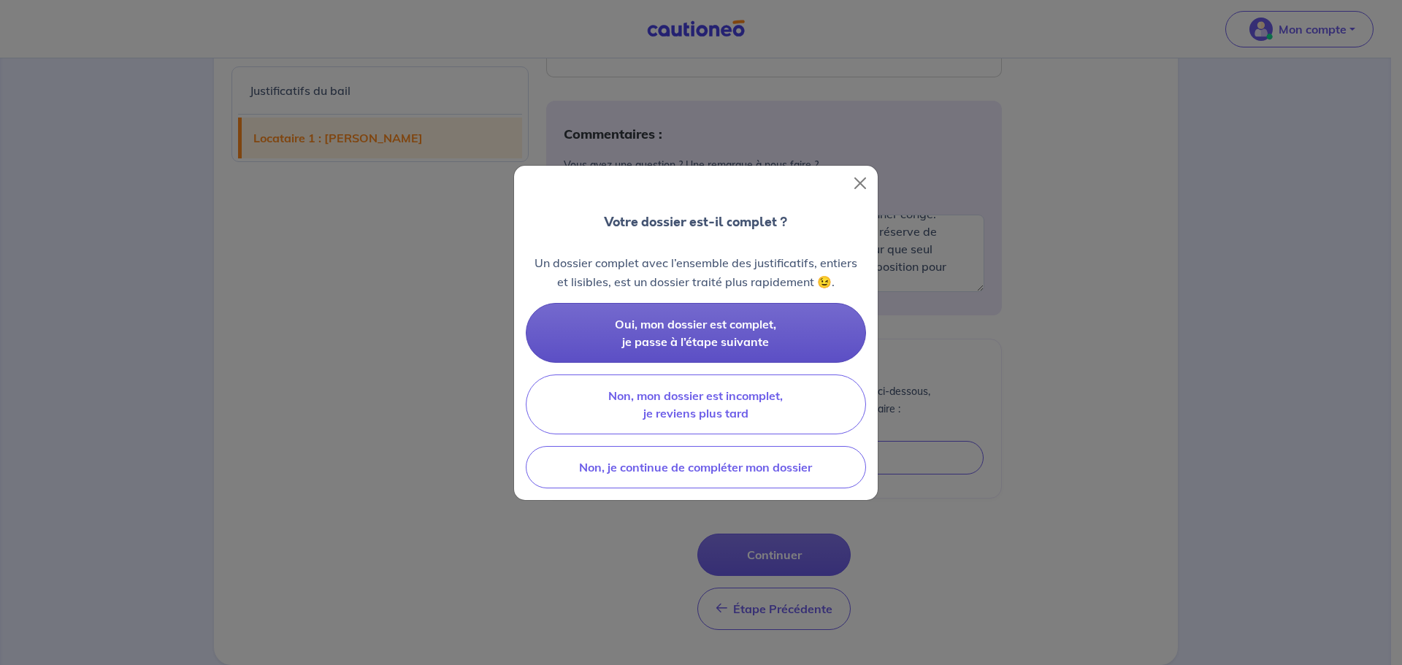
click at [698, 326] on span "Oui, mon dossier est complet, je passe à l’étape suivante" at bounding box center [695, 333] width 161 height 32
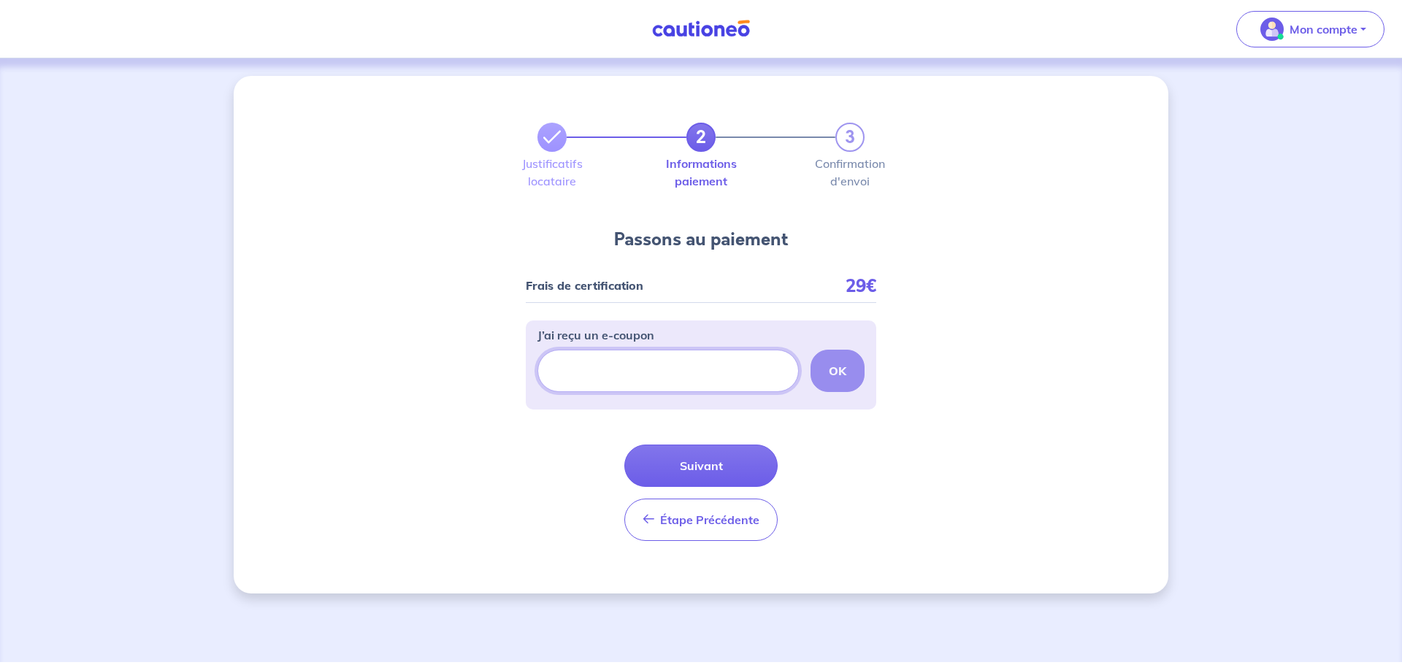
click at [570, 376] on input "J’ai reçu un e-coupon" at bounding box center [667, 371] width 261 height 42
click at [654, 379] on input "J’ai reçu un e-coupon" at bounding box center [667, 371] width 261 height 42
type input "FILLEUL-CAMGSA"
click at [837, 373] on strong "OK" at bounding box center [838, 371] width 18 height 15
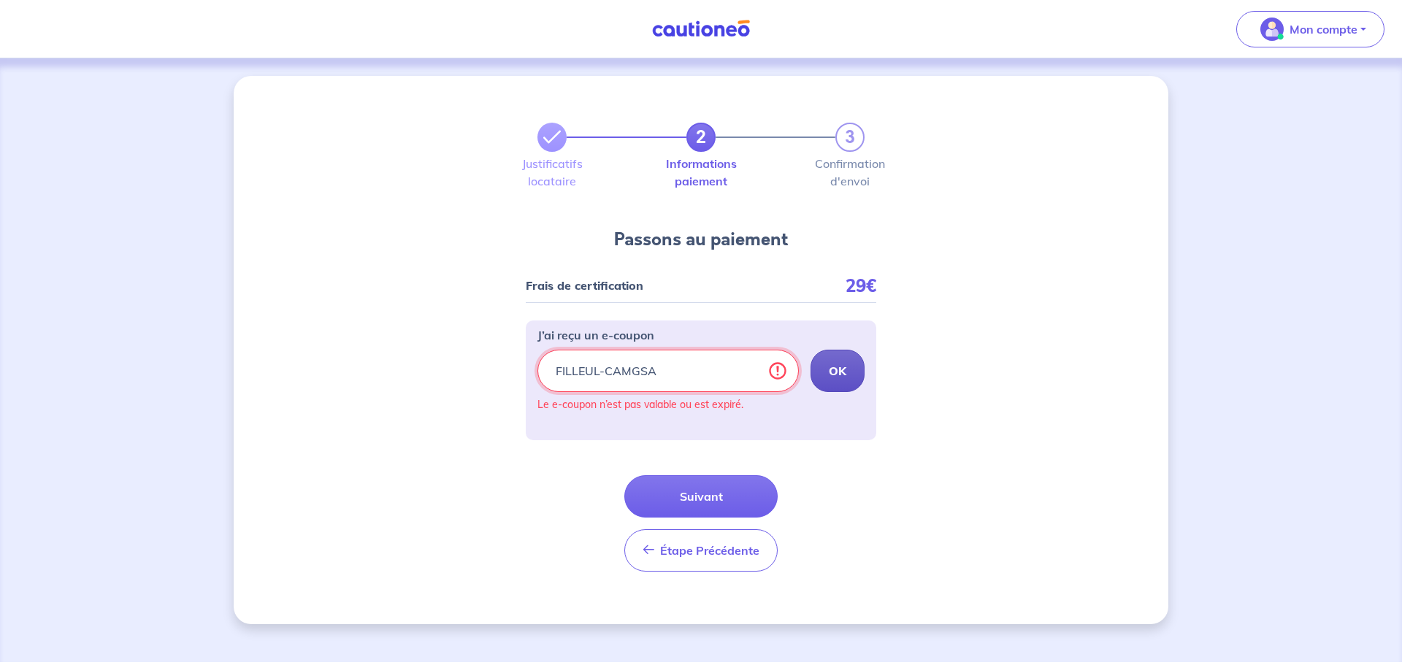
click at [662, 373] on input "FILLEUL-CAMGSA" at bounding box center [667, 371] width 261 height 42
click at [589, 367] on input "FILLEUL-CAMGSA" at bounding box center [667, 371] width 261 height 42
drag, startPoint x: 683, startPoint y: 365, endPoint x: 508, endPoint y: 372, distance: 175.4
click at [512, 372] on div "2 3 Justificatifs locataire Informations paiement Confirmation d'envoi Passons …" at bounding box center [701, 350] width 935 height 548
click at [836, 372] on strong "OK" at bounding box center [838, 371] width 18 height 15
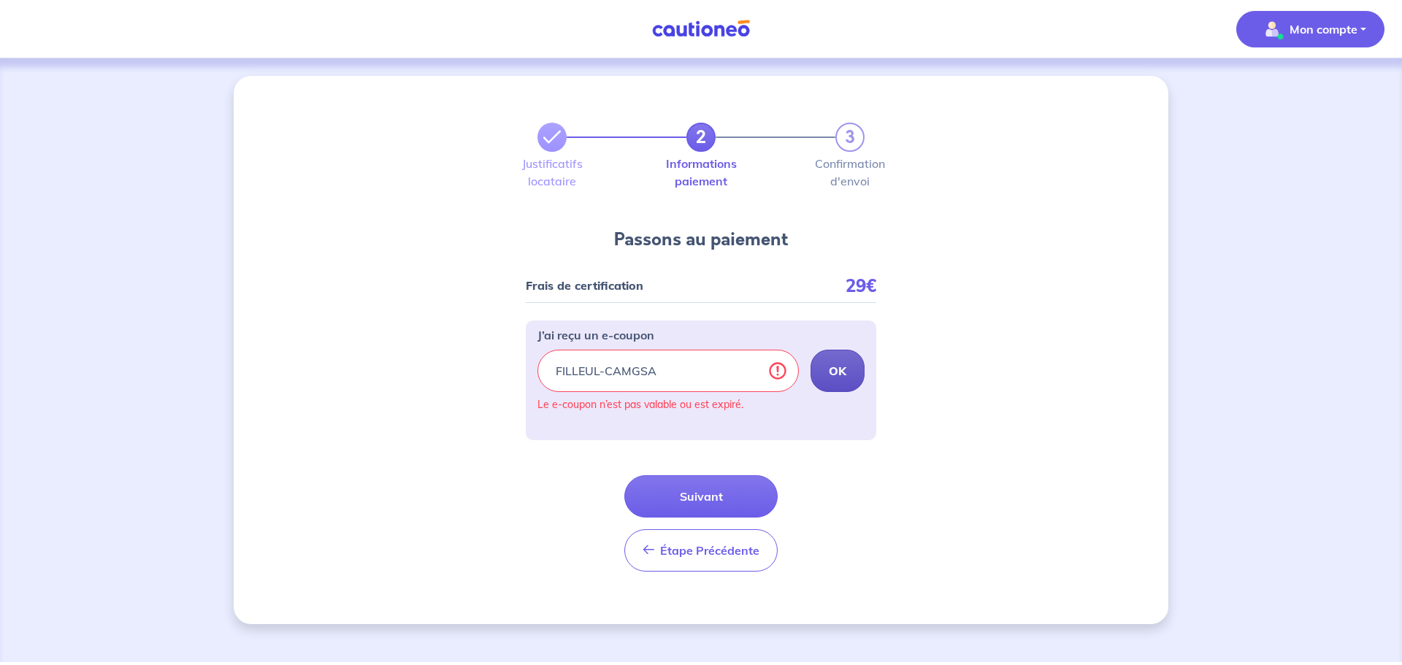
click at [1352, 28] on p "Mon compte" at bounding box center [1323, 29] width 68 height 18
click at [1287, 93] on link "Mes informations" at bounding box center [1296, 90] width 118 height 23
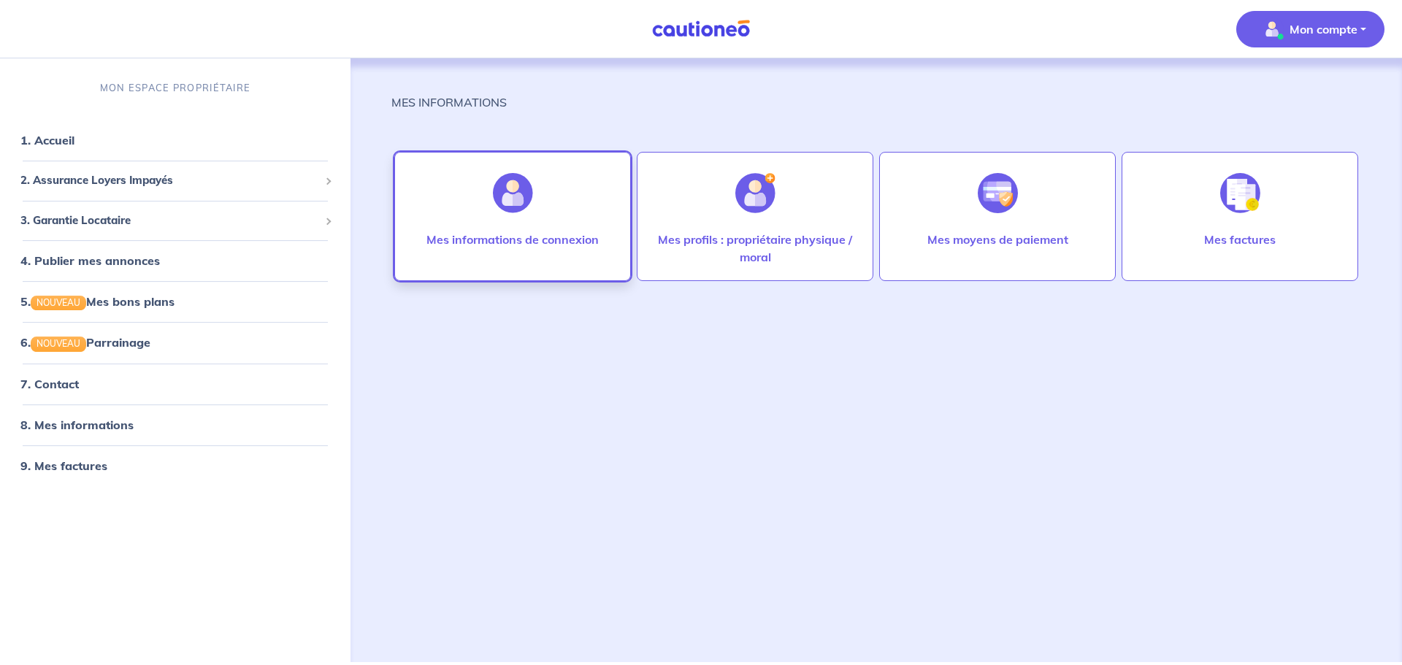
click at [507, 187] on img at bounding box center [513, 193] width 40 height 40
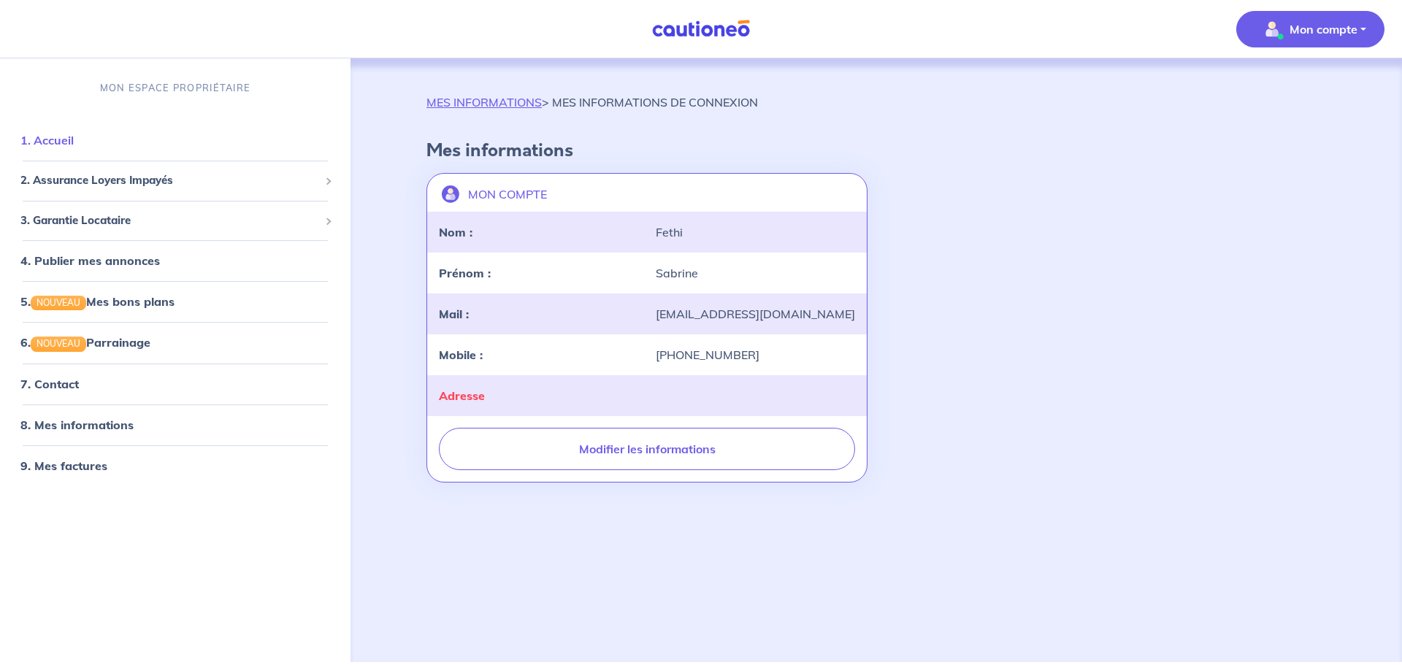
click at [64, 144] on link "1. Accueil" at bounding box center [46, 140] width 53 height 15
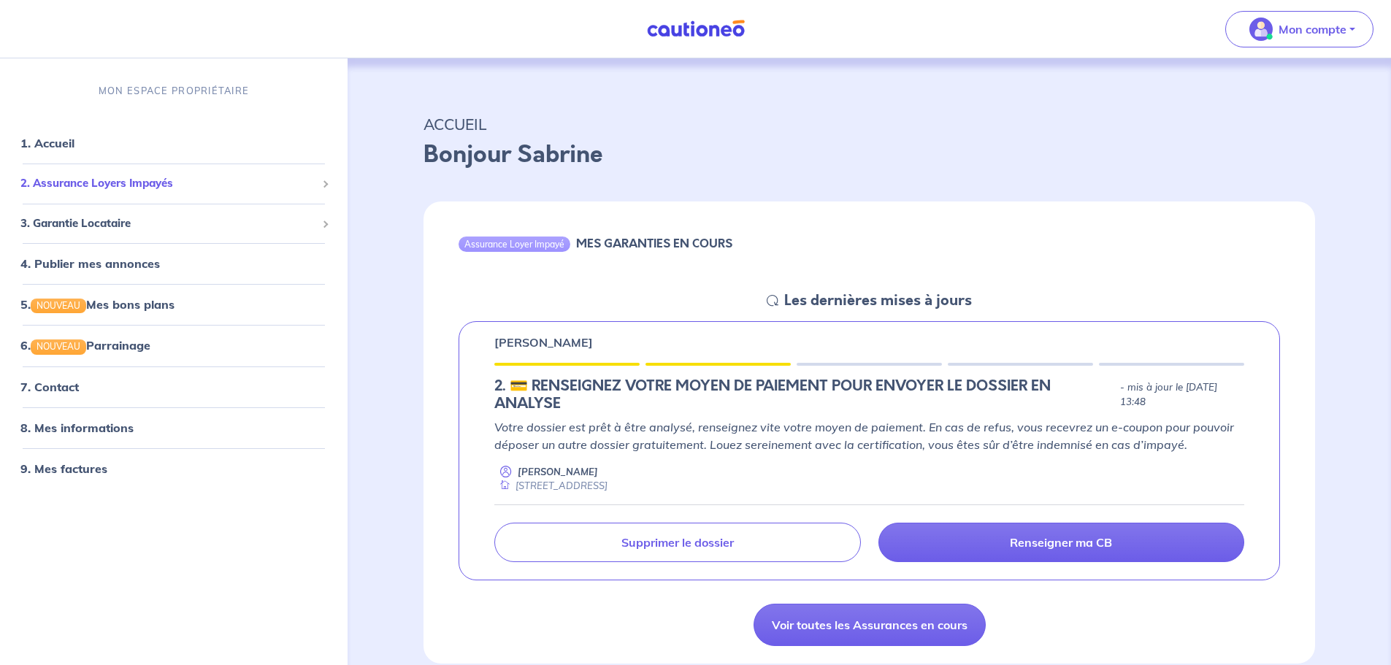
click at [144, 177] on span "2. Assurance Loyers Impayés" at bounding box center [168, 183] width 296 height 17
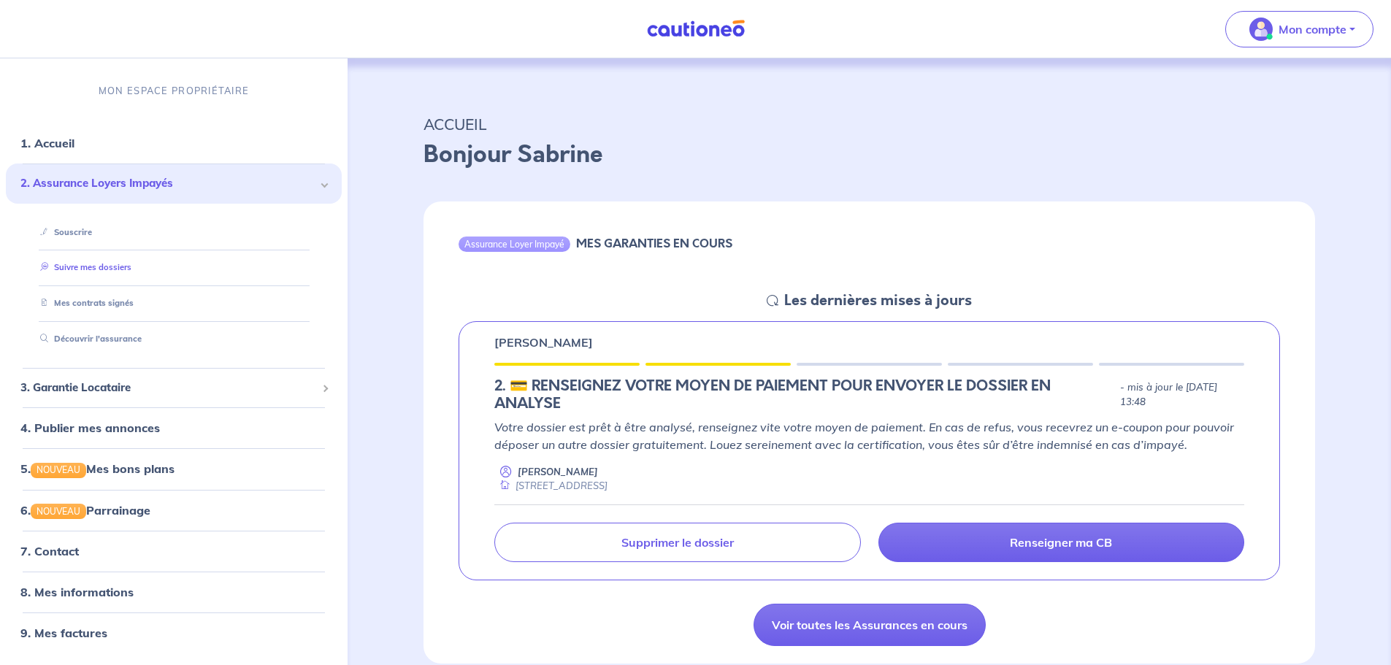
click at [104, 264] on link "Suivre mes dossiers" at bounding box center [82, 268] width 97 height 10
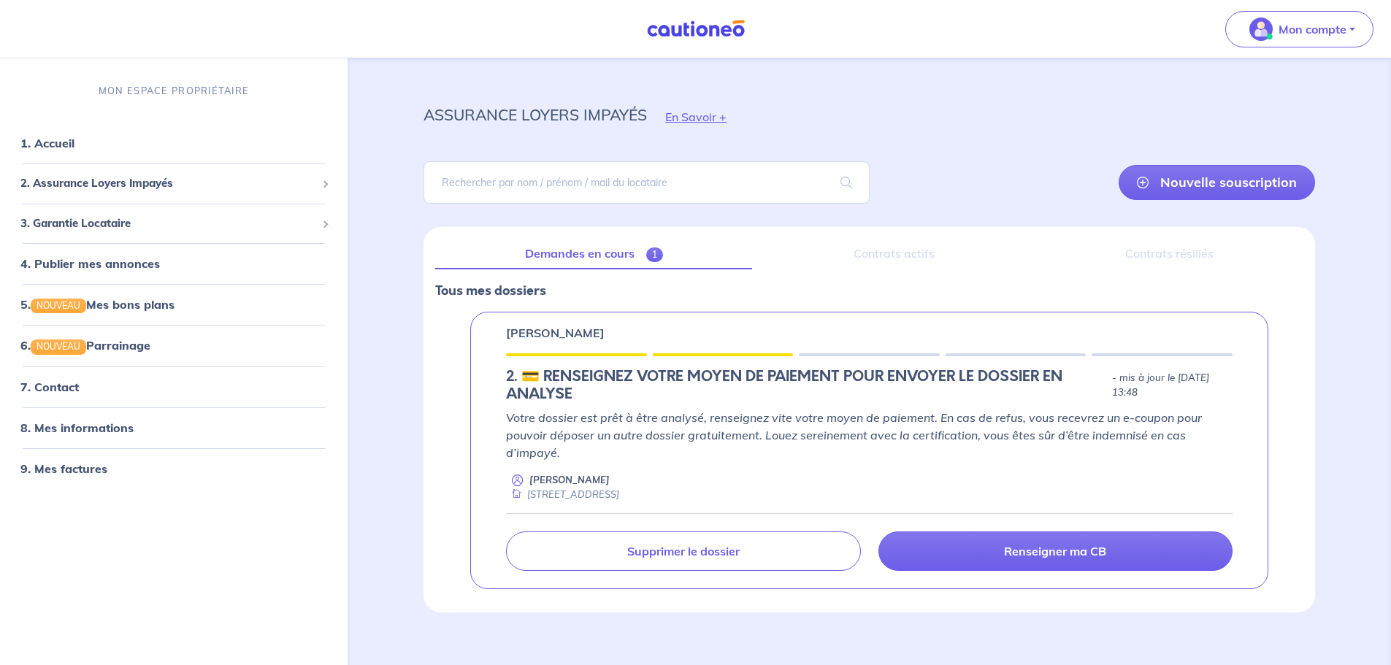
scroll to position [27, 0]
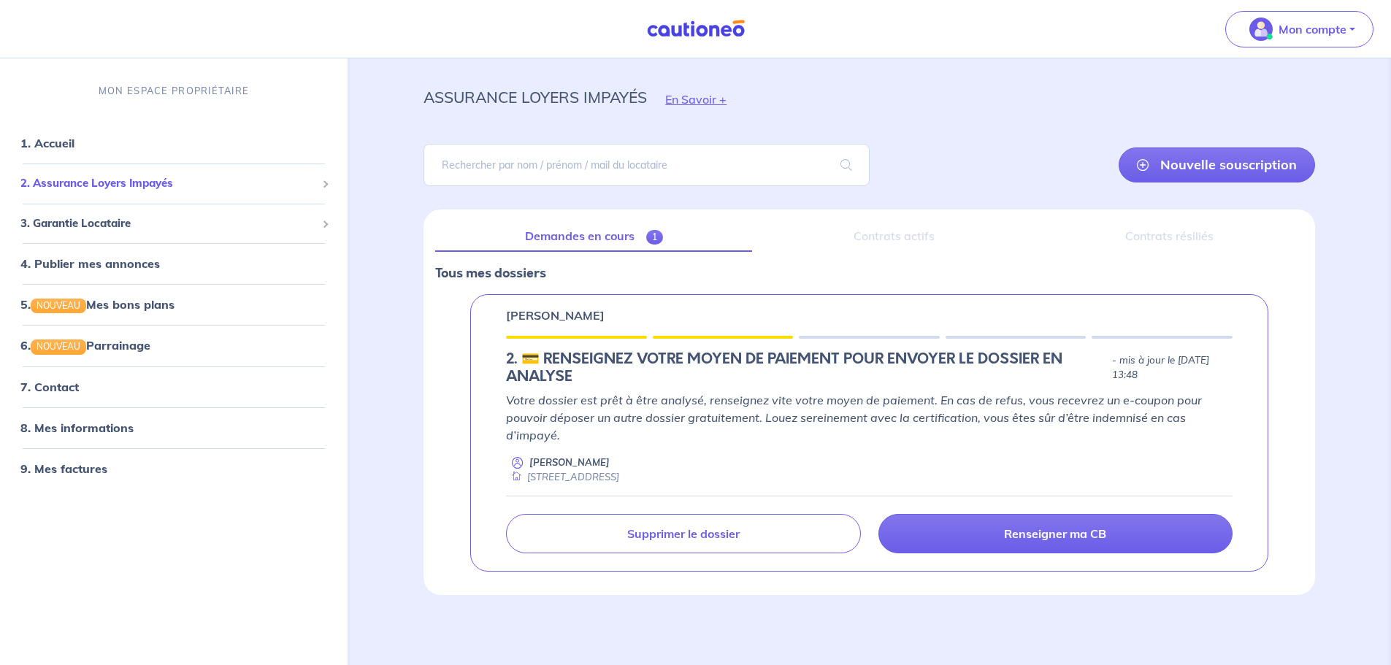
click at [96, 188] on span "2. Assurance Loyers Impayés" at bounding box center [168, 183] width 296 height 17
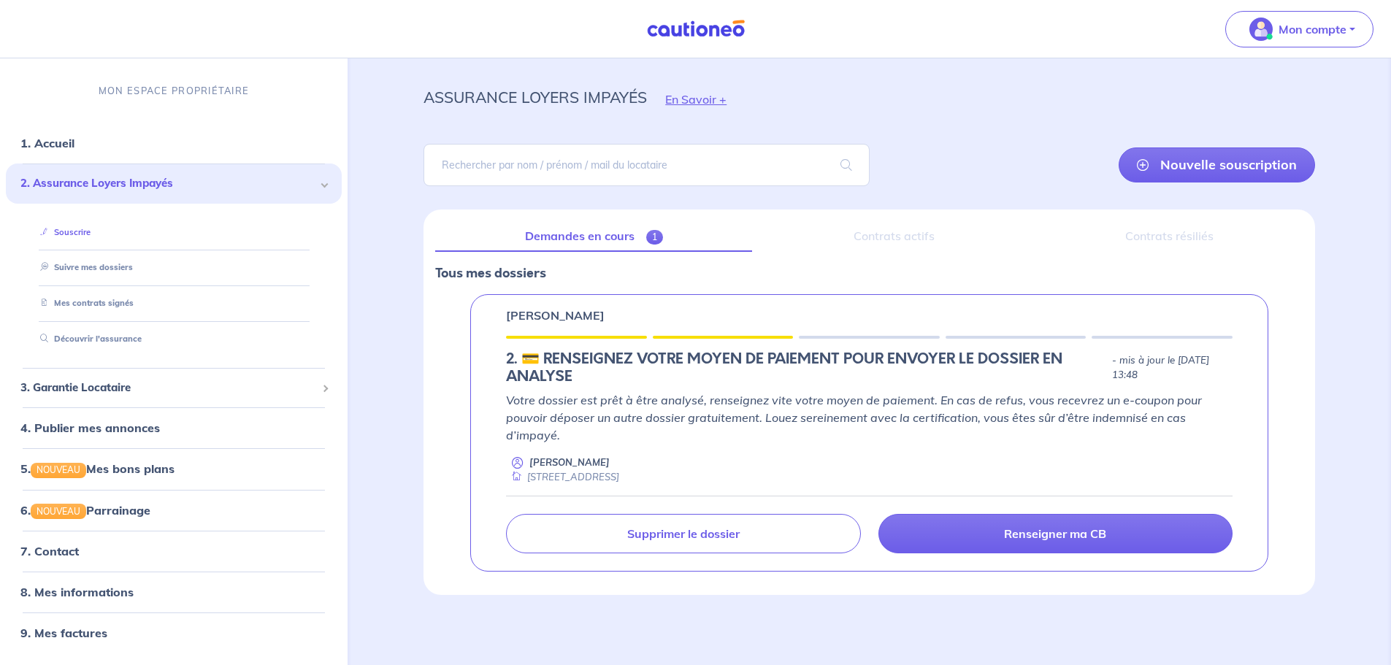
click at [91, 231] on link "Souscrire" at bounding box center [62, 232] width 56 height 10
click at [719, 341] on div "[PERSON_NAME] 2.︎ 💳 RENSEIGNEZ VOTRE MOYEN DE PAIEMENT POUR ENVOYER LE DOSSIER …" at bounding box center [869, 432] width 798 height 277
click at [653, 231] on span "1" at bounding box center [654, 237] width 17 height 15
click at [851, 334] on div "[PERSON_NAME] 2.︎ 💳 RENSEIGNEZ VOTRE MOYEN DE PAIEMENT POUR ENVOYER LE DOSSIER …" at bounding box center [869, 432] width 798 height 277
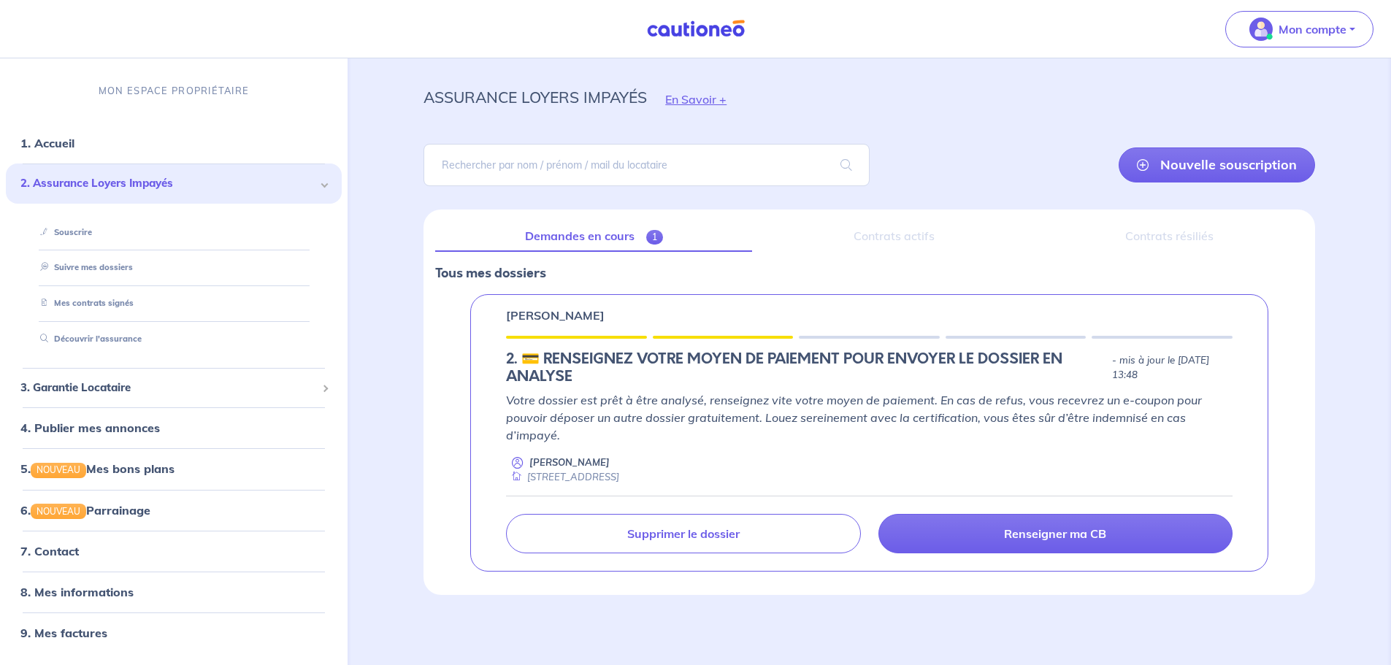
click at [852, 336] on div at bounding box center [869, 337] width 141 height 3
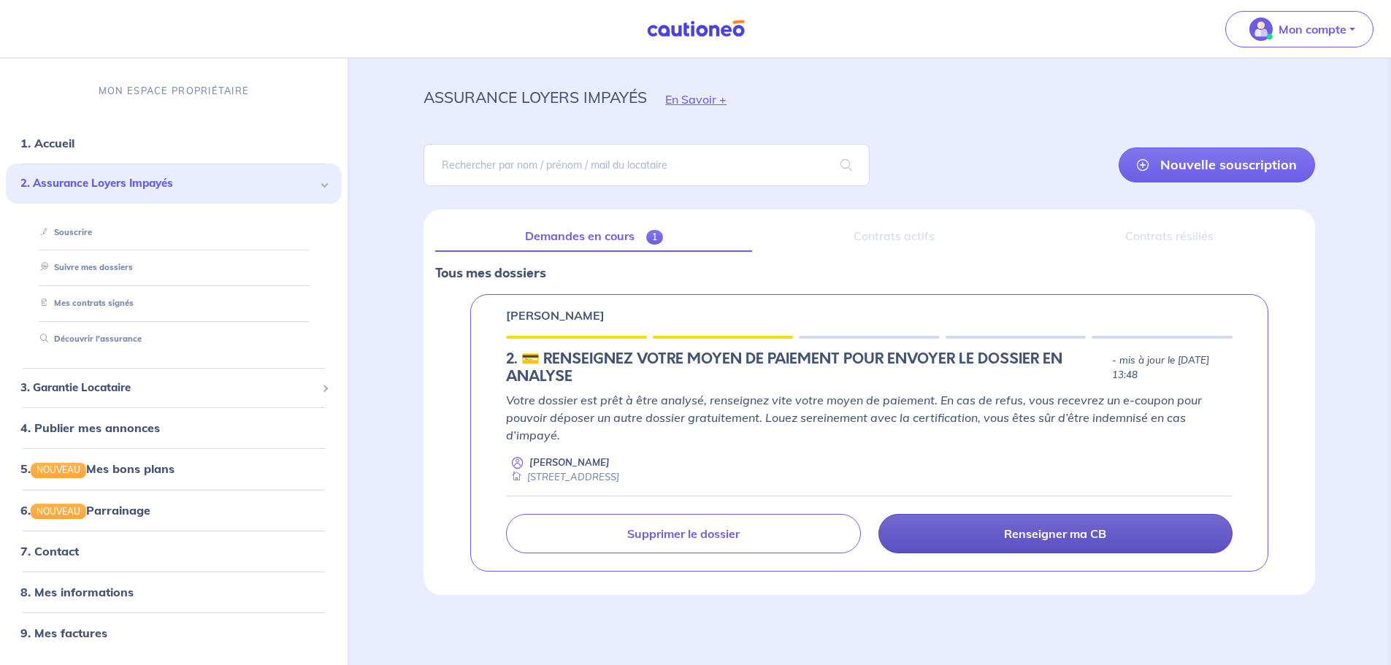
click at [1014, 532] on p "Renseigner ma CB" at bounding box center [1055, 533] width 102 height 15
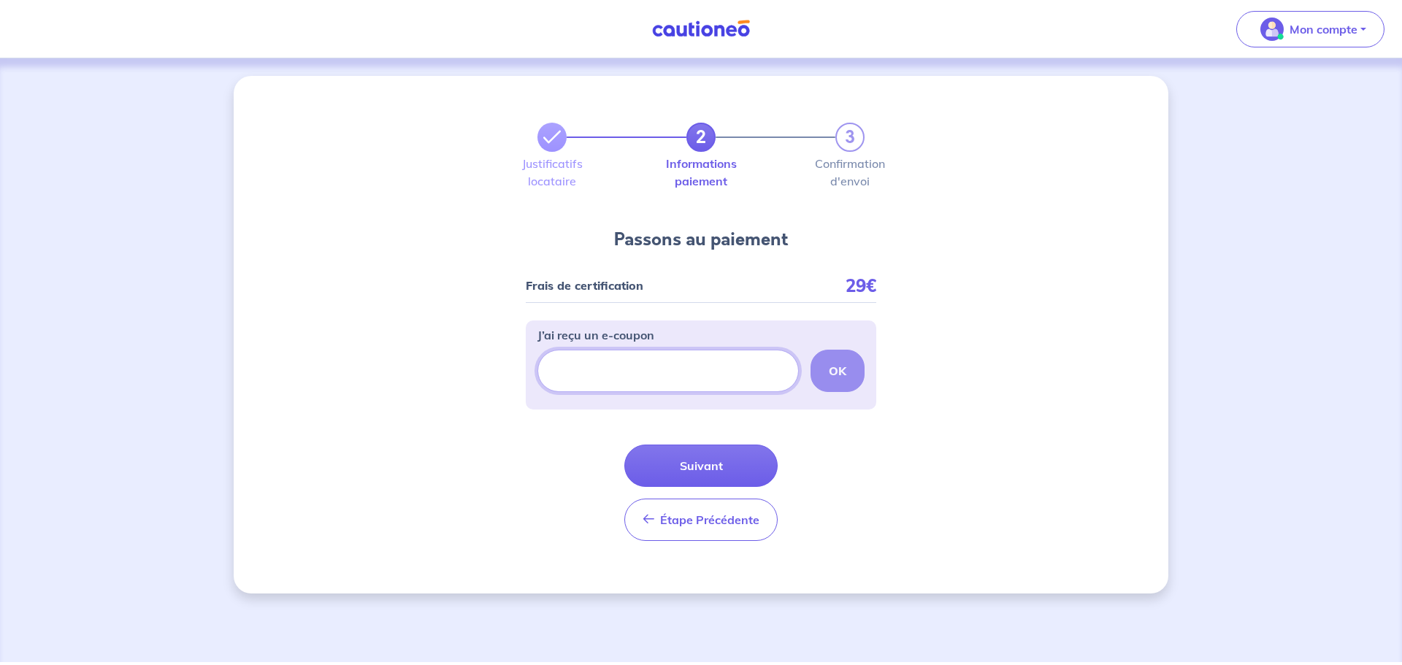
click at [611, 373] on input "J’ai reçu un e-coupon" at bounding box center [667, 371] width 261 height 42
paste input "FILLEUL-CAMGSA"
type input "FILLEUL-CAMGSA"
click at [832, 373] on strong "OK" at bounding box center [838, 371] width 18 height 15
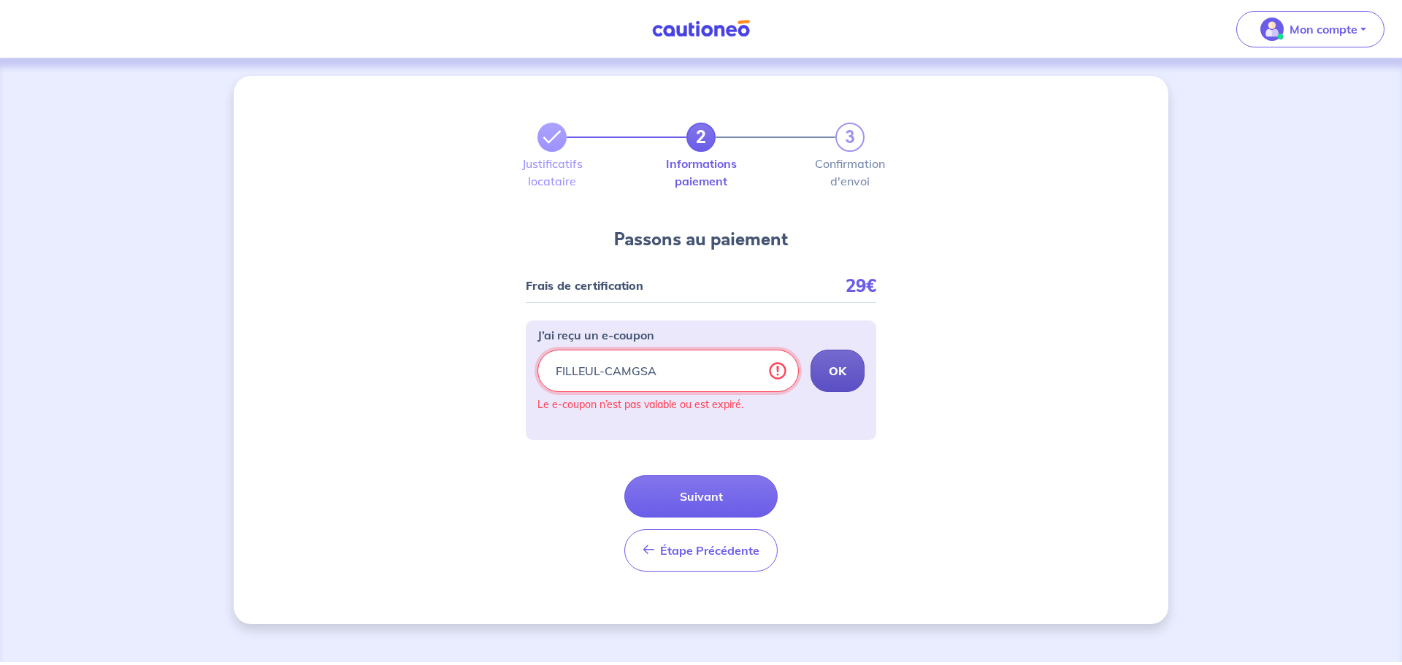
drag, startPoint x: 669, startPoint y: 369, endPoint x: 535, endPoint y: 368, distance: 133.6
click at [535, 368] on div "J’ai reçu un e-coupon FILLEUL-CAMGSA OK Le e-coupon n’est pas valable ou est ex…" at bounding box center [701, 381] width 350 height 120
click at [727, 496] on button "Suivant" at bounding box center [700, 496] width 153 height 42
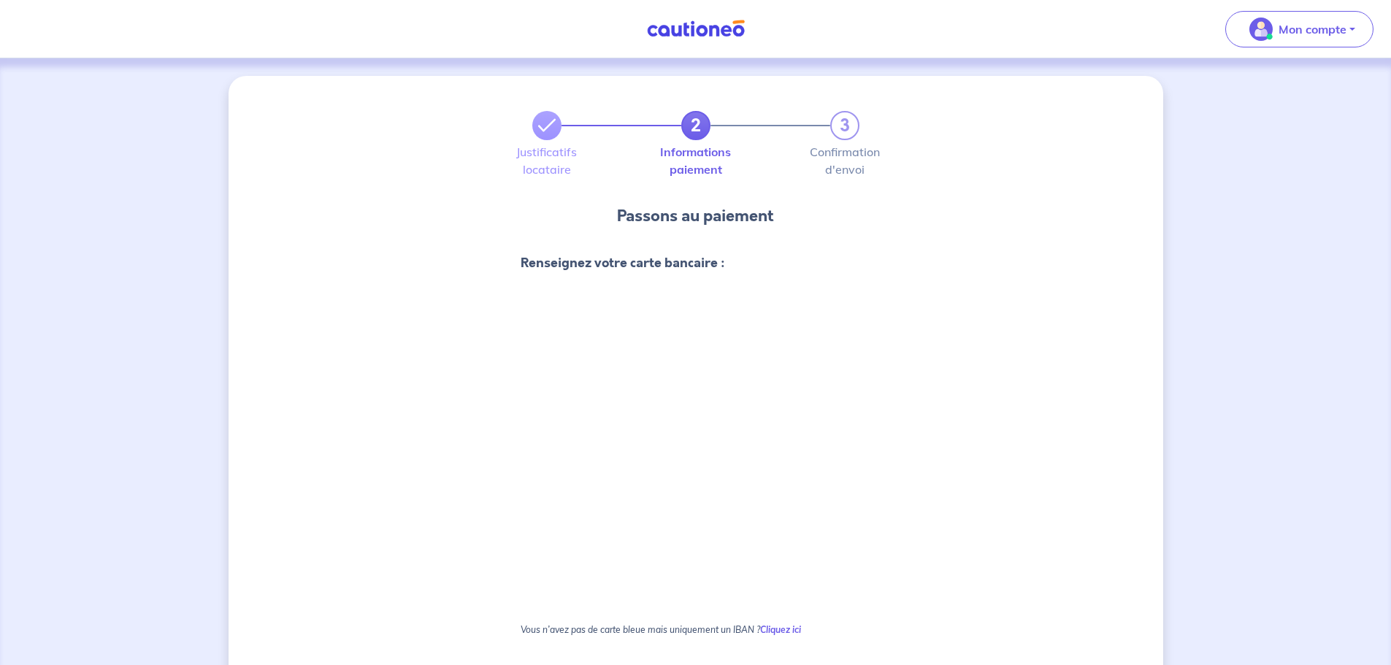
click at [558, 282] on form "Renseignez votre carte bancaire : Je valide Vous n’avez pas de carte bleue mais…" at bounding box center [696, 569] width 350 height 661
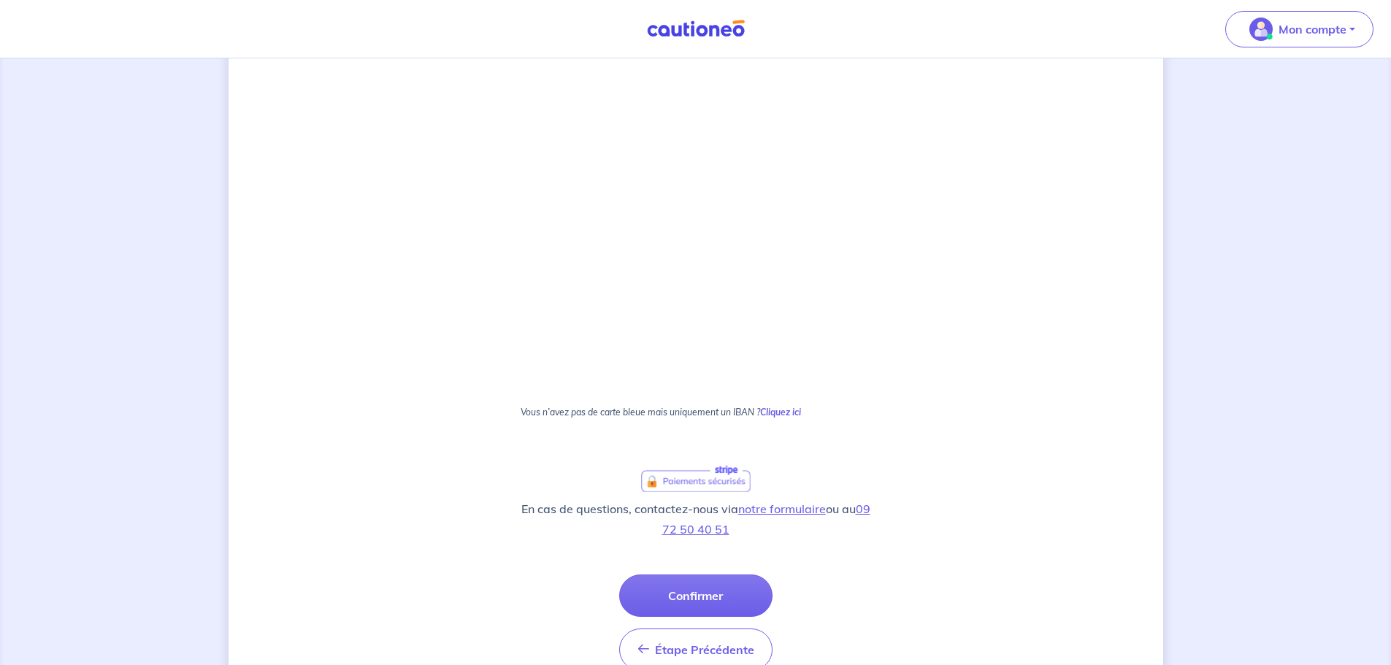
scroll to position [733, 0]
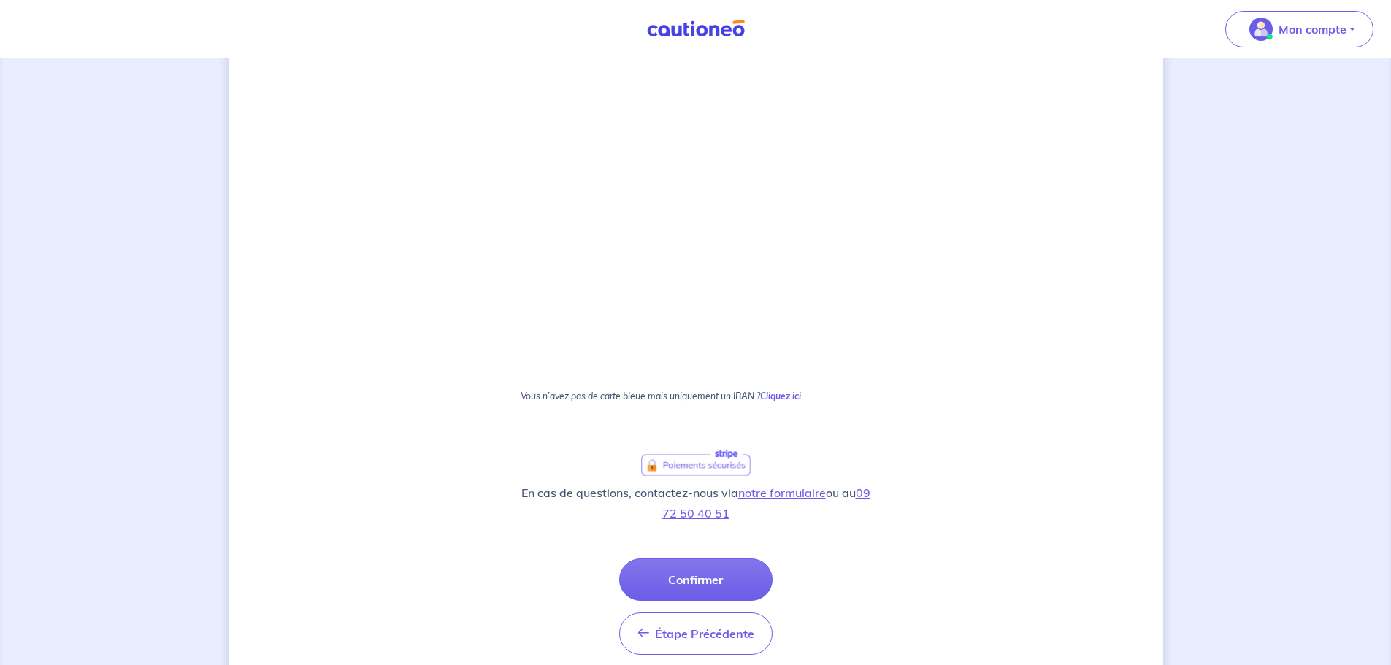
click at [997, 296] on div "2 3 Justificatifs locataire Informations paiement Confirmation d'envoi Passons …" at bounding box center [696, 25] width 935 height 1365
click at [713, 570] on button "Confirmer" at bounding box center [695, 580] width 153 height 42
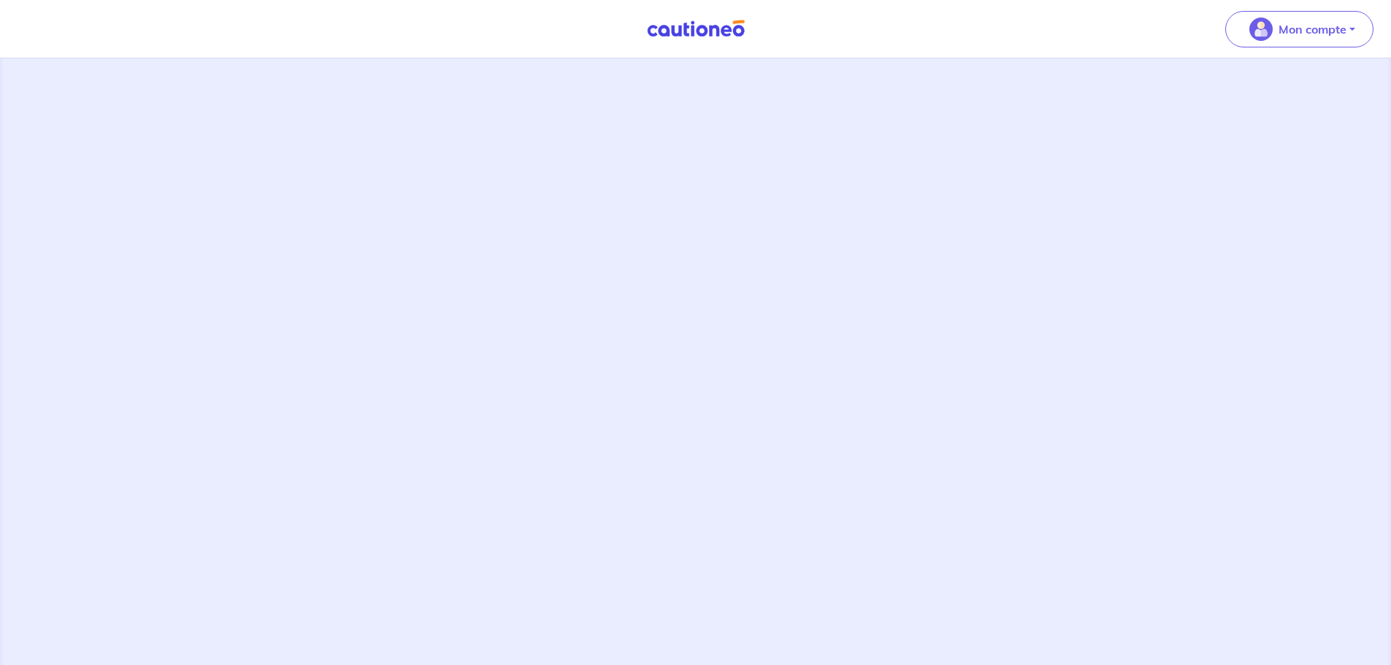
scroll to position [219, 0]
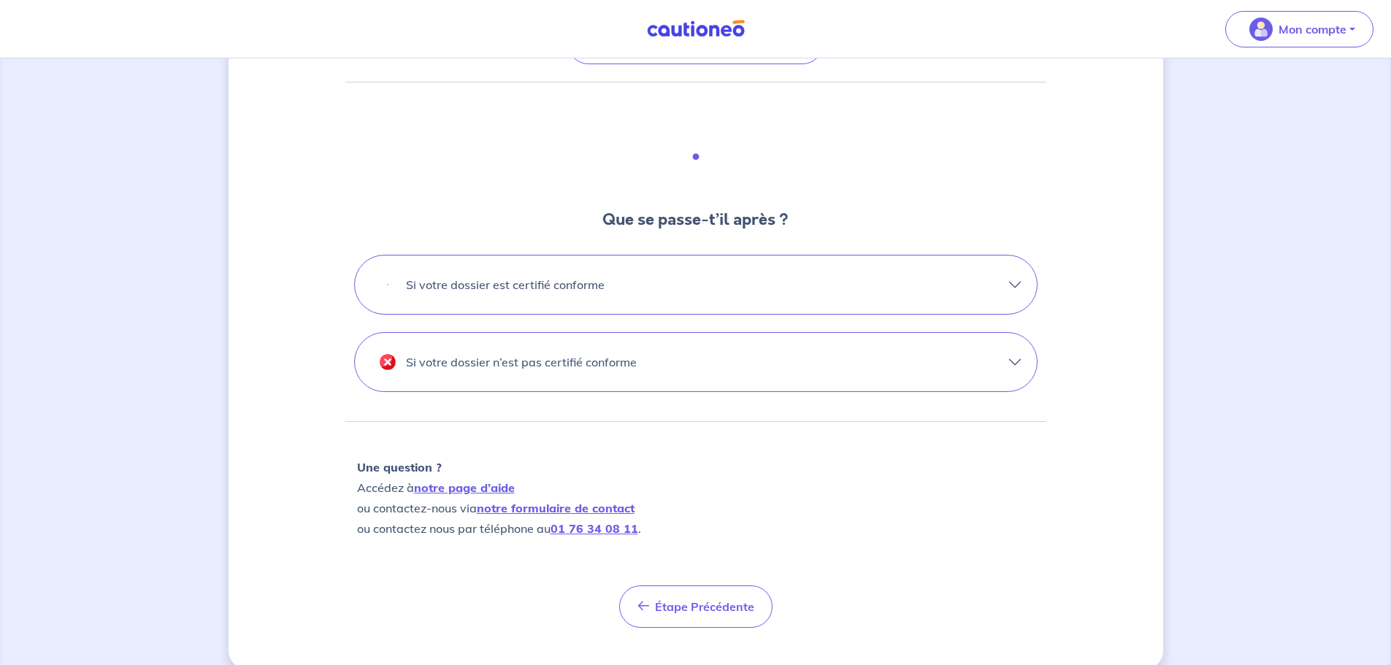
scroll to position [365, 0]
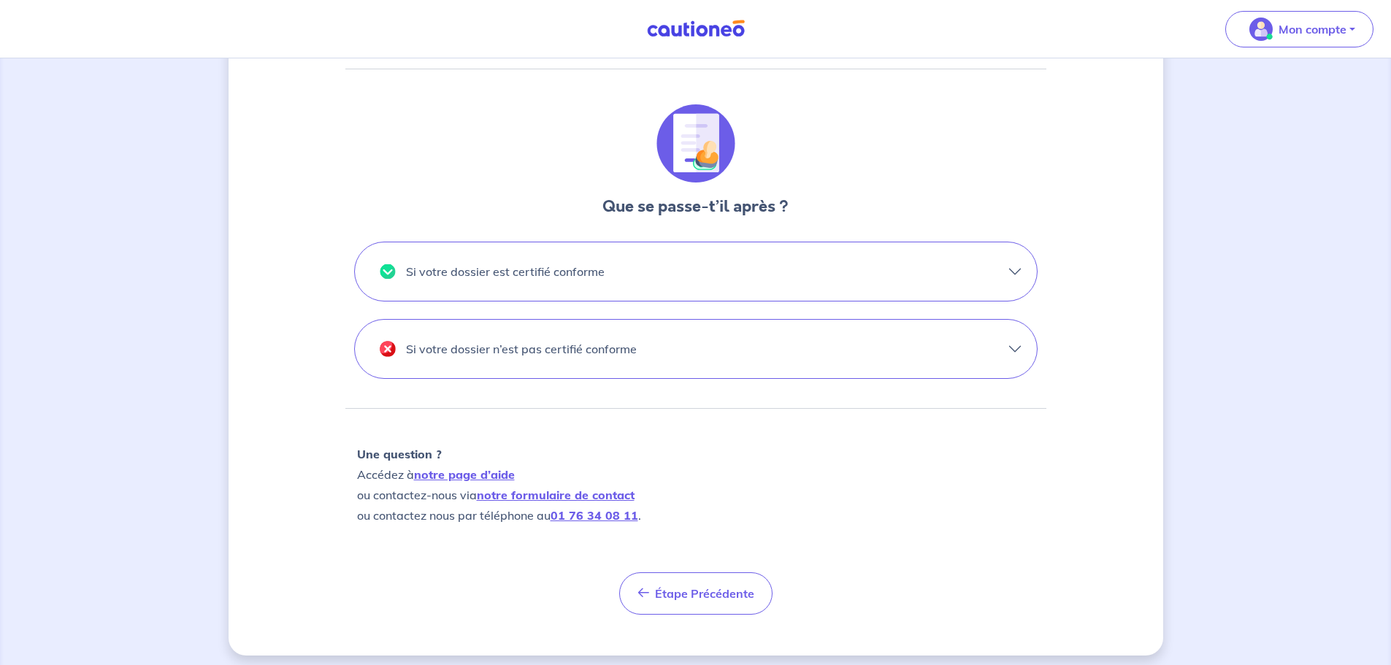
click at [629, 260] on button "Si votre dossier est certifié conforme" at bounding box center [696, 271] width 682 height 58
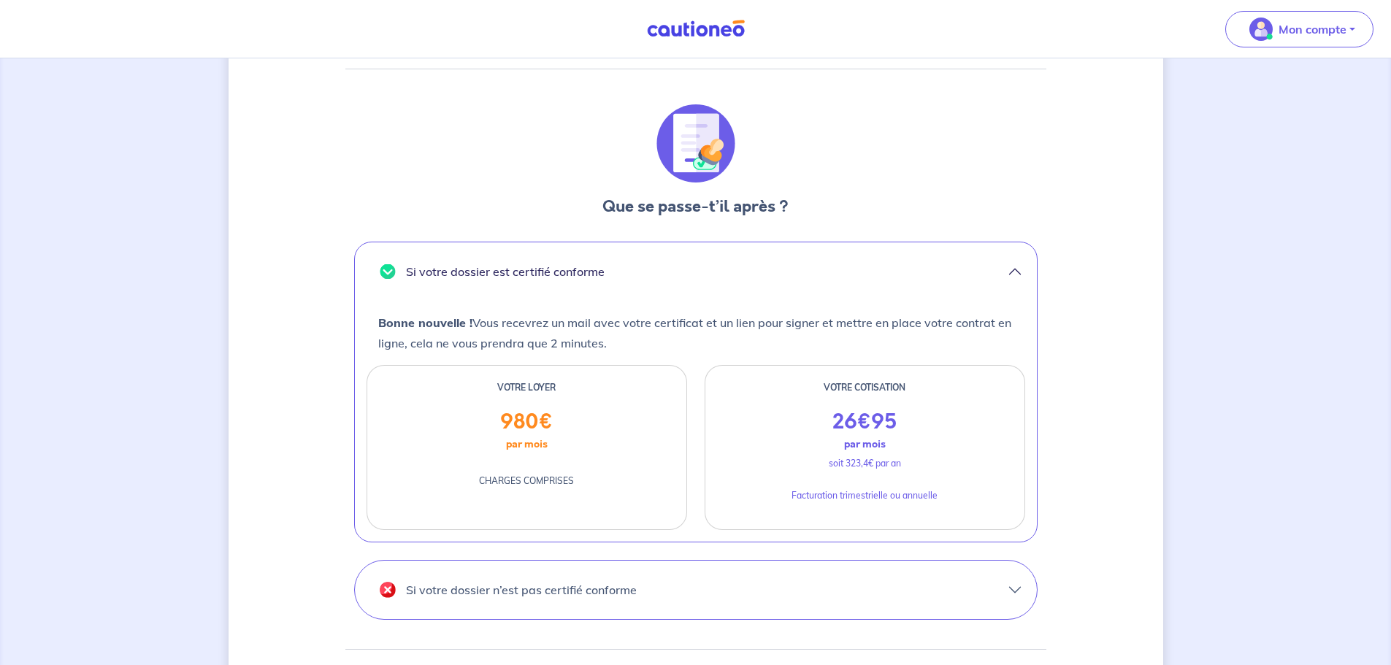
scroll to position [438, 0]
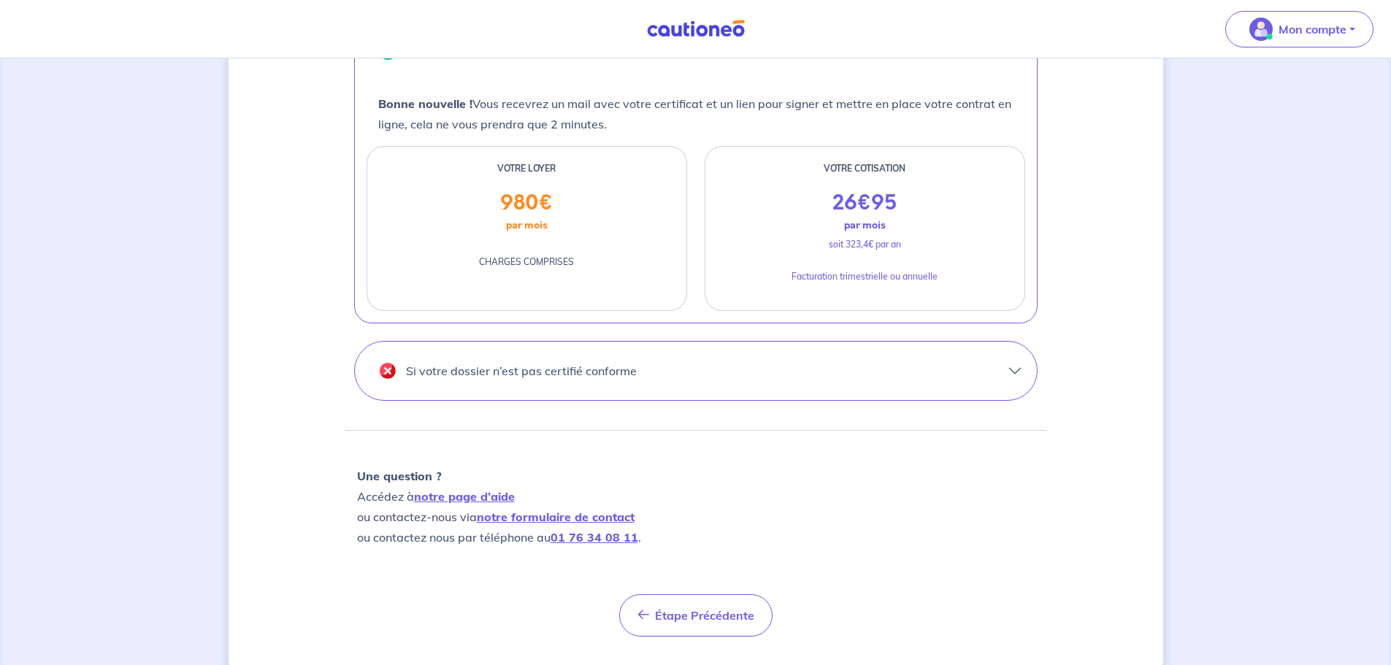
click at [518, 389] on button "Si votre dossier n’est pas certifié conforme" at bounding box center [696, 371] width 682 height 58
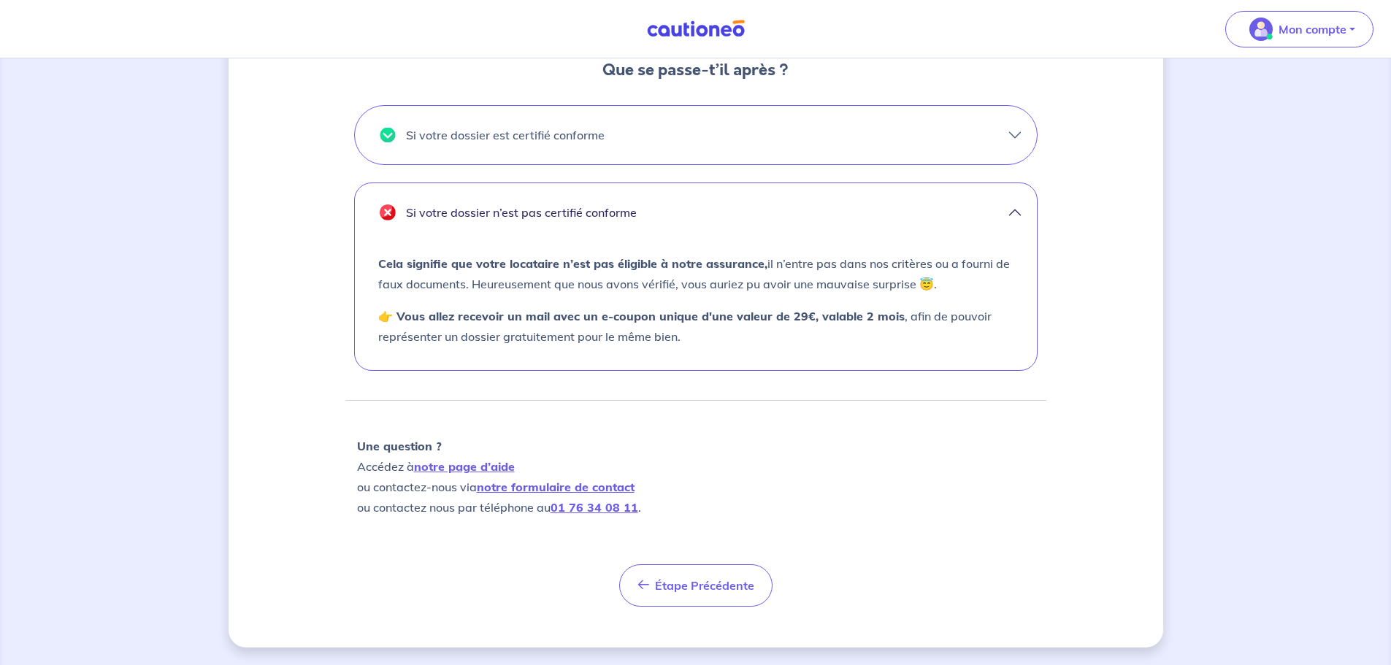
scroll to position [502, 0]
